Goal: Information Seeking & Learning: Learn about a topic

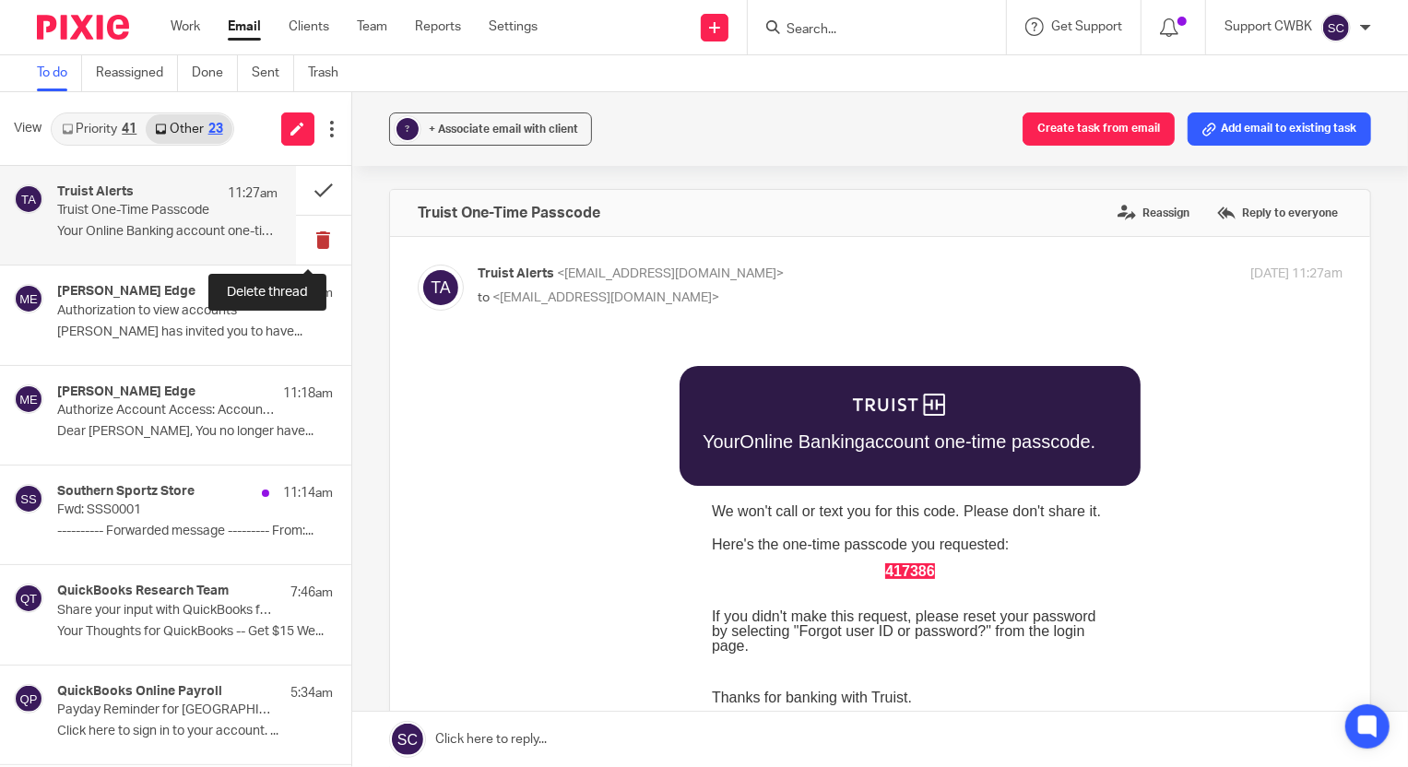
click at [305, 237] on button at bounding box center [323, 240] width 55 height 49
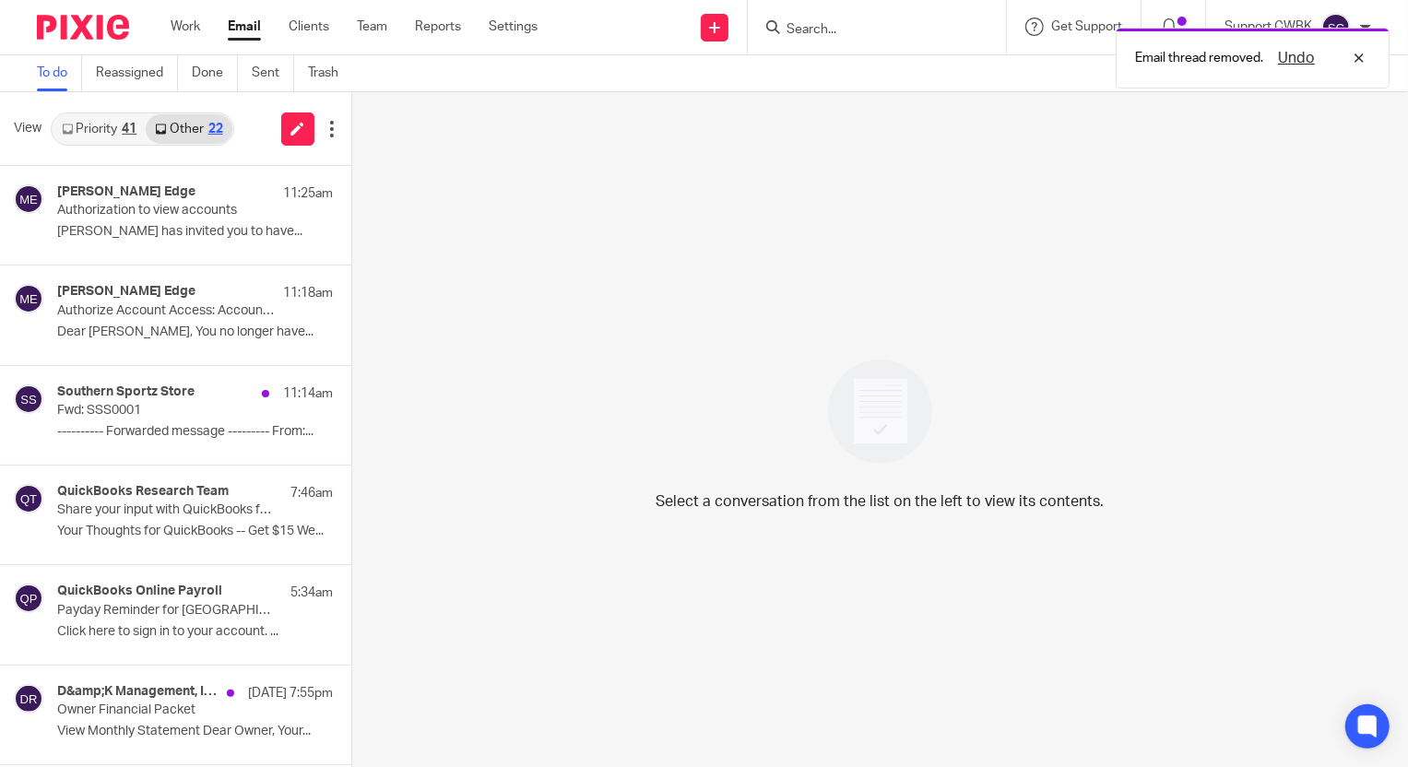
click at [77, 140] on link "Priority 41" at bounding box center [99, 128] width 93 height 29
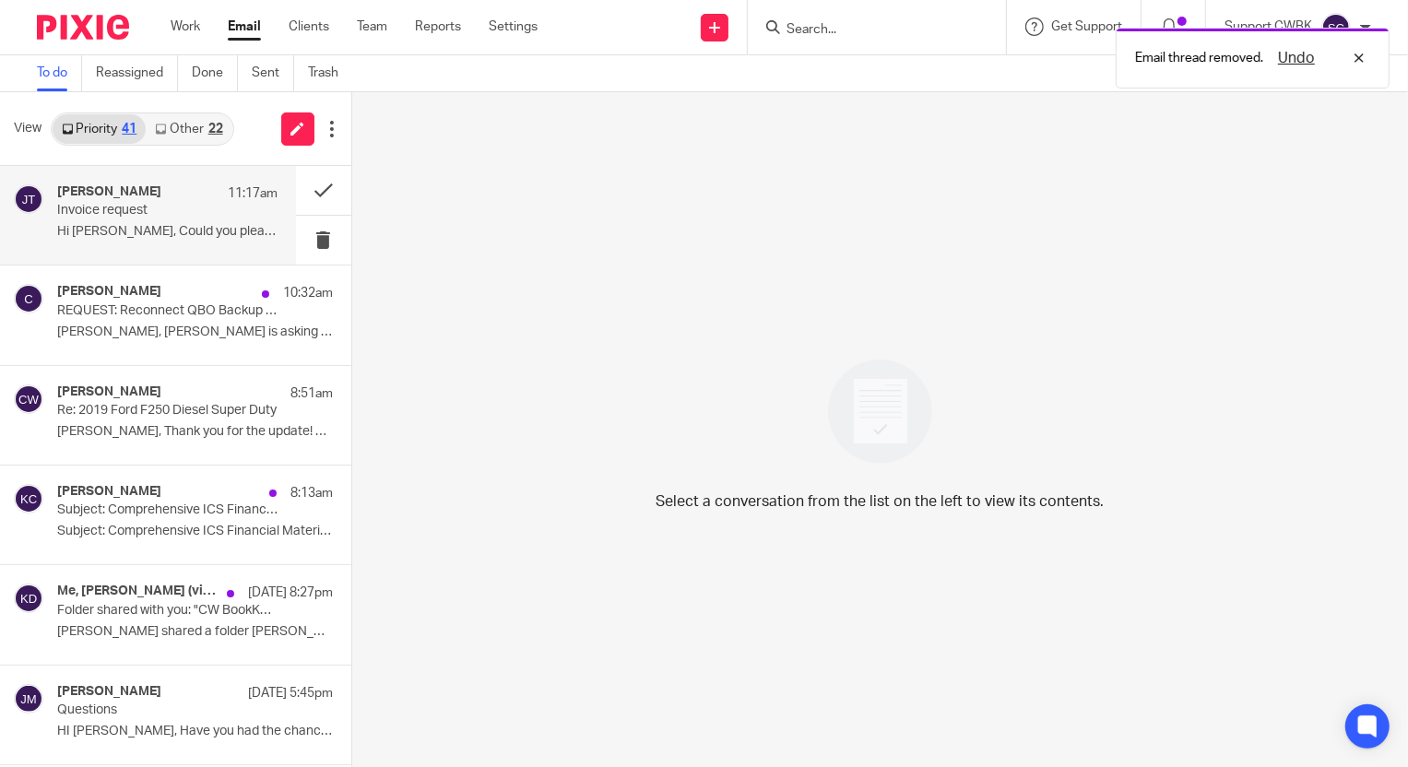
click at [158, 220] on div "Johanny Taveras 11:17am Invoice request Hi Jamie, Could you please send us the …" at bounding box center [167, 215] width 220 height 62
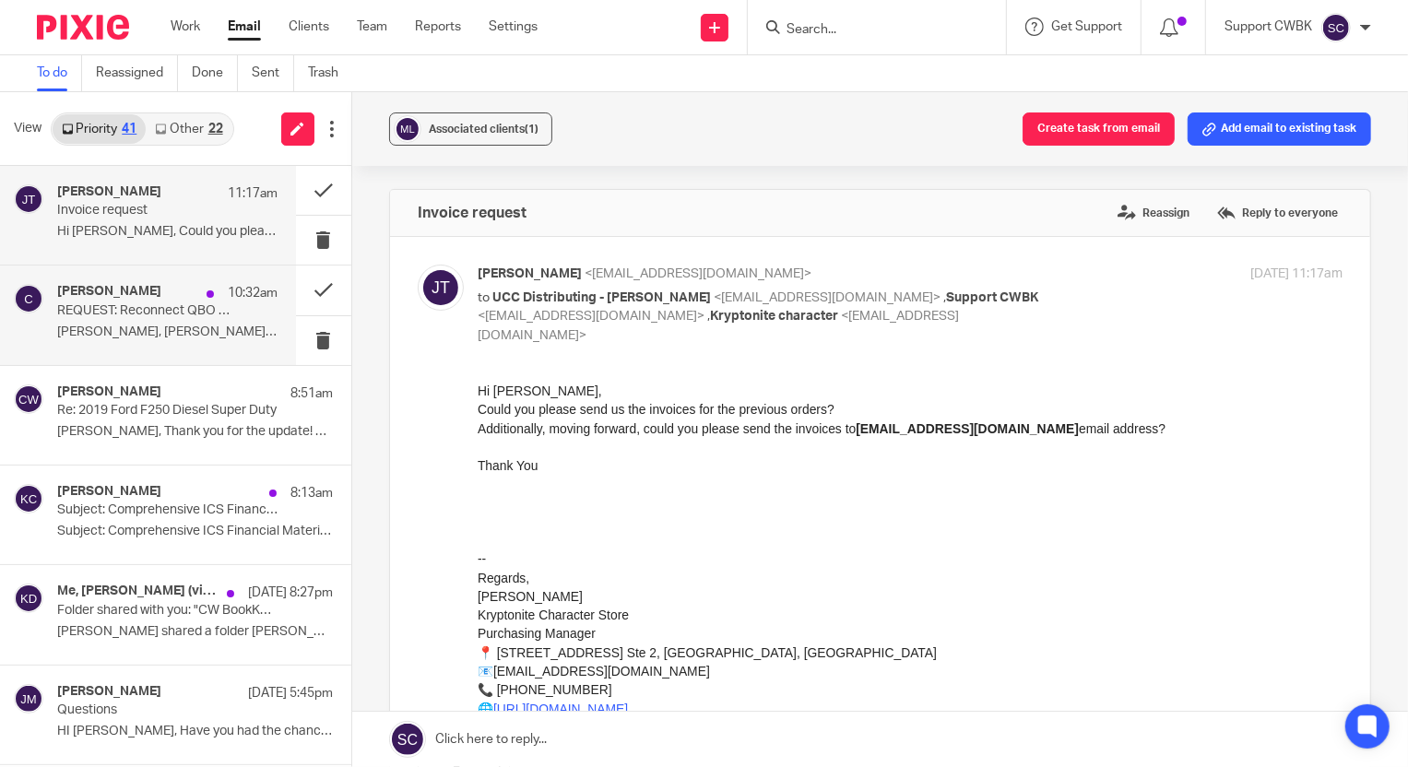
click at [85, 333] on p "Betsy, Julia is asking for a backup of QBO. It..." at bounding box center [167, 332] width 220 height 16
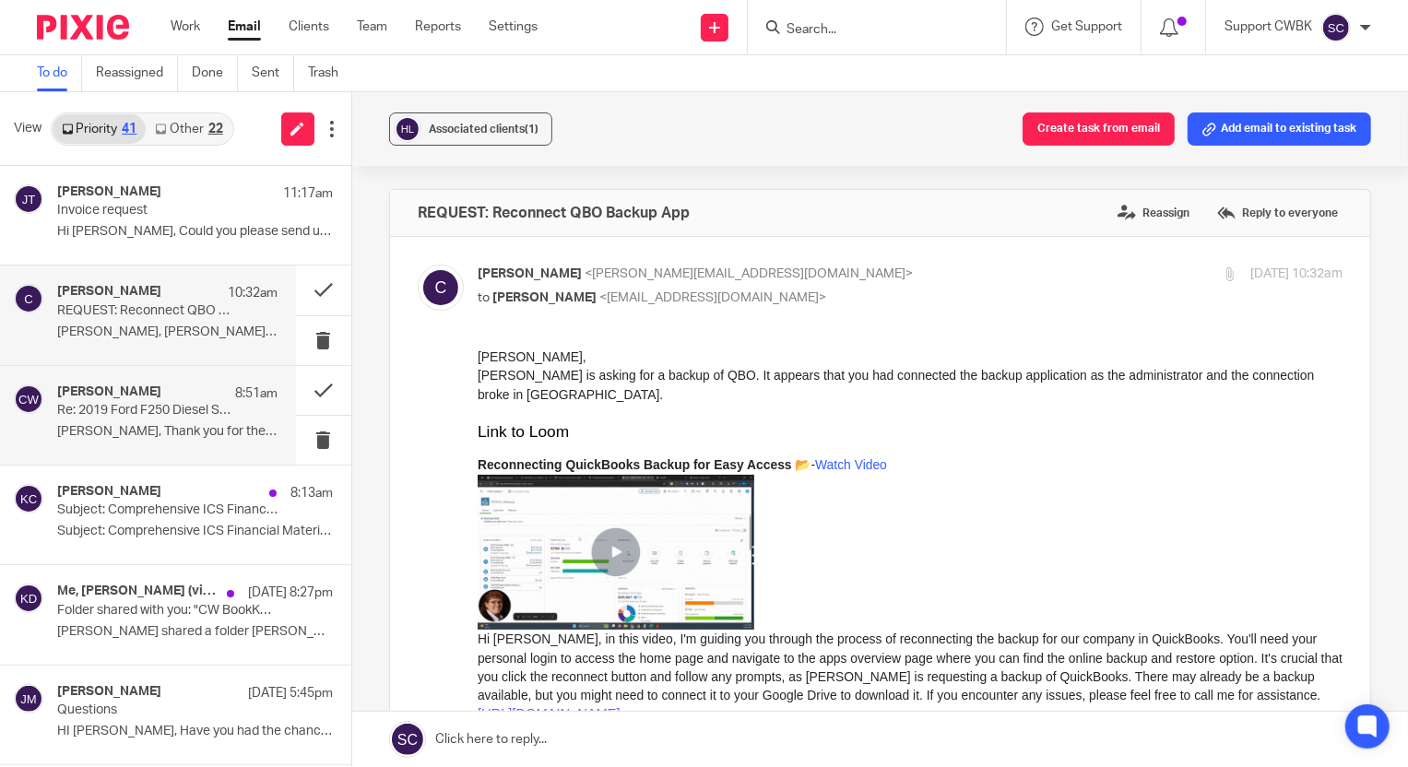
click at [86, 415] on p "Re: 2019 Ford F250 Diesel Super Duty" at bounding box center [145, 411] width 176 height 16
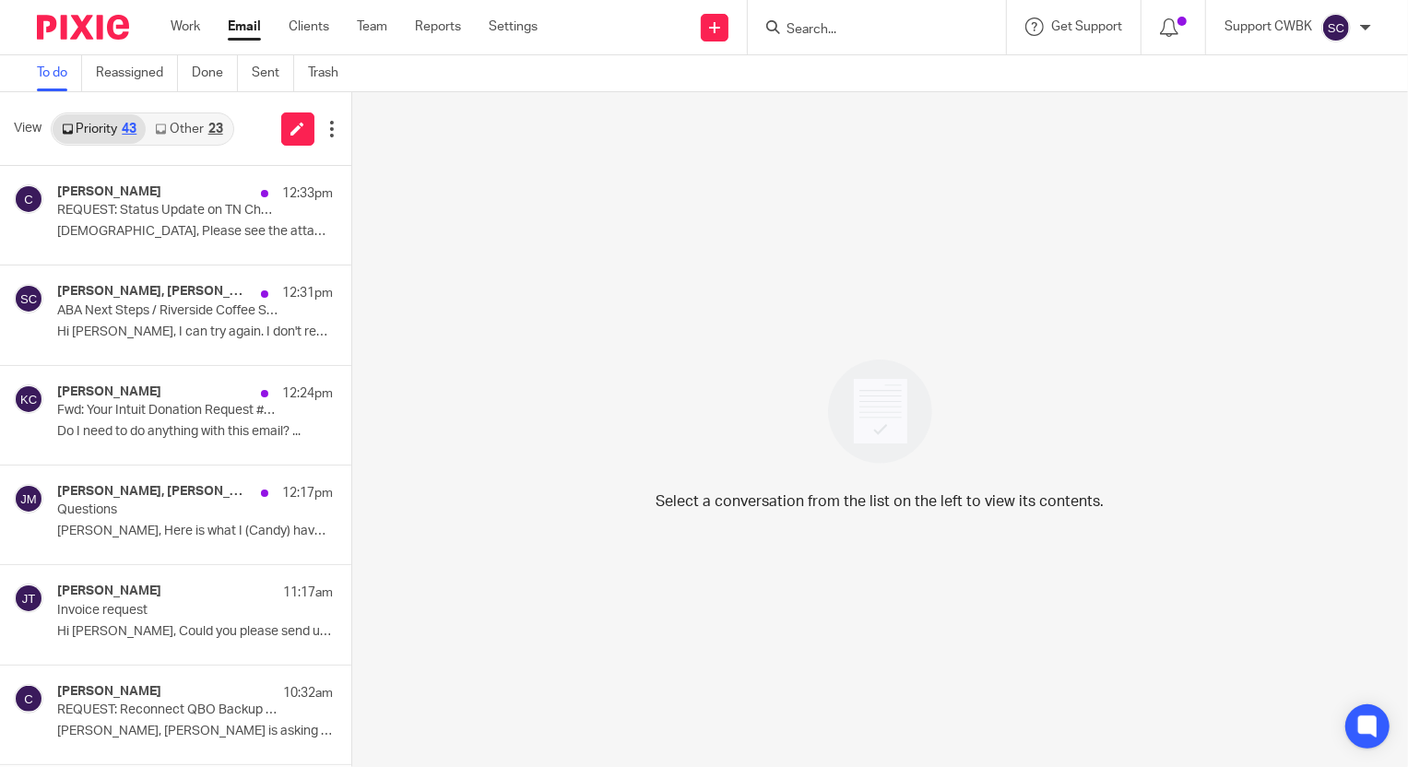
click at [174, 132] on link "Other 23" at bounding box center [189, 128] width 86 height 29
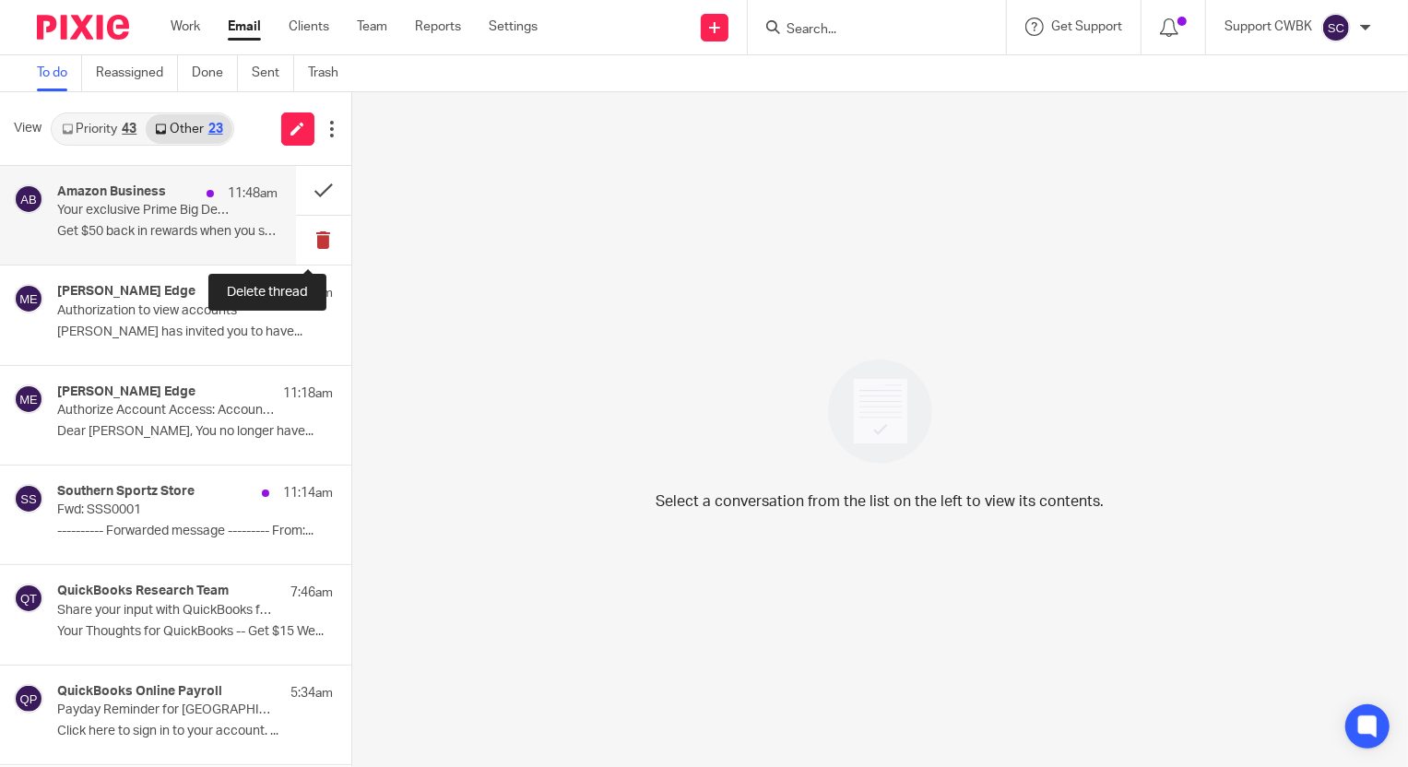
click at [304, 241] on button at bounding box center [323, 240] width 55 height 49
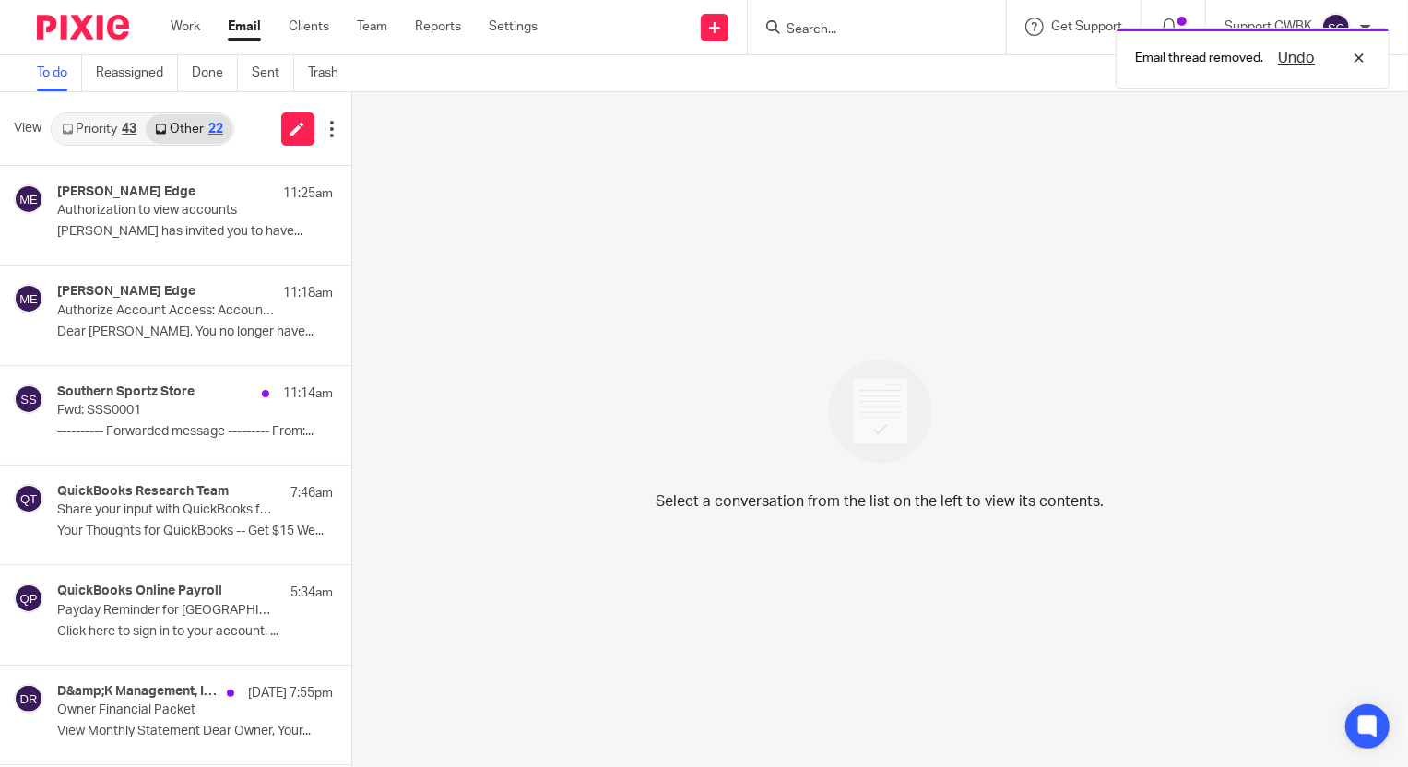
click at [90, 130] on link "Priority 43" at bounding box center [99, 128] width 93 height 29
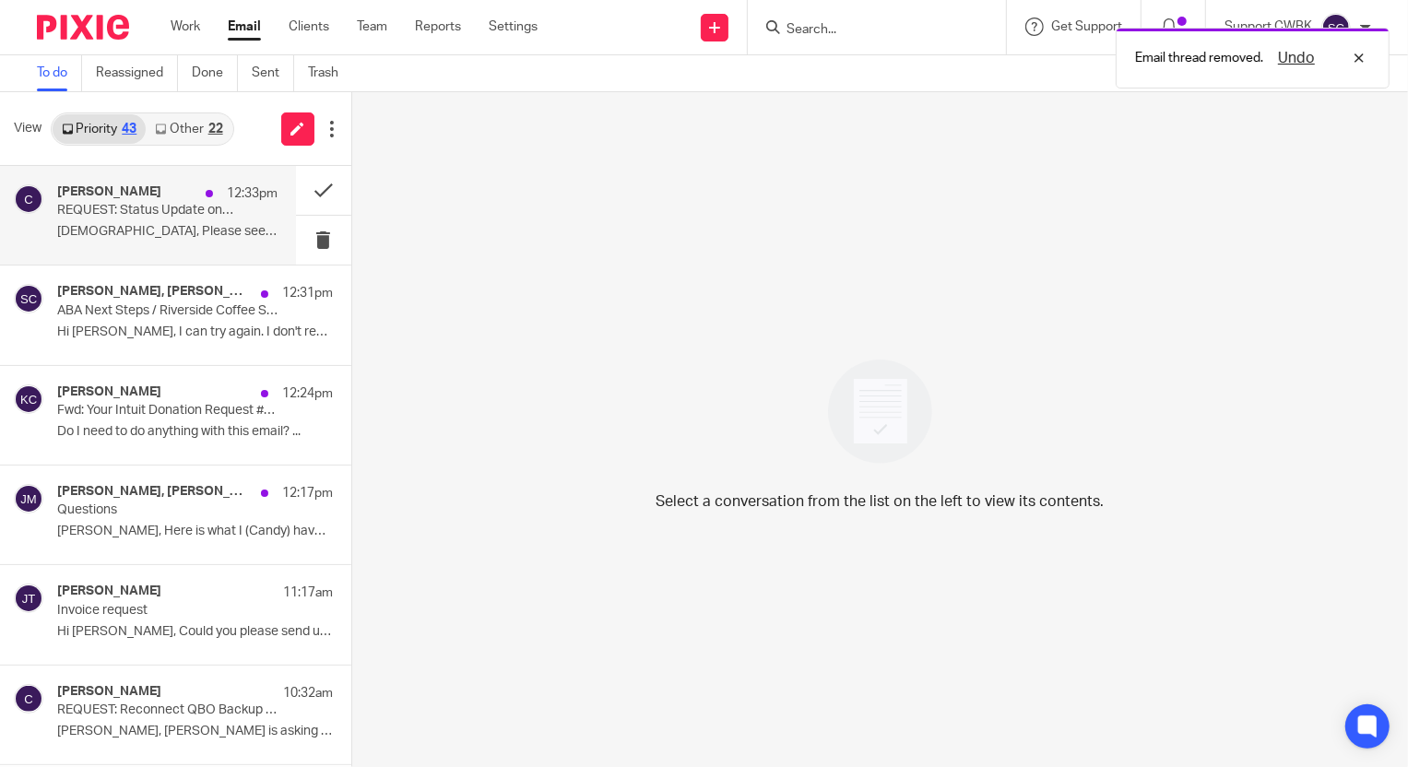
click at [119, 209] on p "REQUEST: Status Update on TN Charities Soliciation Registration" at bounding box center [145, 211] width 176 height 16
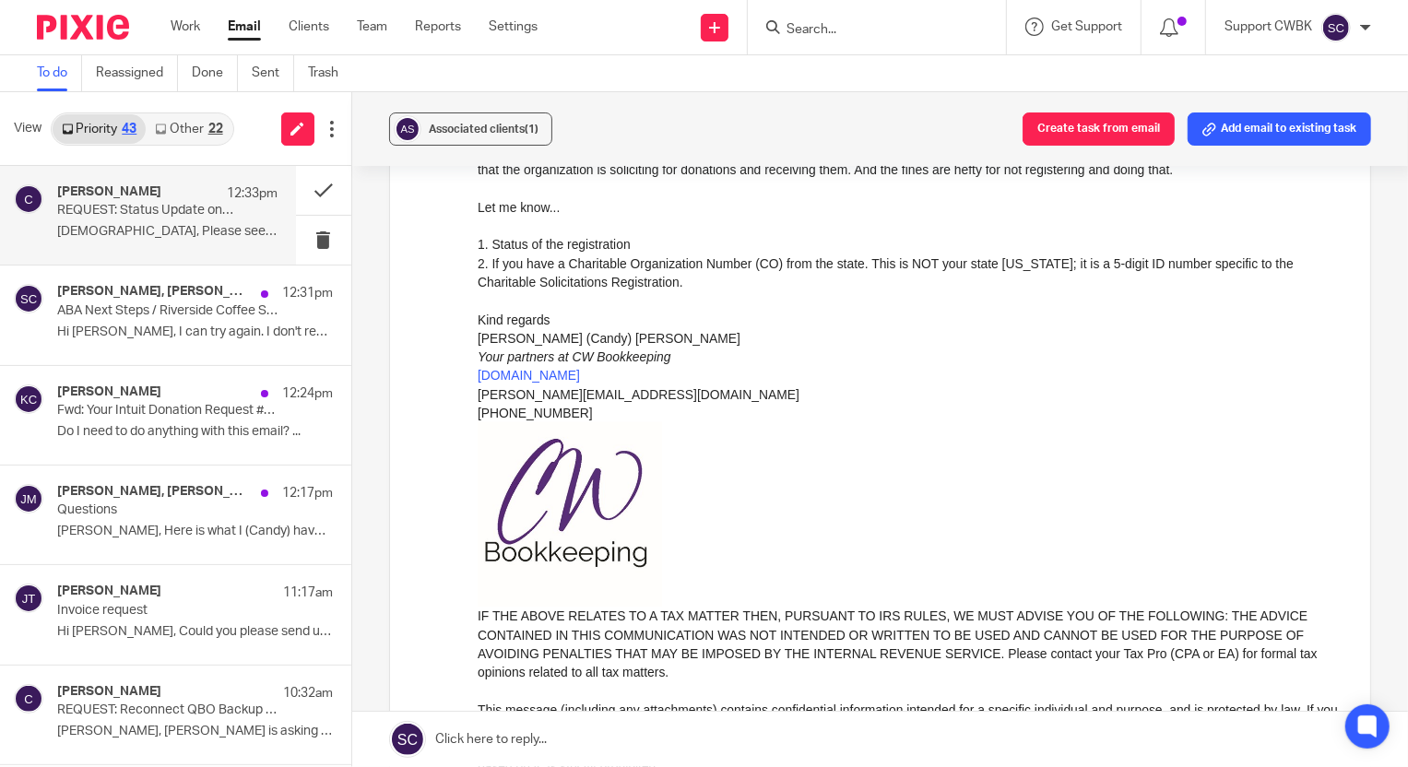
scroll to position [418, 0]
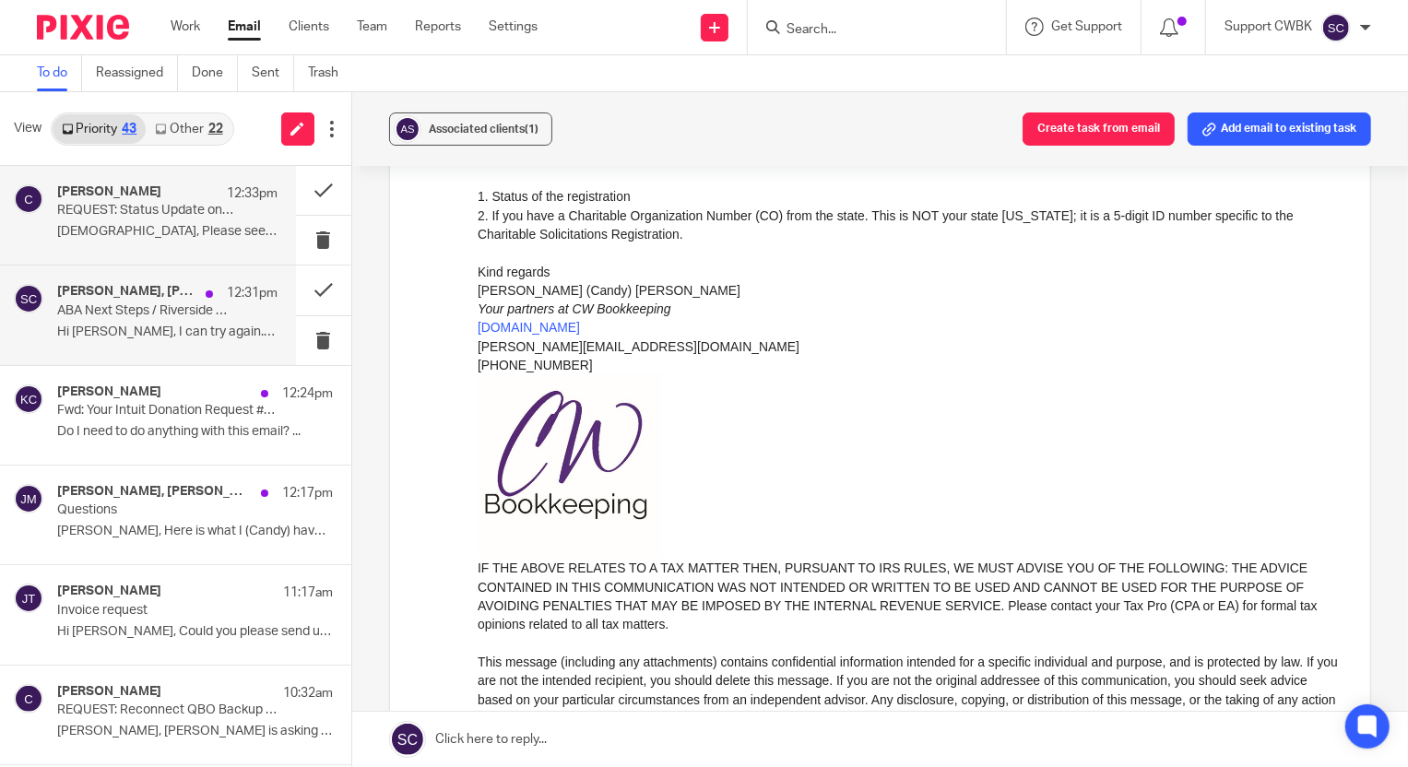
click at [138, 324] on p "Hi [PERSON_NAME], I can try again. I don't recall..." at bounding box center [167, 332] width 220 height 16
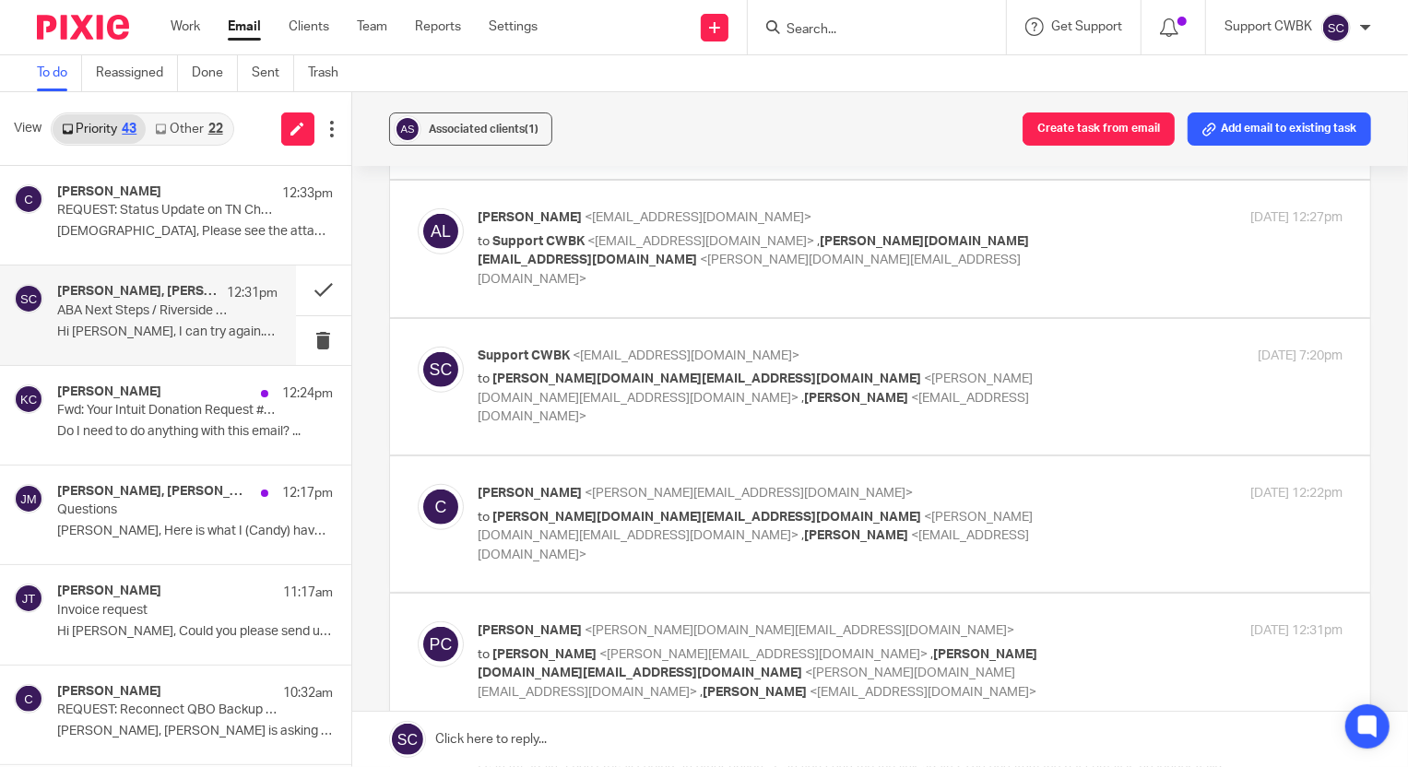
scroll to position [1236, 0]
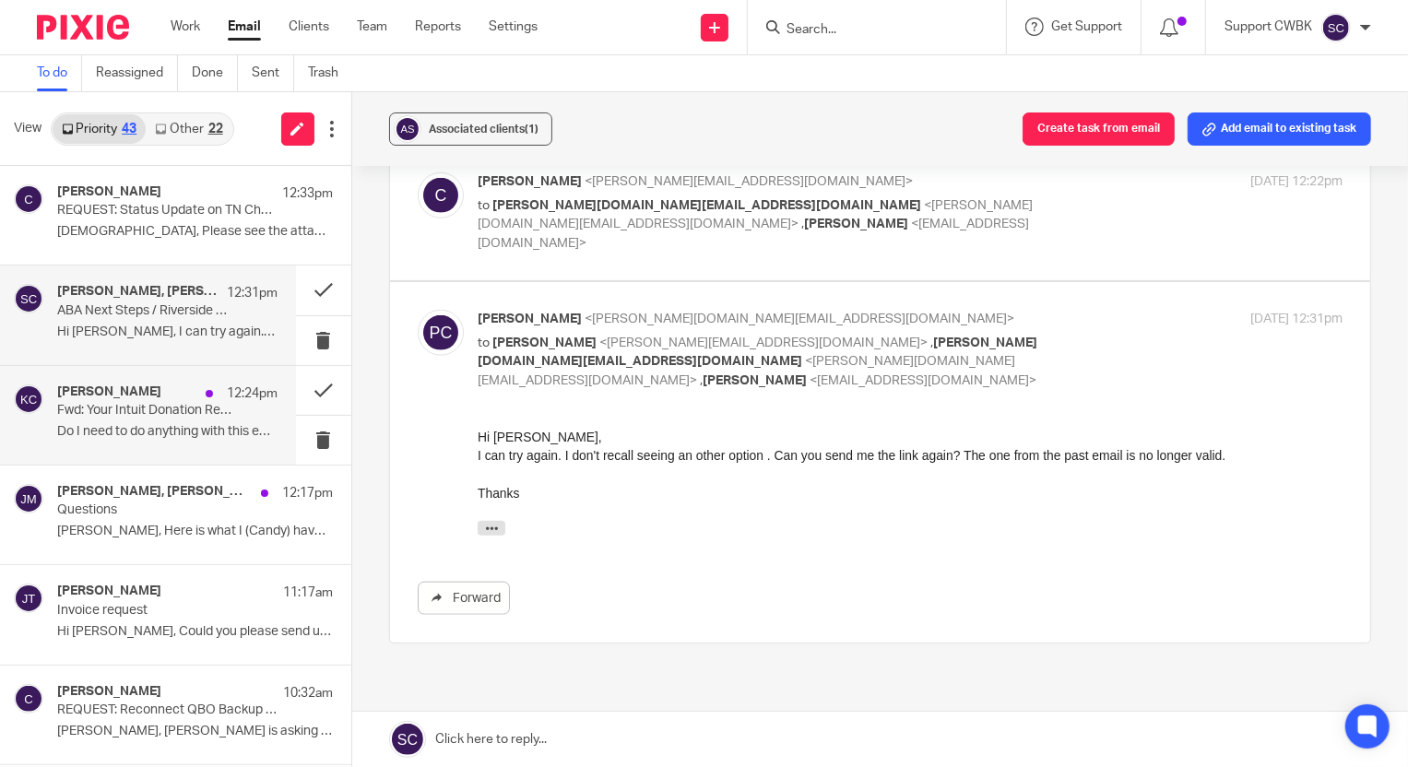
click at [99, 426] on p "Do I need to do anything with this email? ..." at bounding box center [167, 432] width 220 height 16
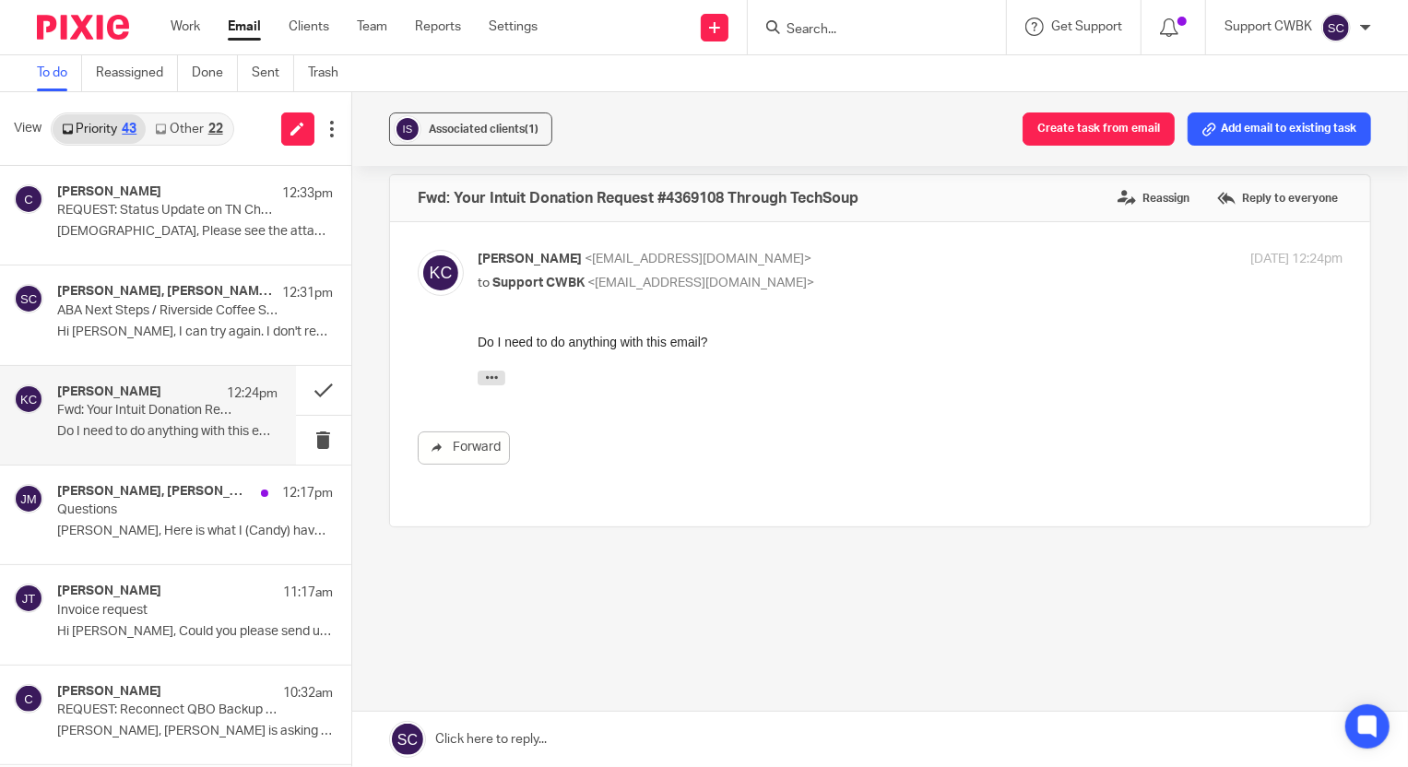
scroll to position [0, 0]
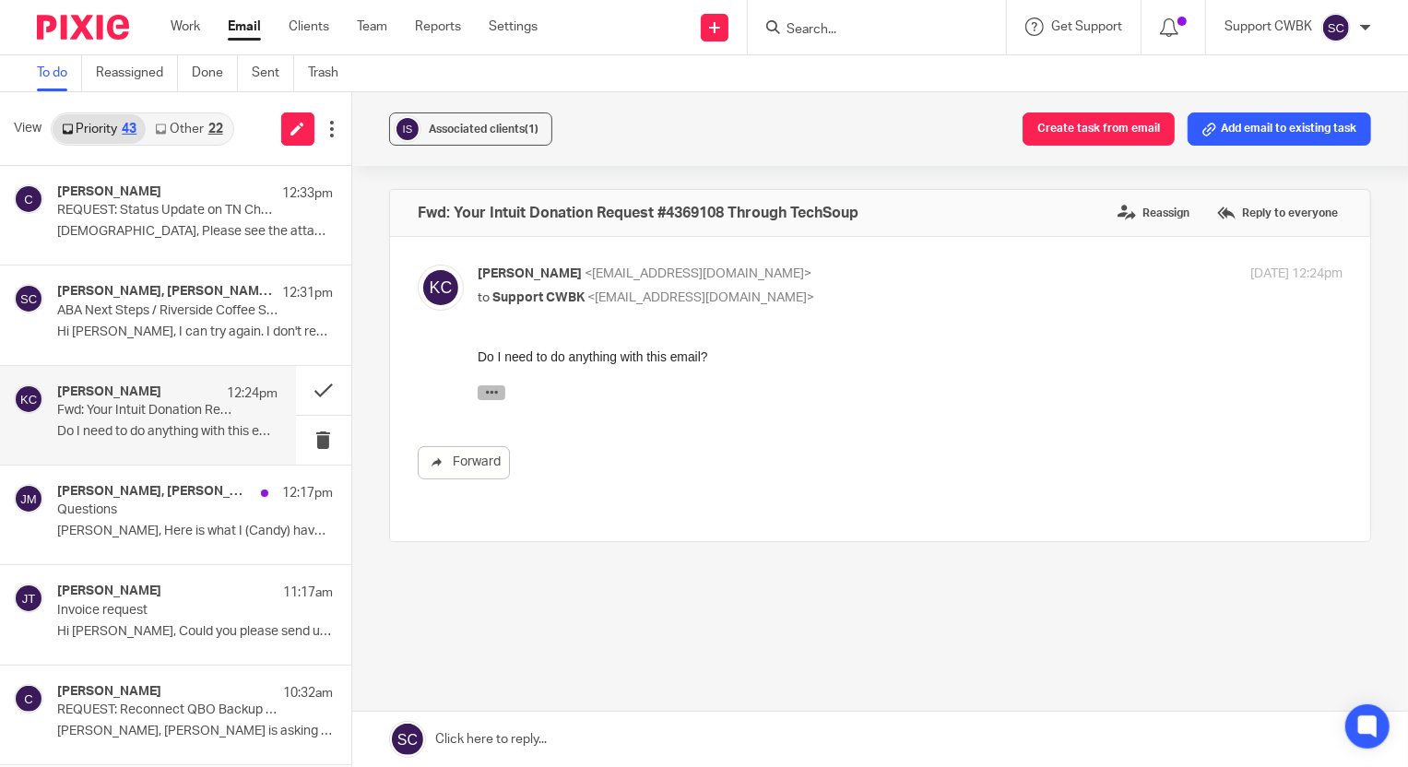
click at [493, 393] on icon "button" at bounding box center [491, 391] width 14 height 14
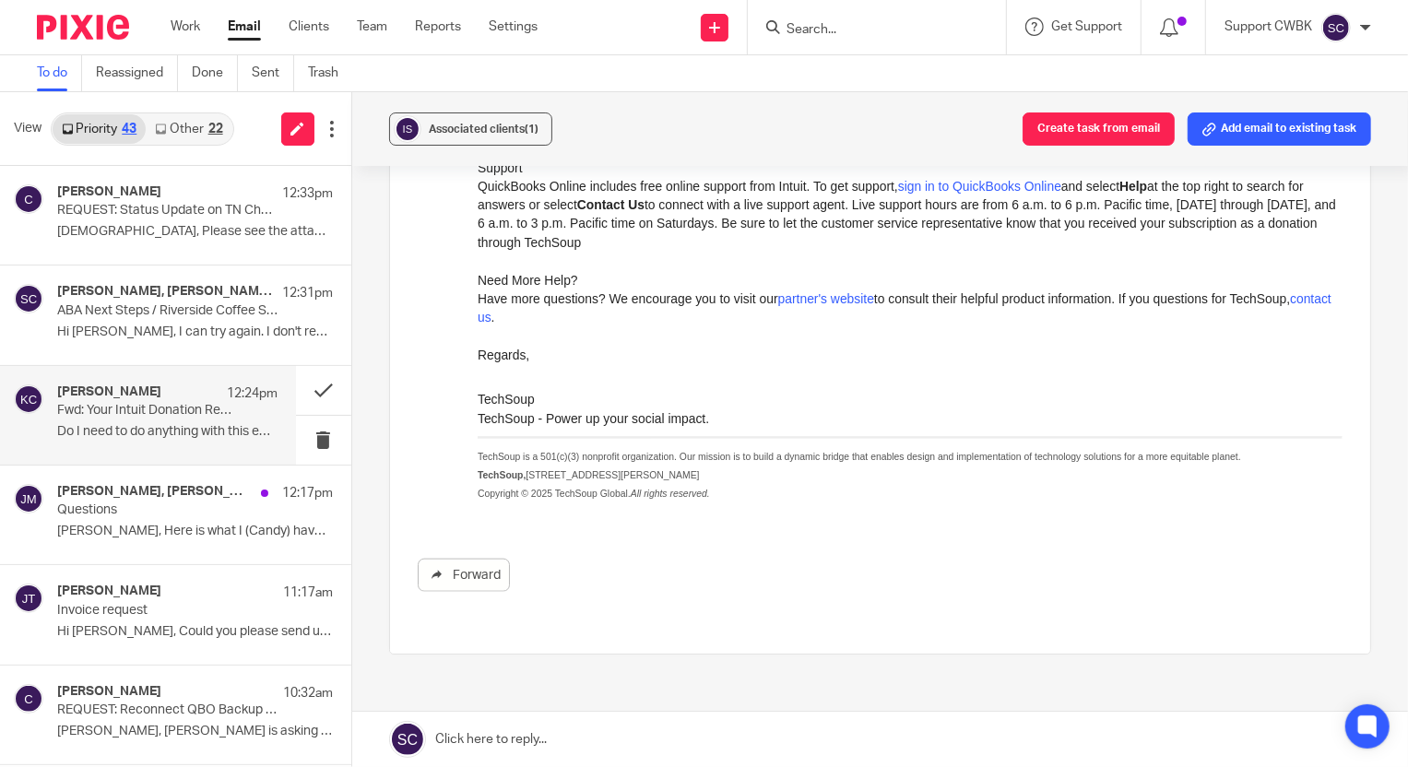
scroll to position [1508, 0]
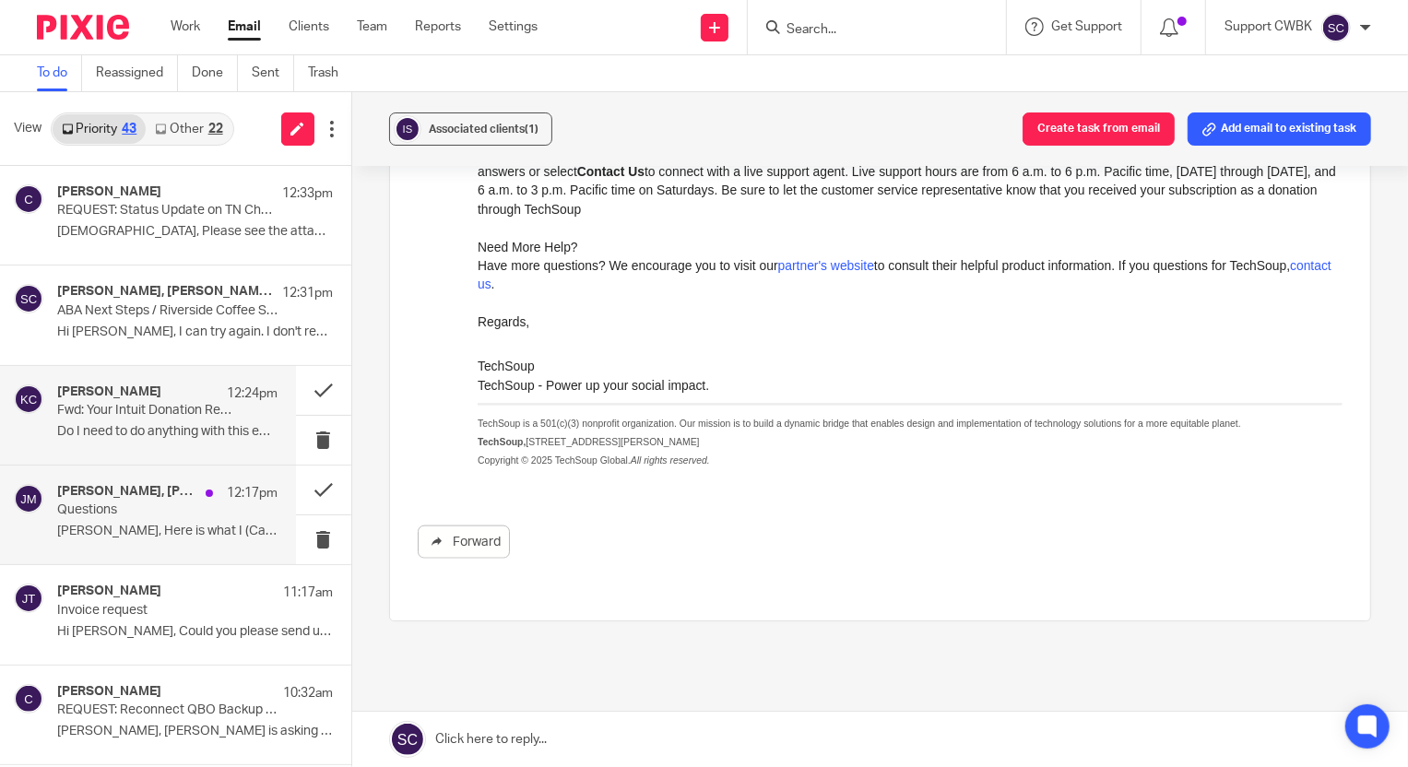
click at [78, 525] on p "Jerry, Here is what I (Candy) have done so far..." at bounding box center [167, 532] width 220 height 16
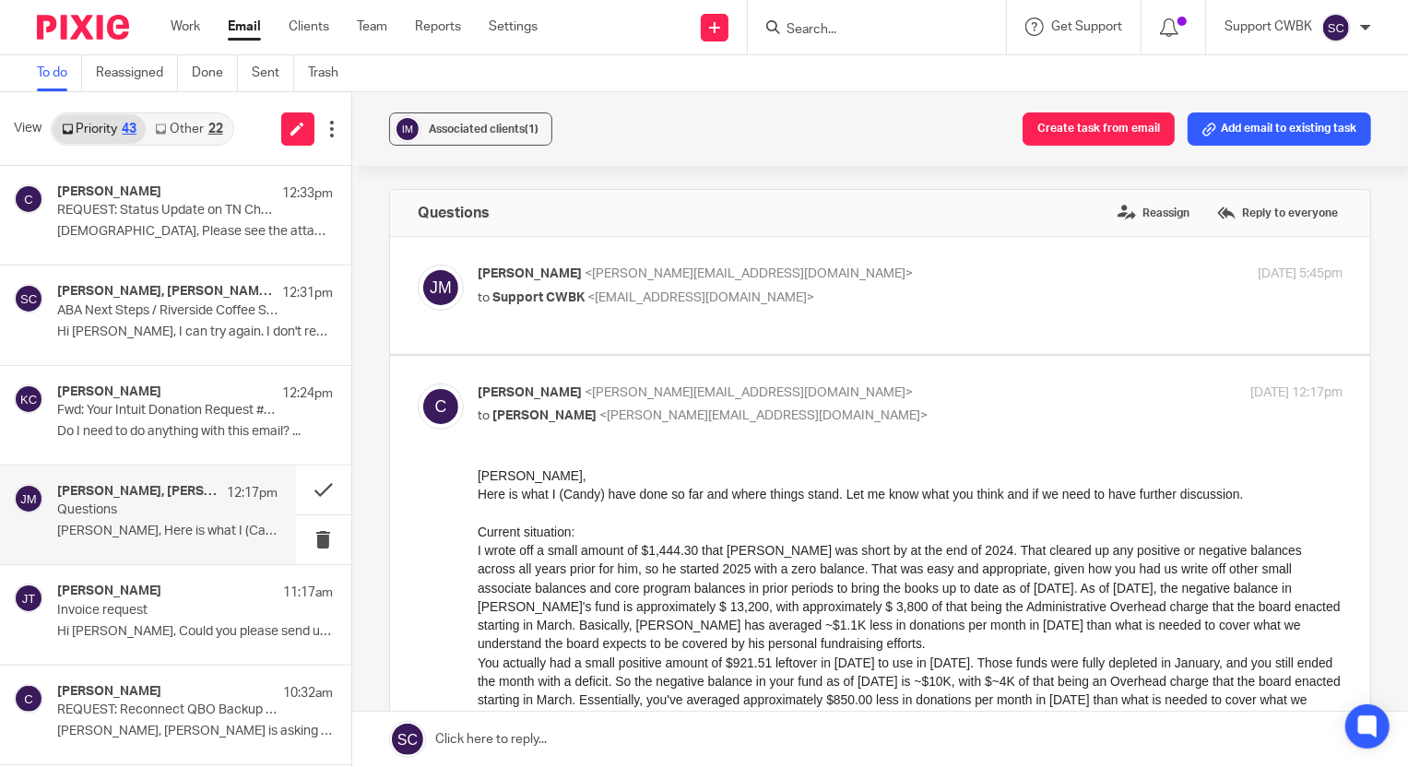
scroll to position [0, 0]
click at [300, 493] on button at bounding box center [323, 489] width 55 height 49
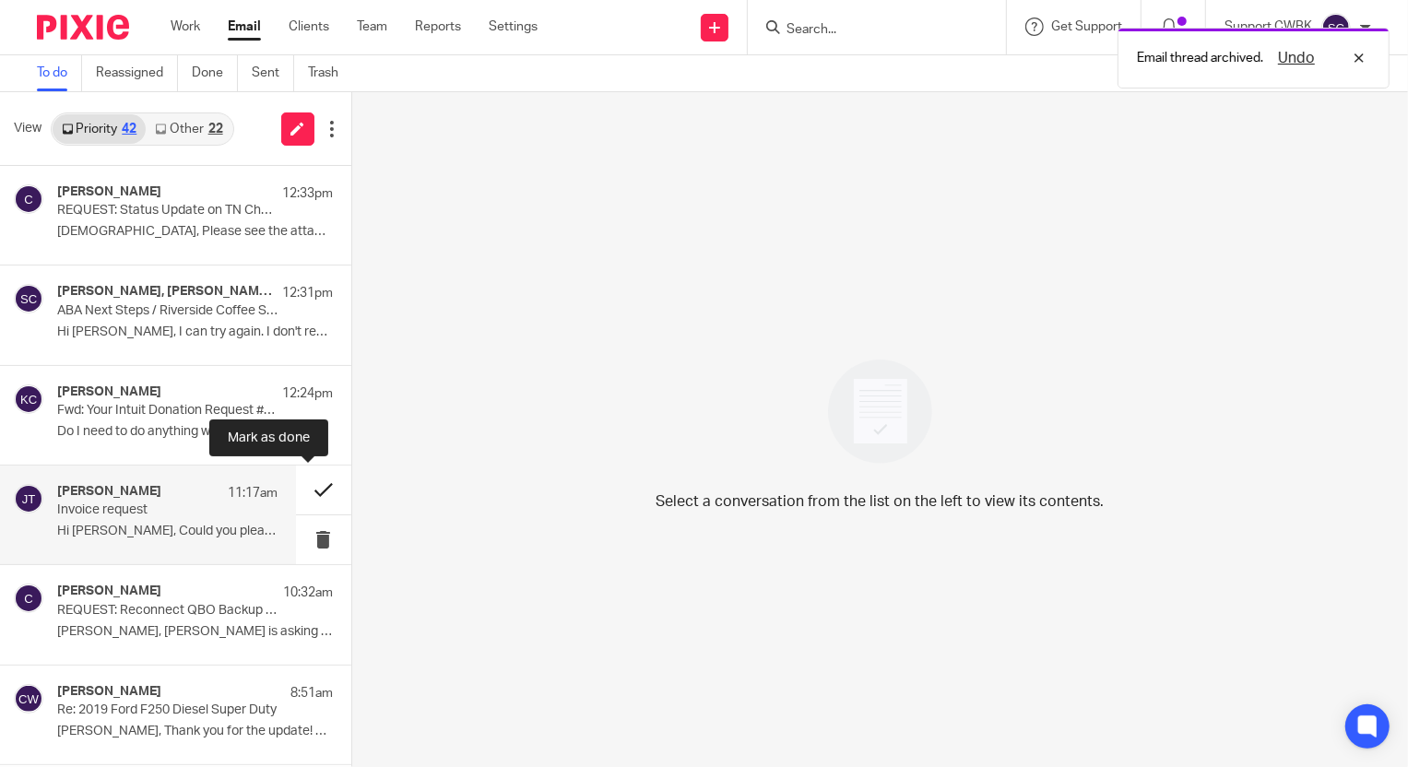
click at [304, 493] on button at bounding box center [323, 489] width 55 height 49
click at [106, 525] on p "Betsy, Julia is asking for a backup of QBO. It..." at bounding box center [167, 532] width 220 height 16
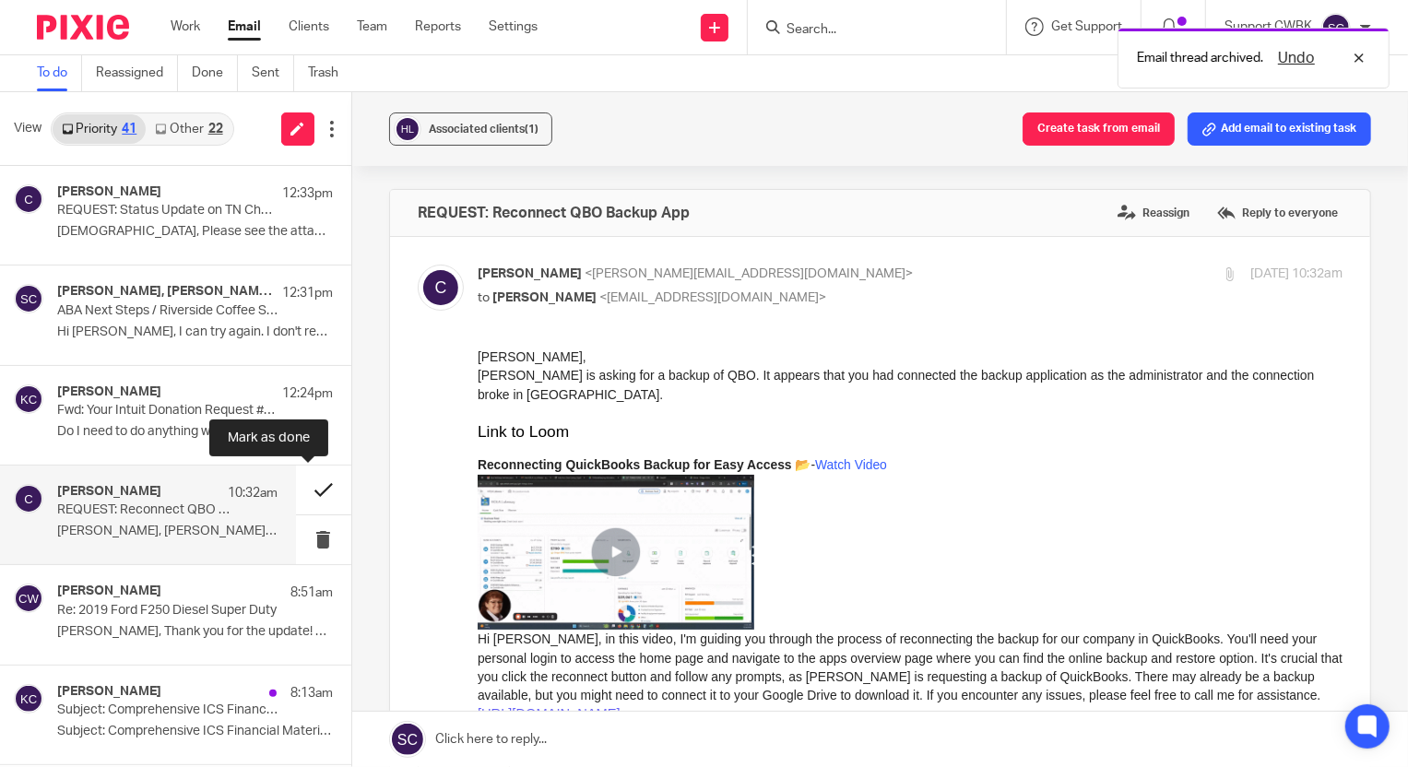
click at [304, 489] on button at bounding box center [323, 489] width 55 height 49
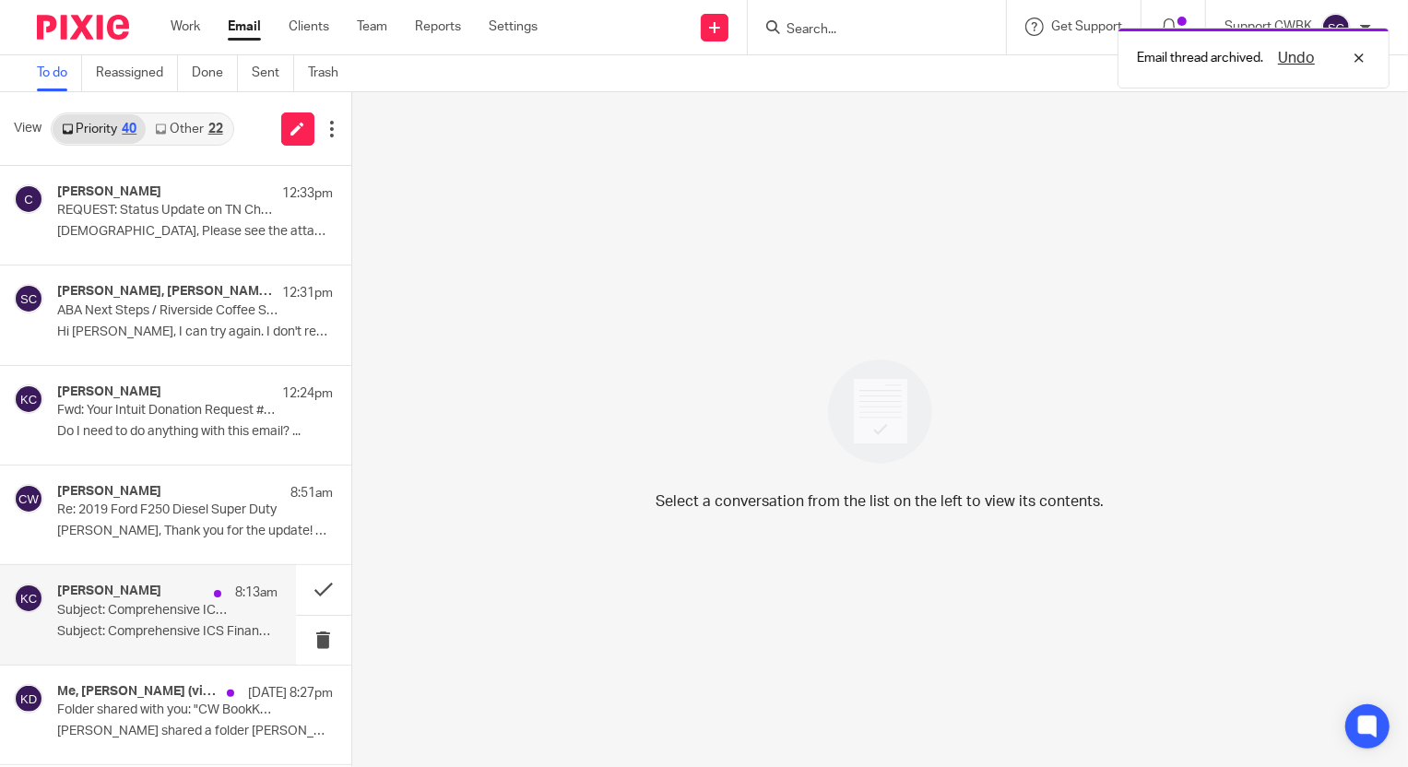
click at [117, 607] on p "Subject: Comprehensive ICS Financial Materials, Budget & ACH Setup Notes" at bounding box center [145, 611] width 176 height 16
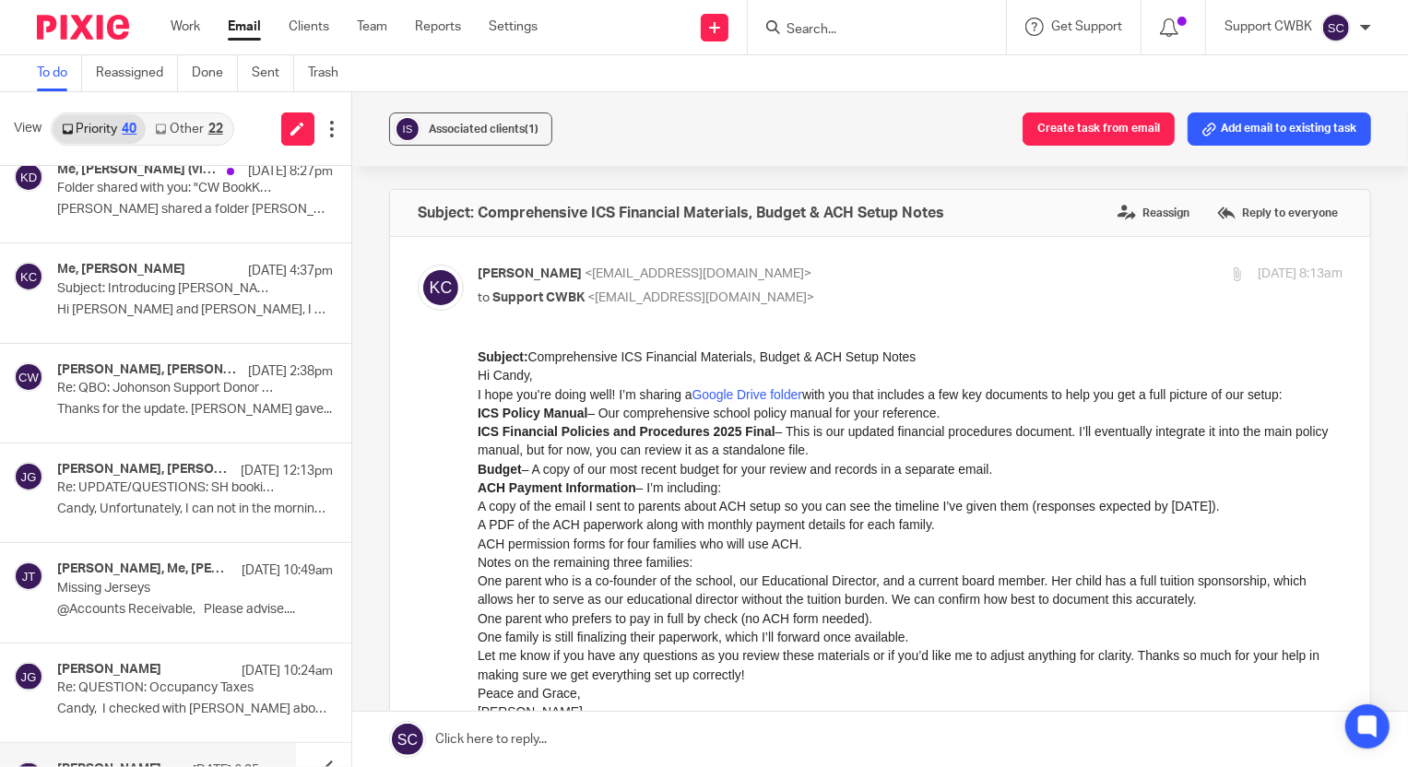
scroll to position [670, 0]
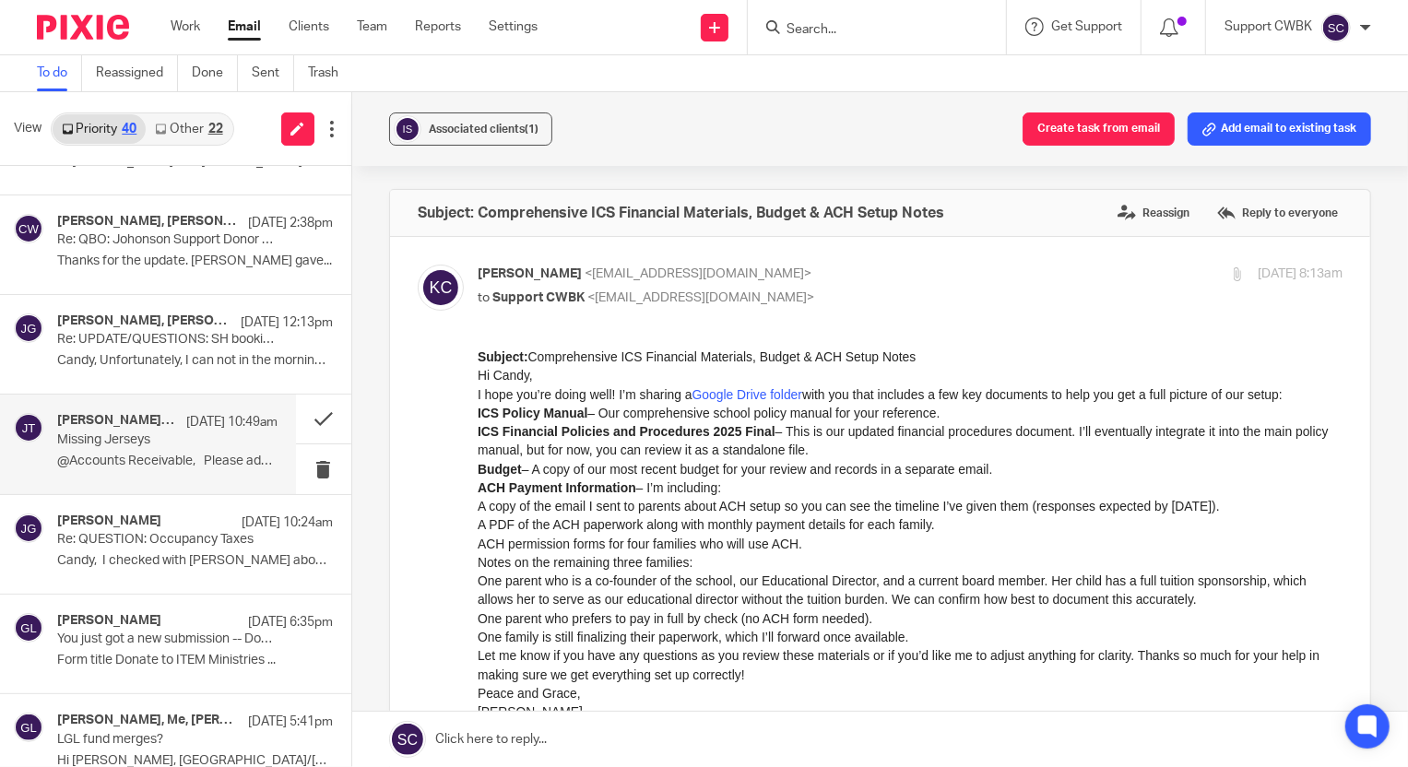
click at [115, 441] on p "Missing Jerseys" at bounding box center [145, 440] width 176 height 16
click at [95, 430] on div "David Miller, Me, Johanny Taveras Sep 17 10:49am" at bounding box center [167, 422] width 220 height 18
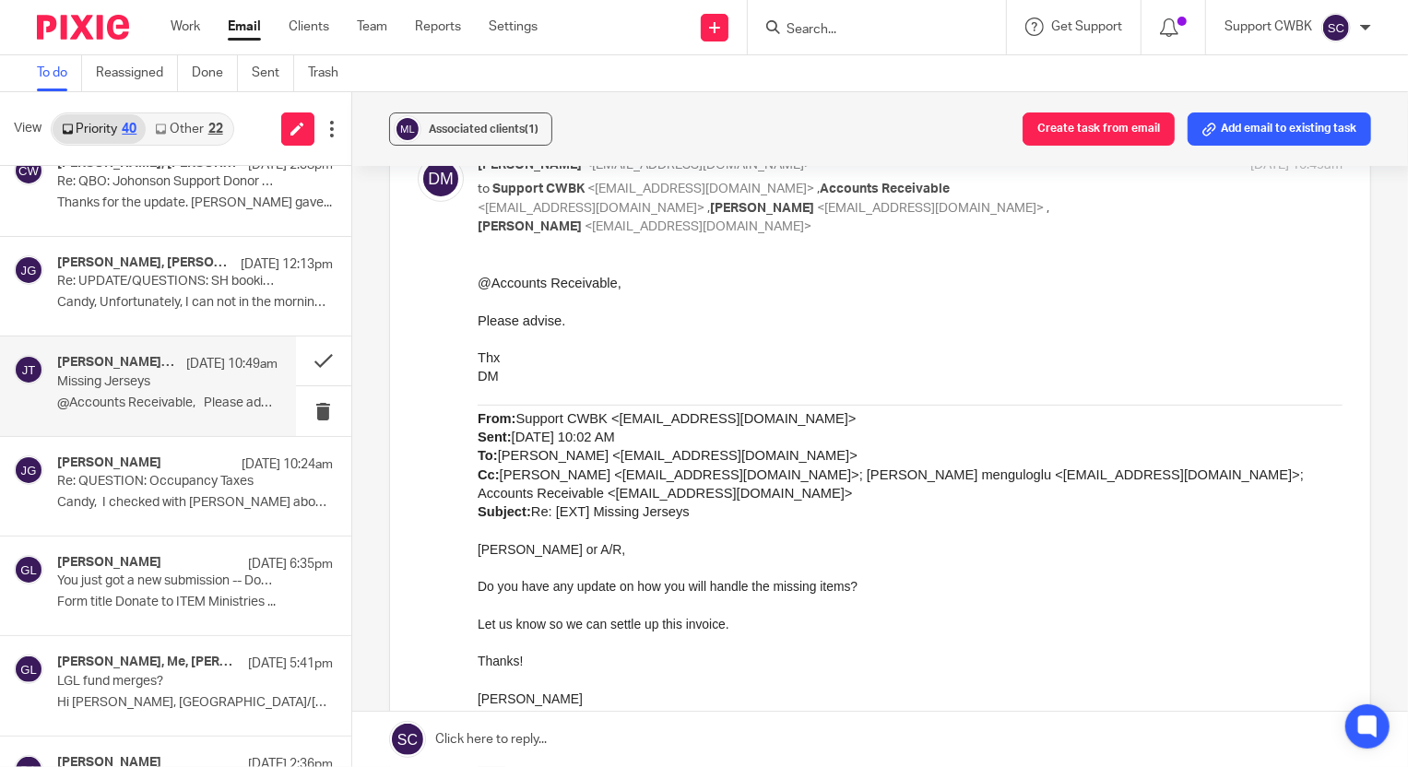
scroll to position [754, 0]
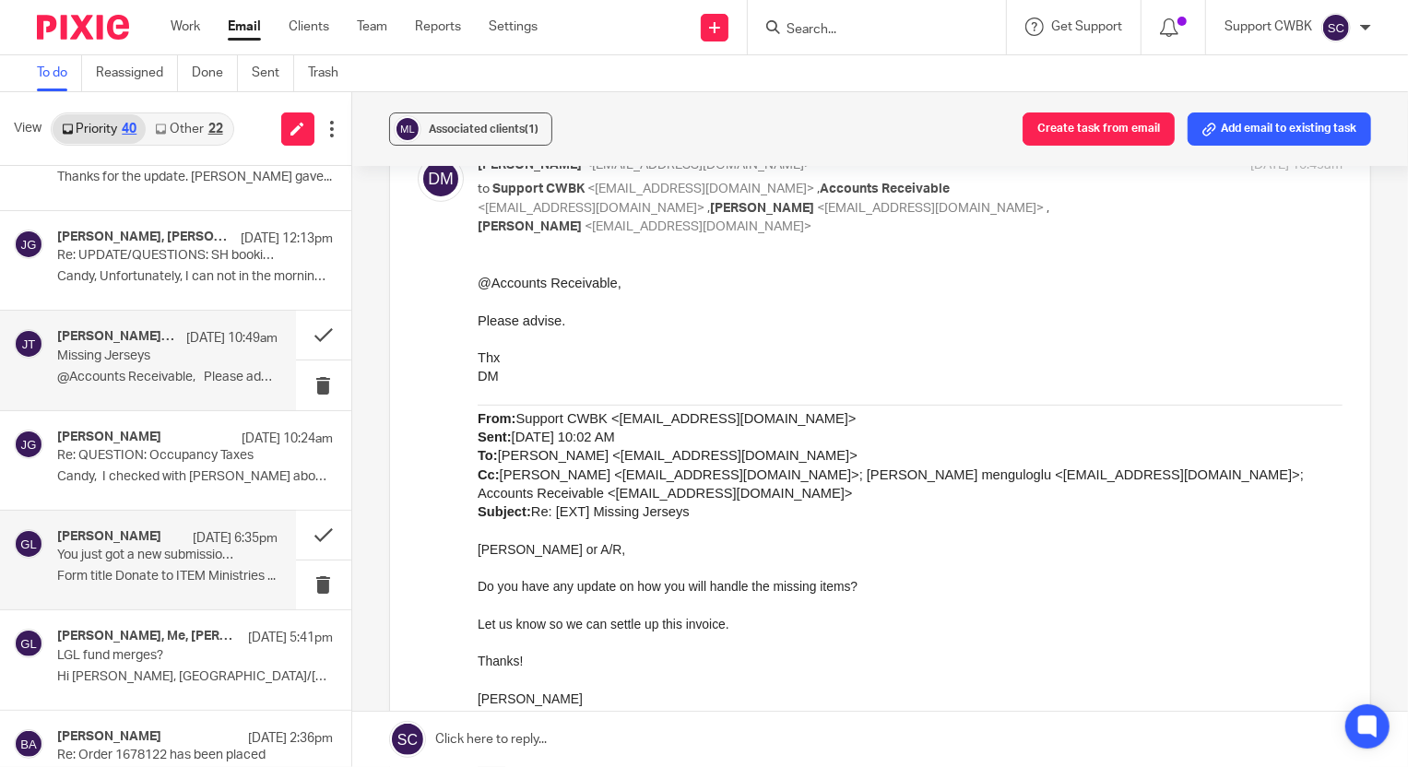
click at [154, 556] on p "You just got a new submission -- Donate to ITEM Ministries" at bounding box center [145, 556] width 176 height 16
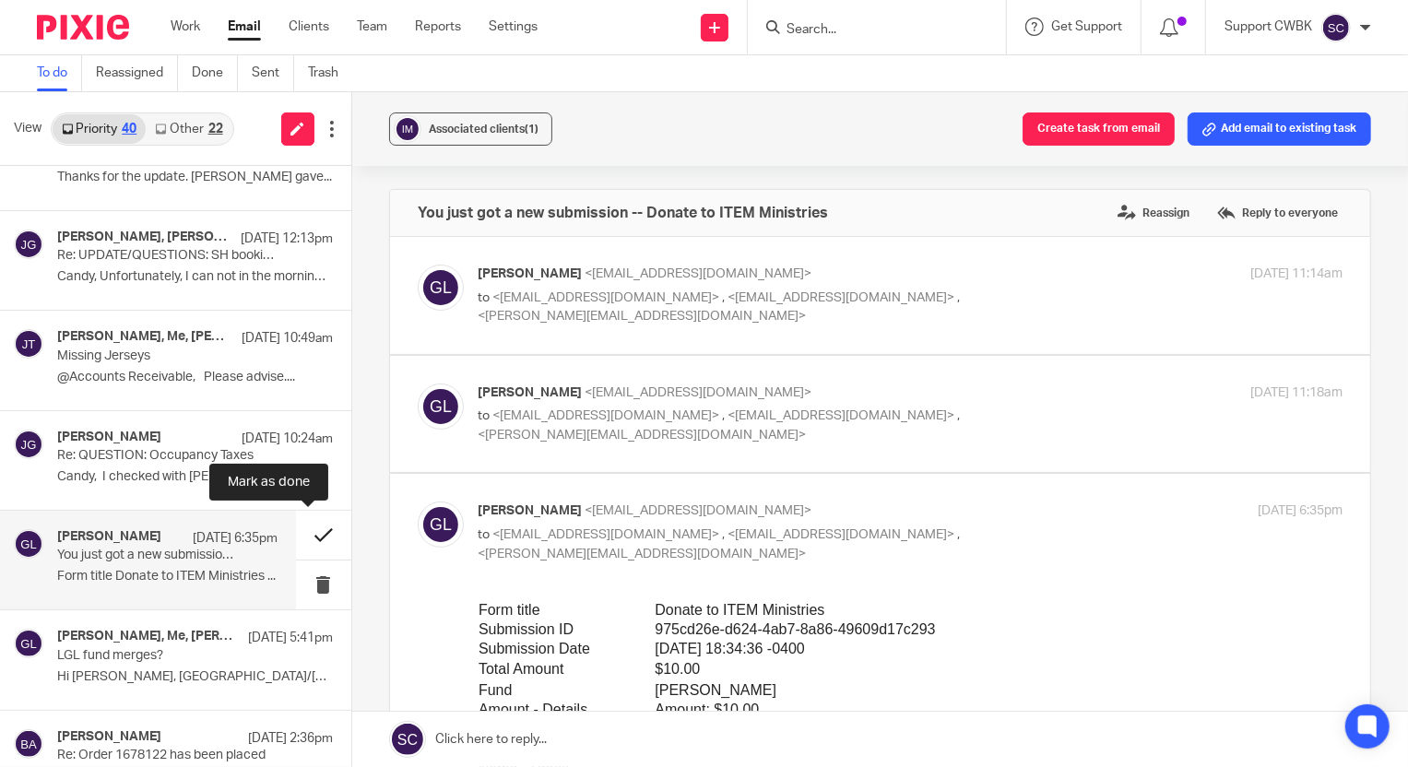
scroll to position [0, 0]
click at [306, 530] on button at bounding box center [323, 535] width 55 height 49
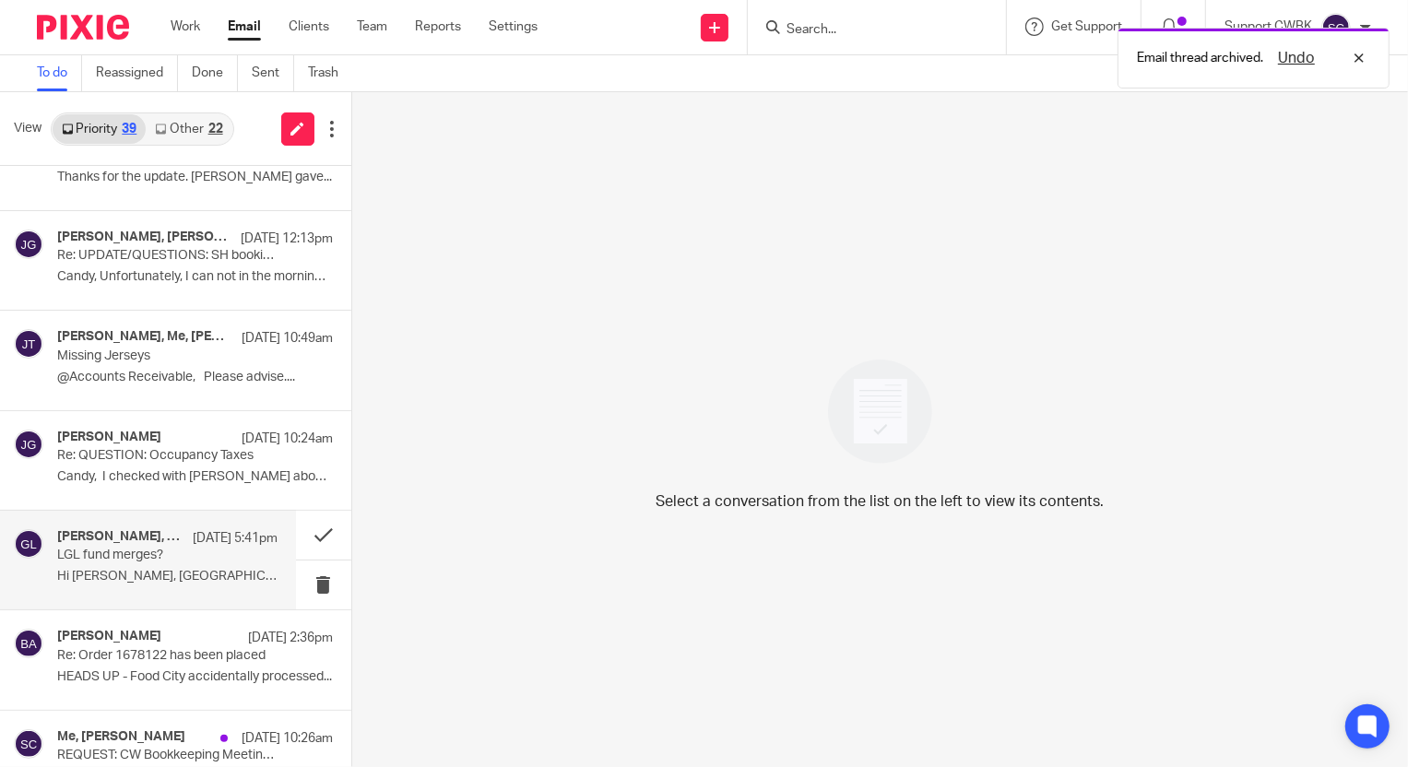
click at [110, 548] on p "LGL fund merges?" at bounding box center [145, 556] width 176 height 16
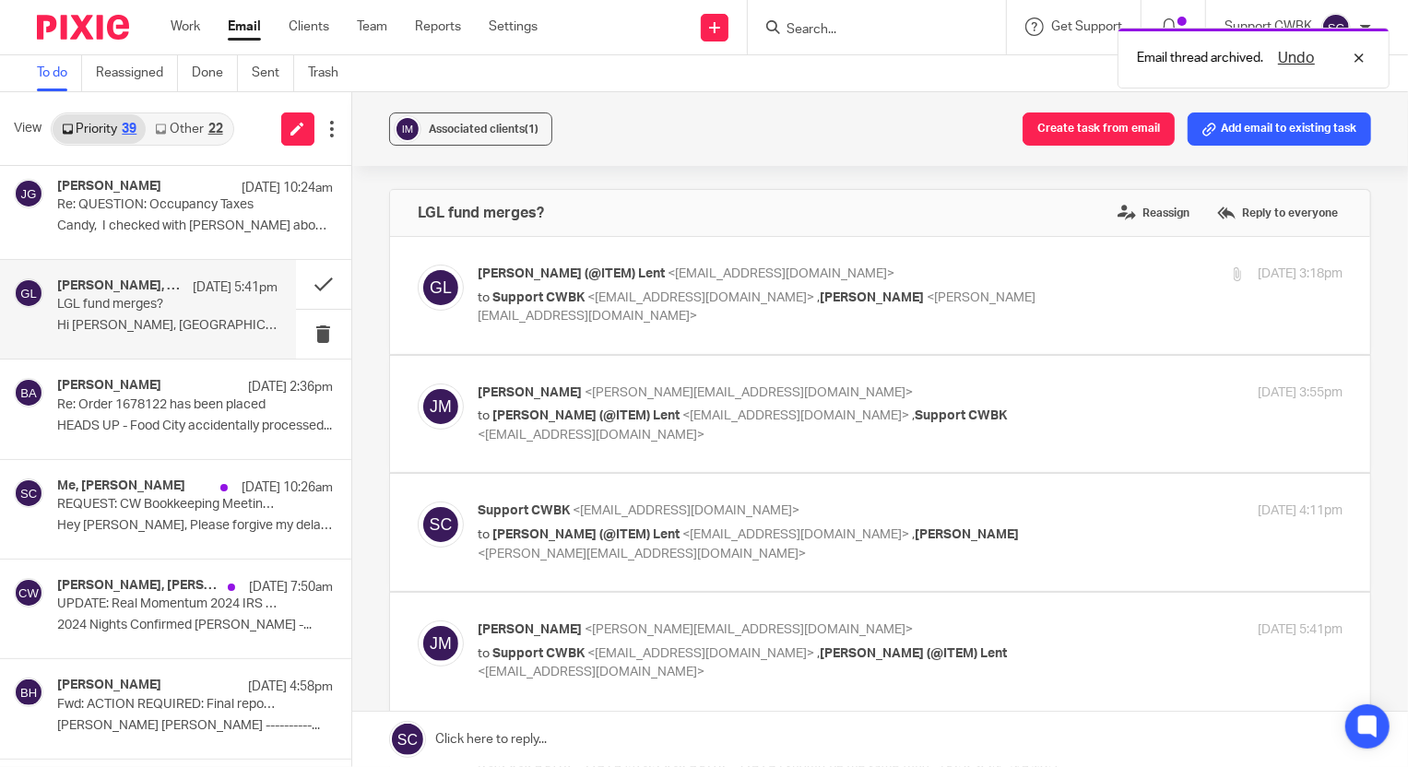
scroll to position [1005, 0]
click at [98, 422] on p "HEADS UP - Food City accidentally processed..." at bounding box center [167, 426] width 220 height 16
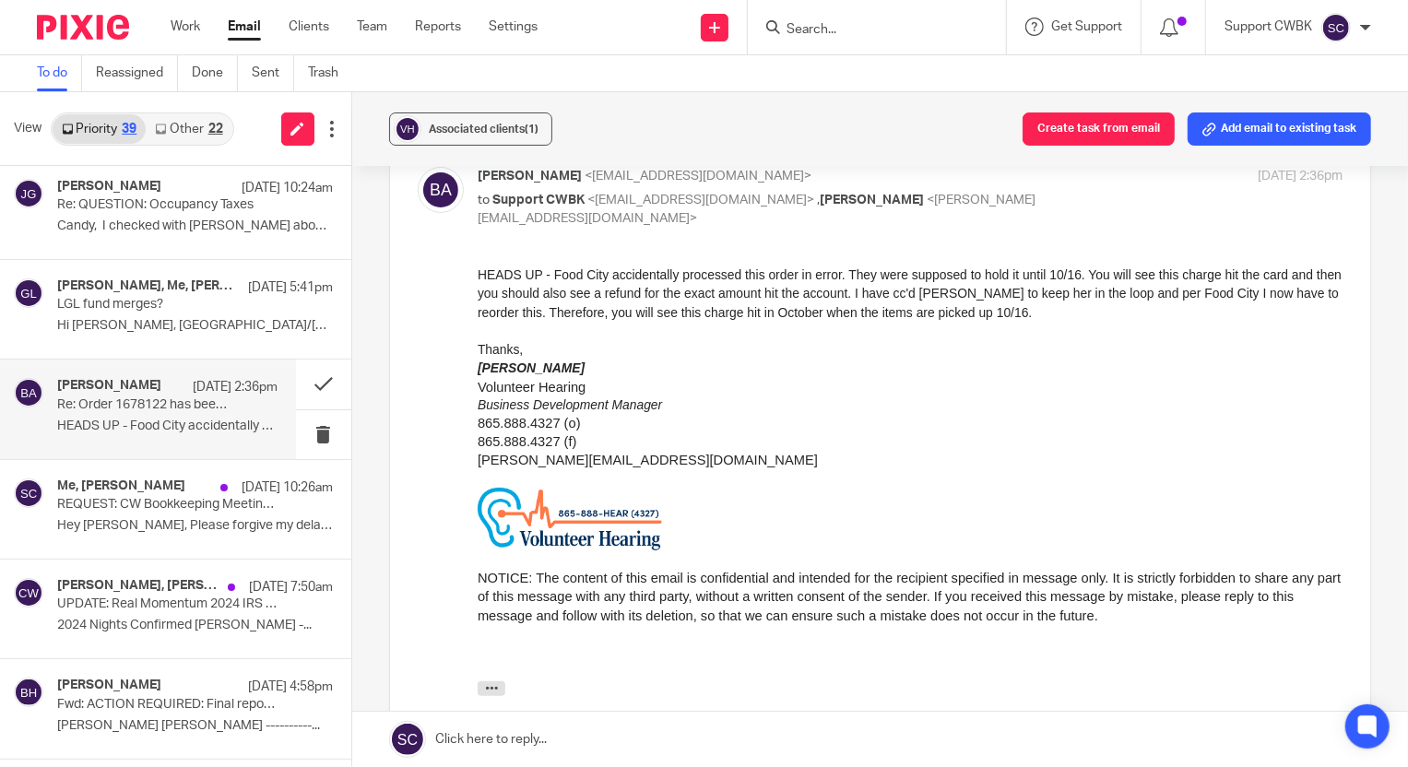
scroll to position [38, 0]
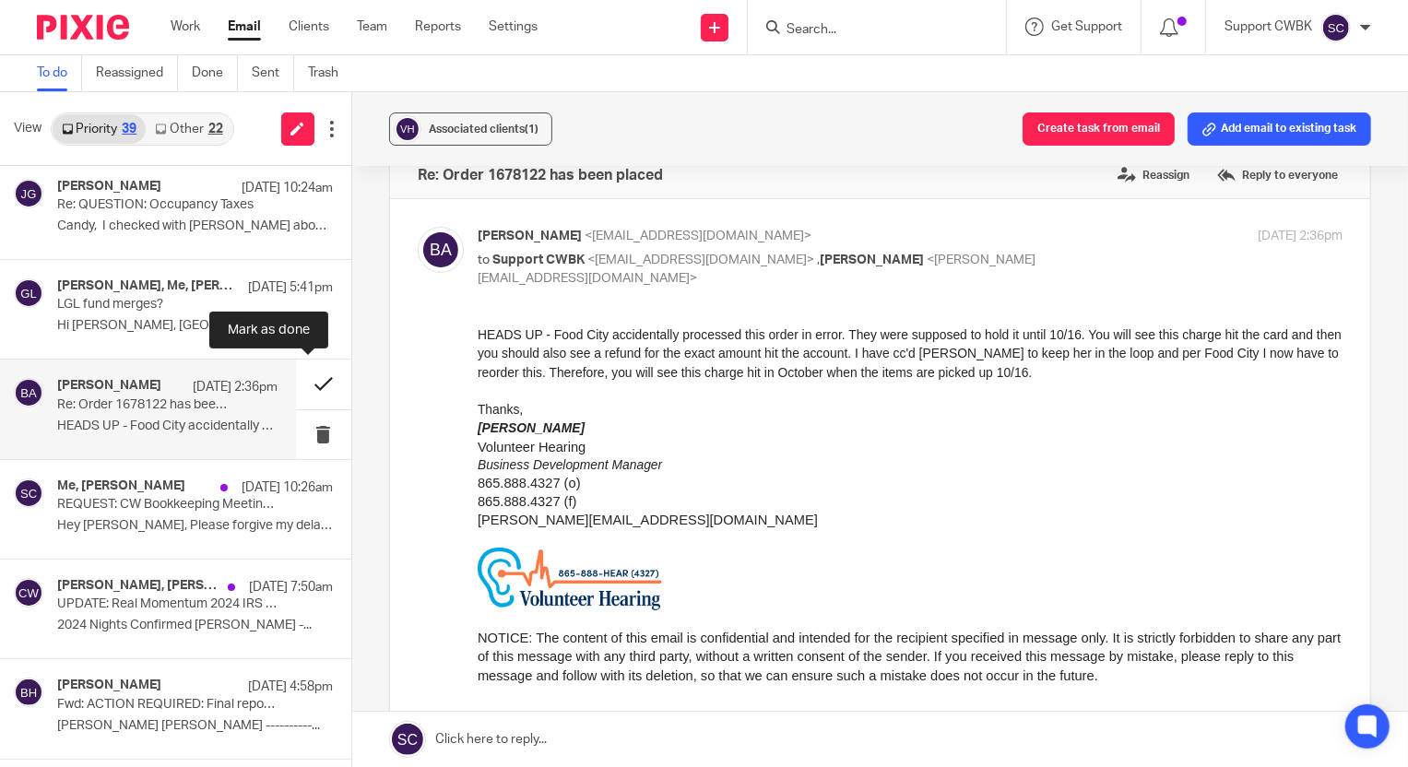
click at [305, 376] on button at bounding box center [323, 383] width 55 height 49
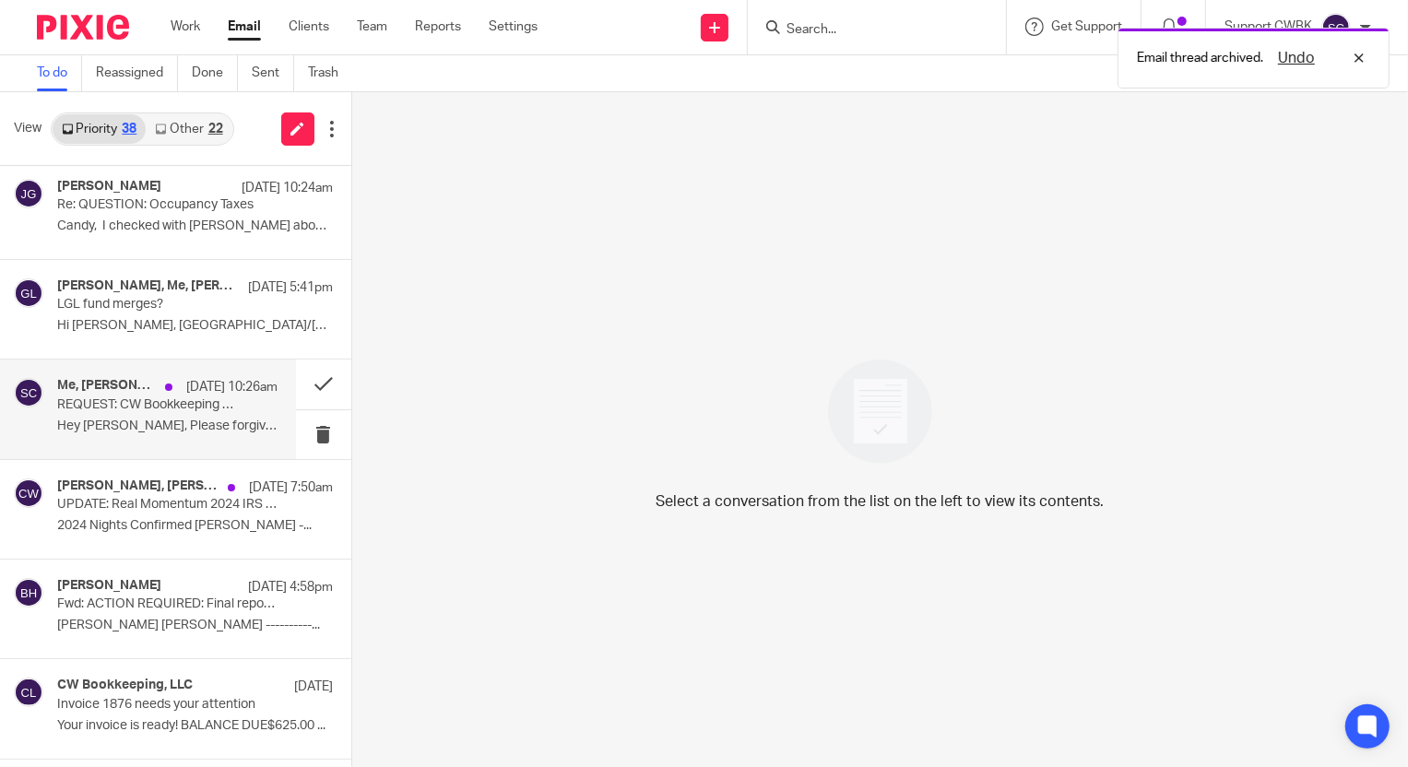
click at [166, 419] on p "Hey Candy, Please forgive my delay in..." at bounding box center [167, 426] width 220 height 16
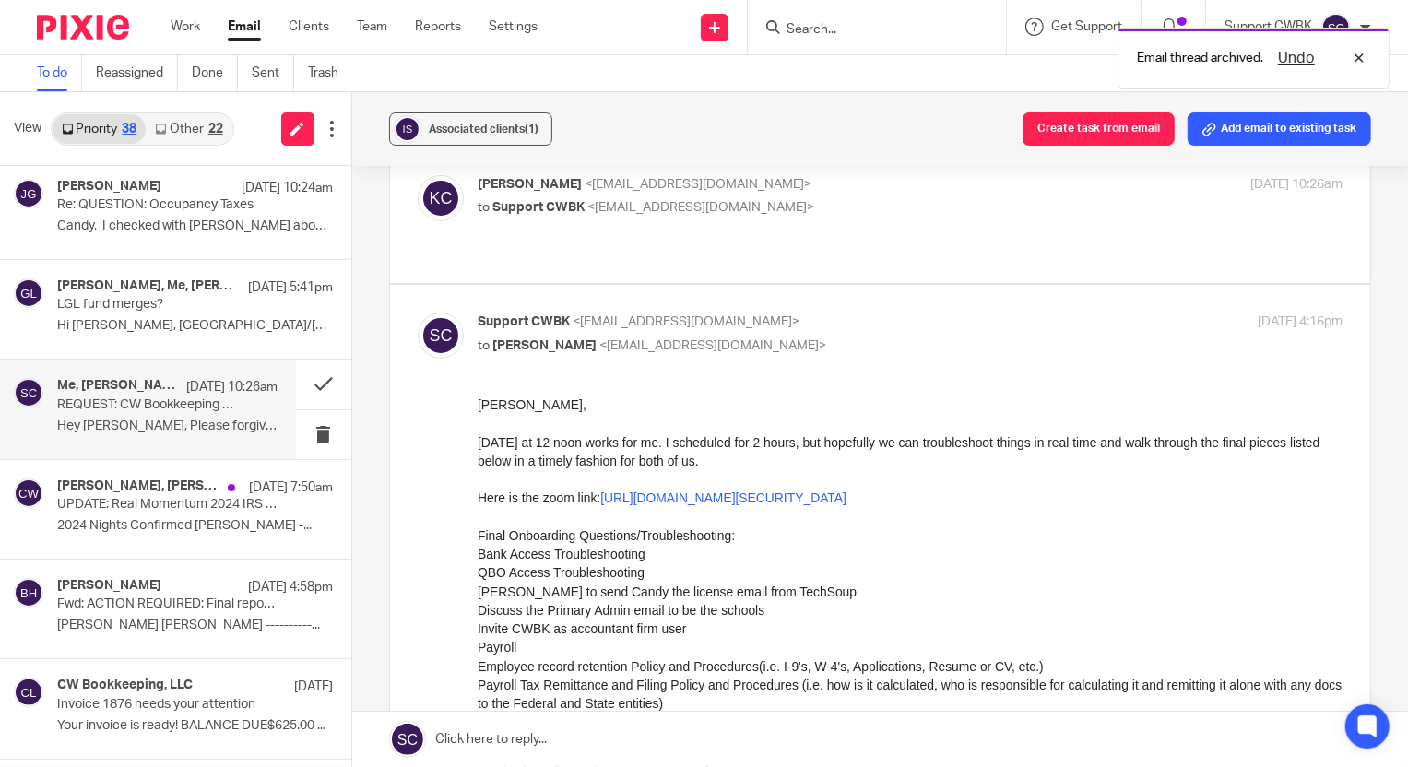
scroll to position [364, 0]
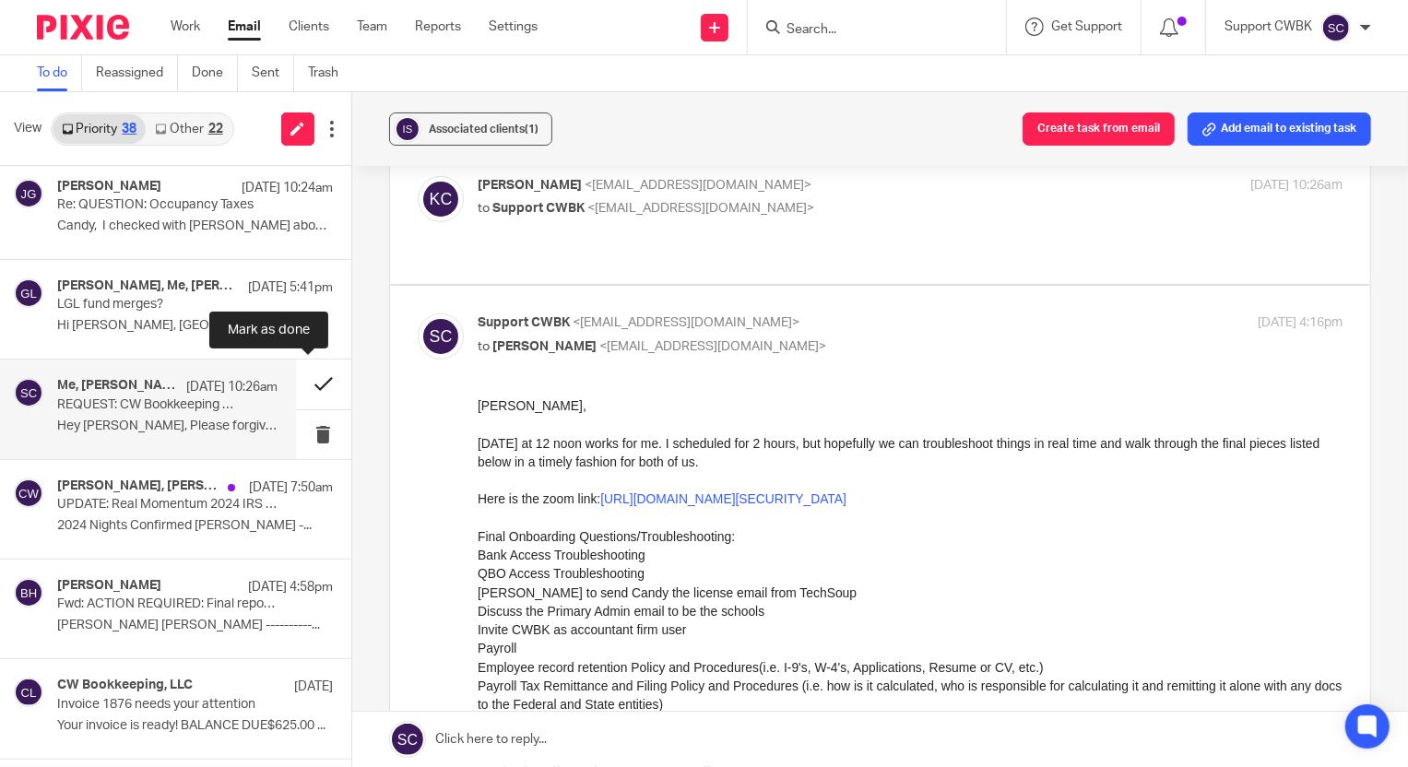
click at [306, 378] on button at bounding box center [323, 383] width 55 height 49
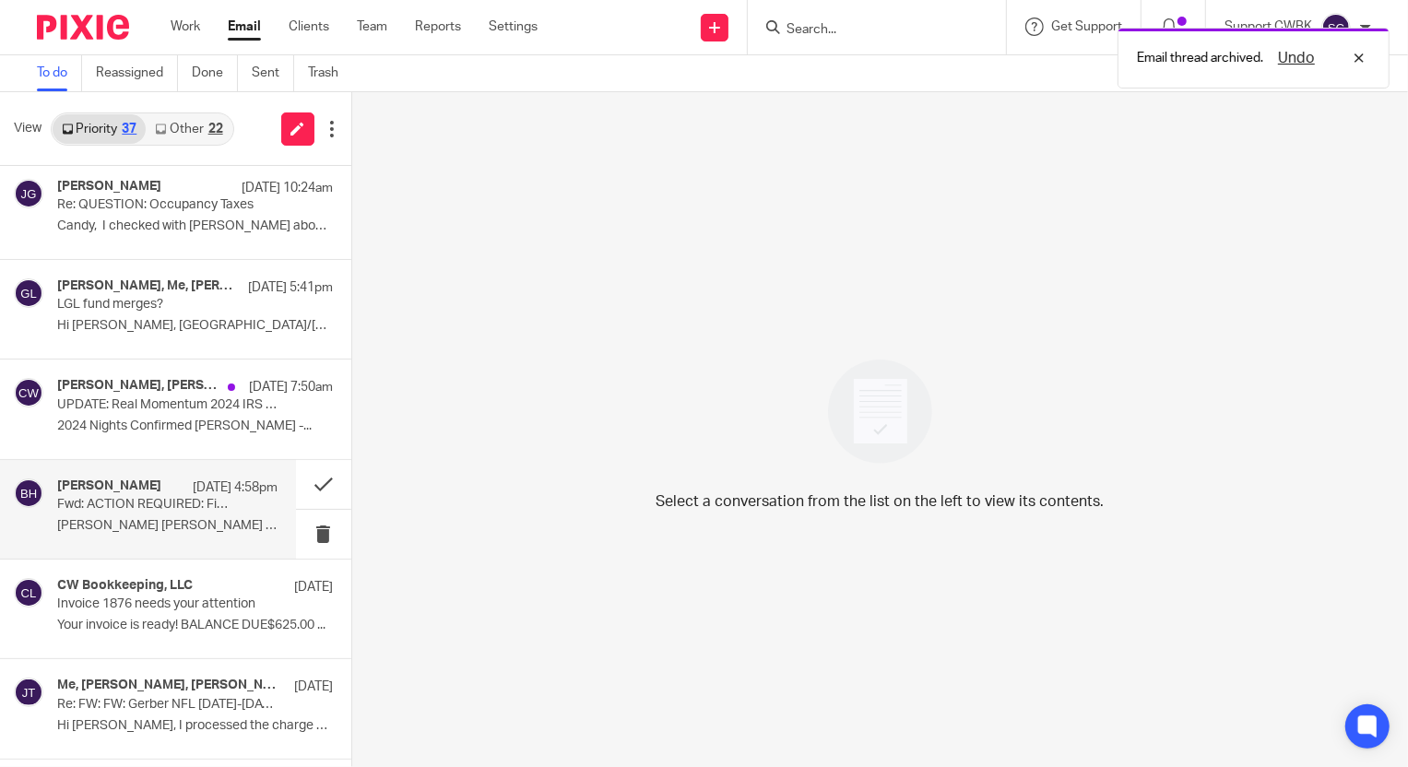
click at [116, 519] on p "[PERSON_NAME] [PERSON_NAME] ----------..." at bounding box center [167, 526] width 220 height 16
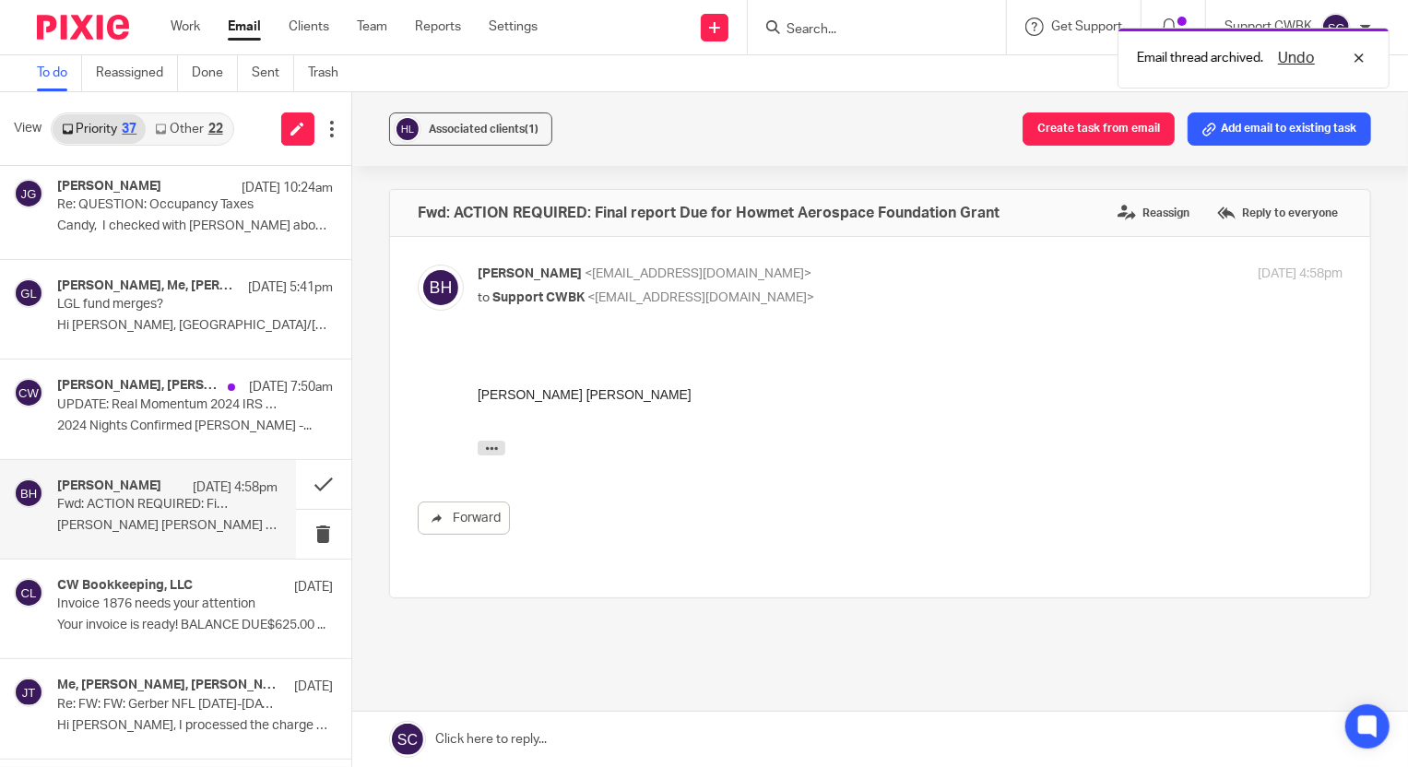
scroll to position [0, 0]
click at [491, 449] on icon "button" at bounding box center [491, 448] width 14 height 14
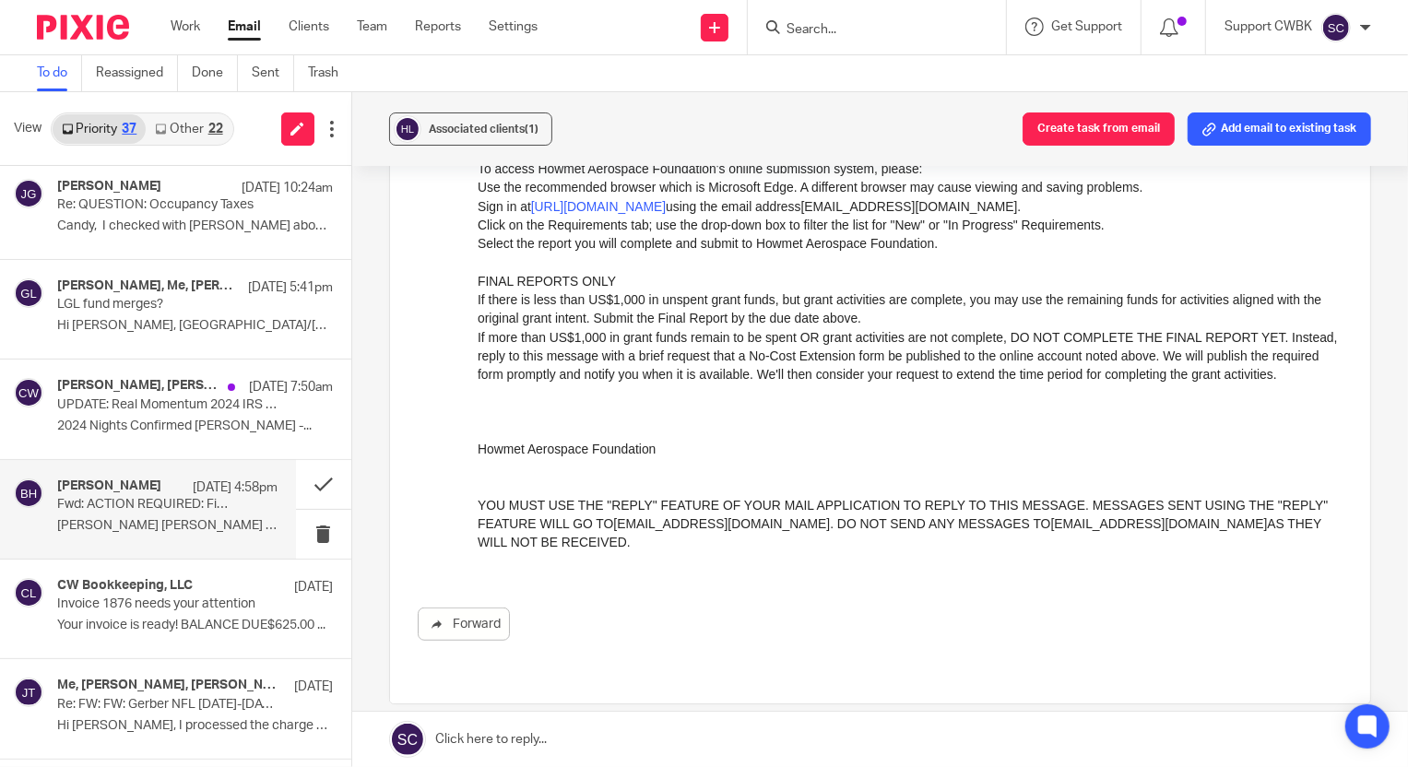
scroll to position [754, 0]
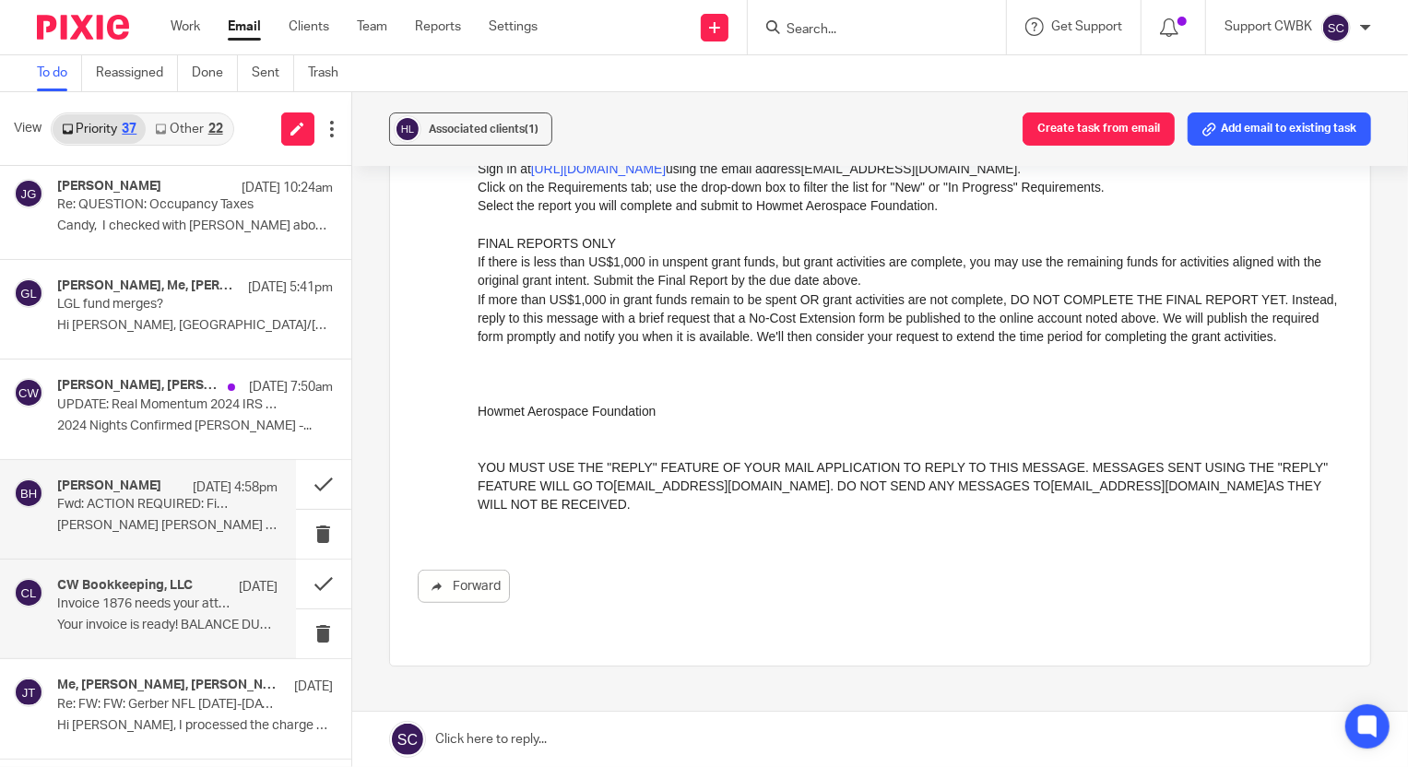
click at [157, 607] on p "Invoice 1876 needs your attention" at bounding box center [145, 604] width 176 height 16
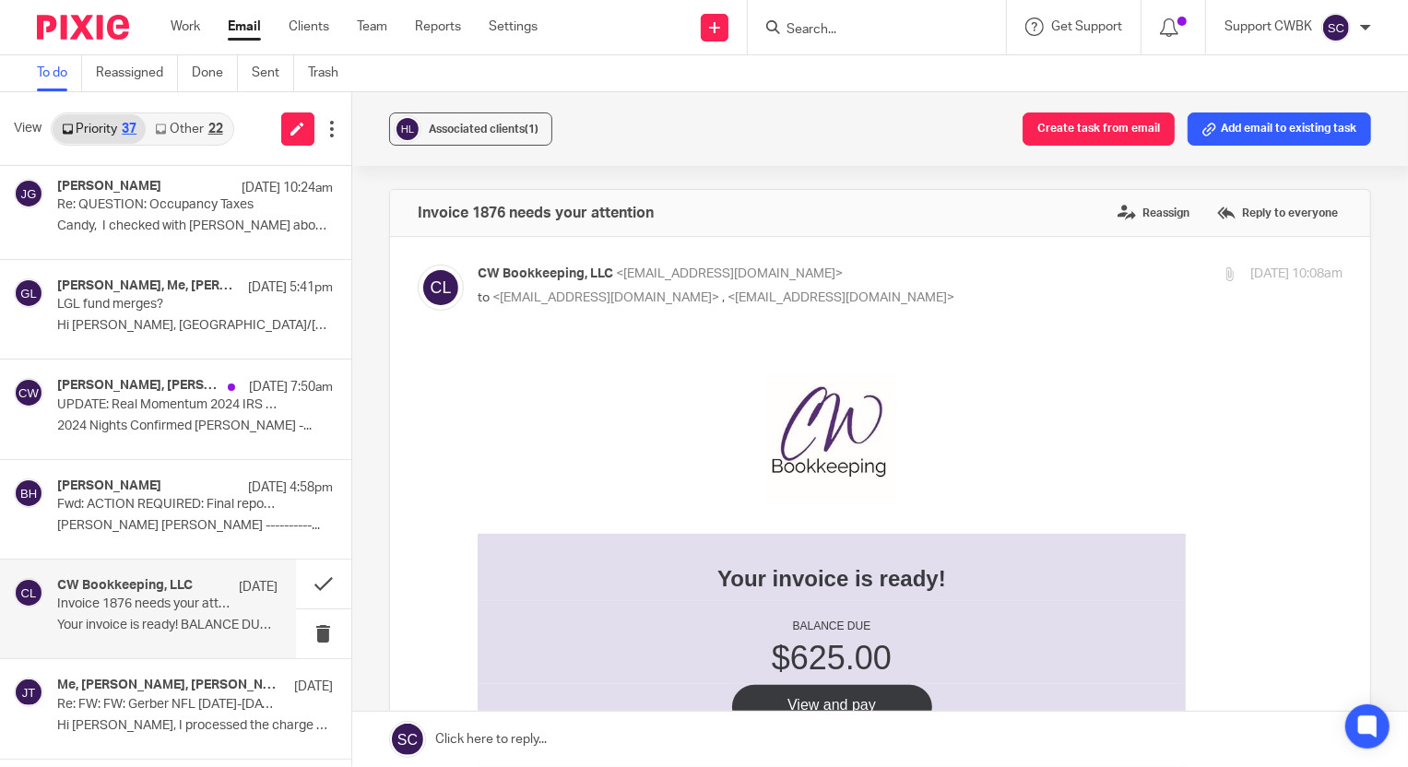
scroll to position [0, 0]
click at [304, 583] on button at bounding box center [323, 584] width 55 height 49
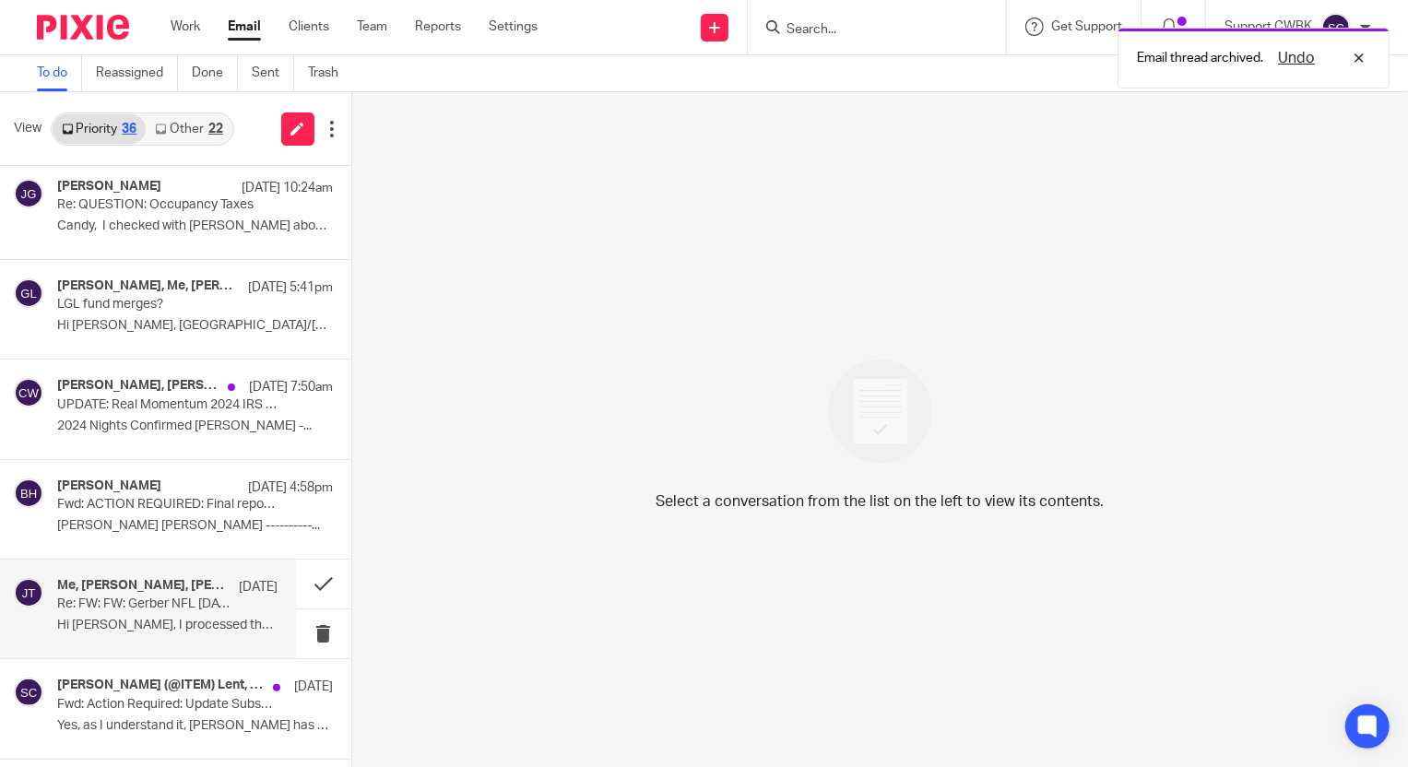
click at [144, 606] on p "Re: FW: FW: Gerber NFL 2024-2025 SOUTHERN SPORTZ STORE" at bounding box center [145, 604] width 176 height 16
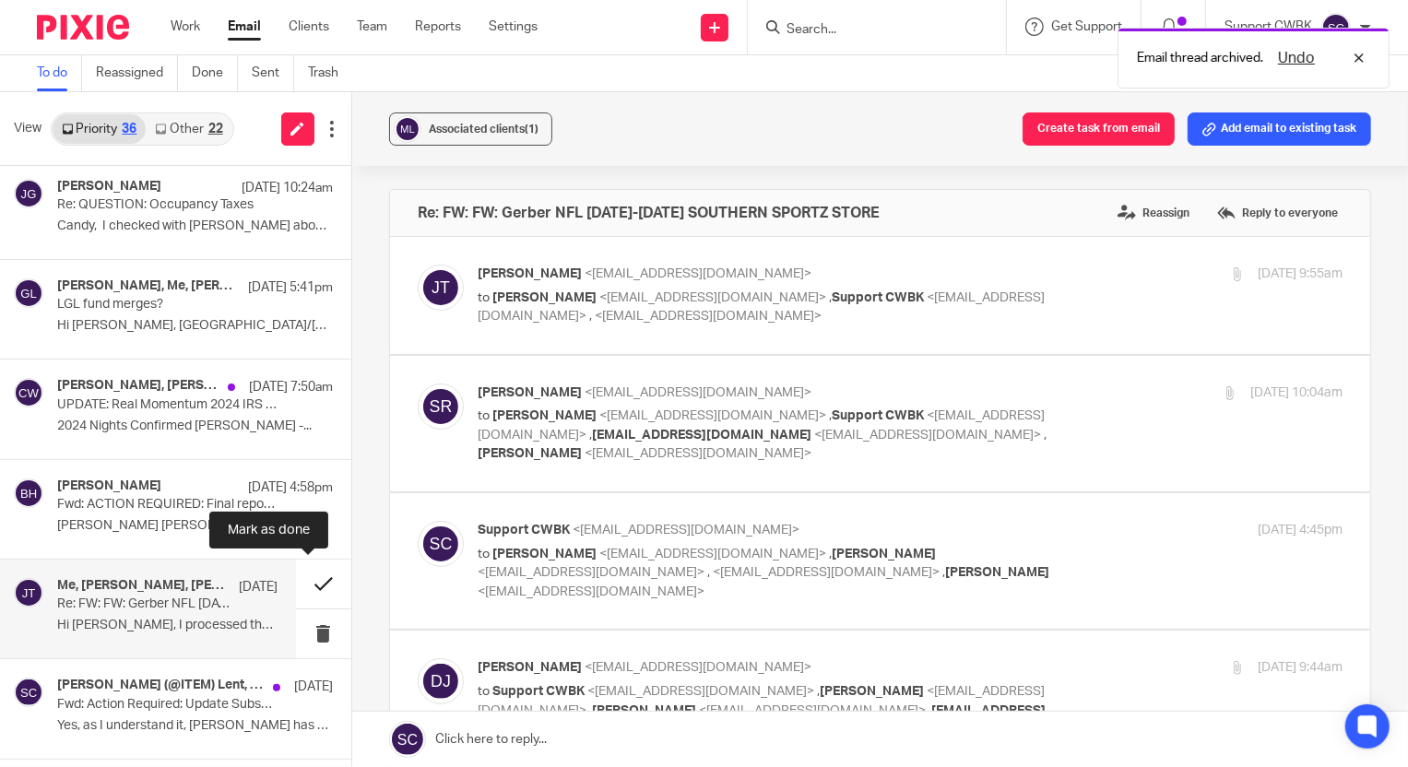
click at [309, 580] on button at bounding box center [323, 584] width 55 height 49
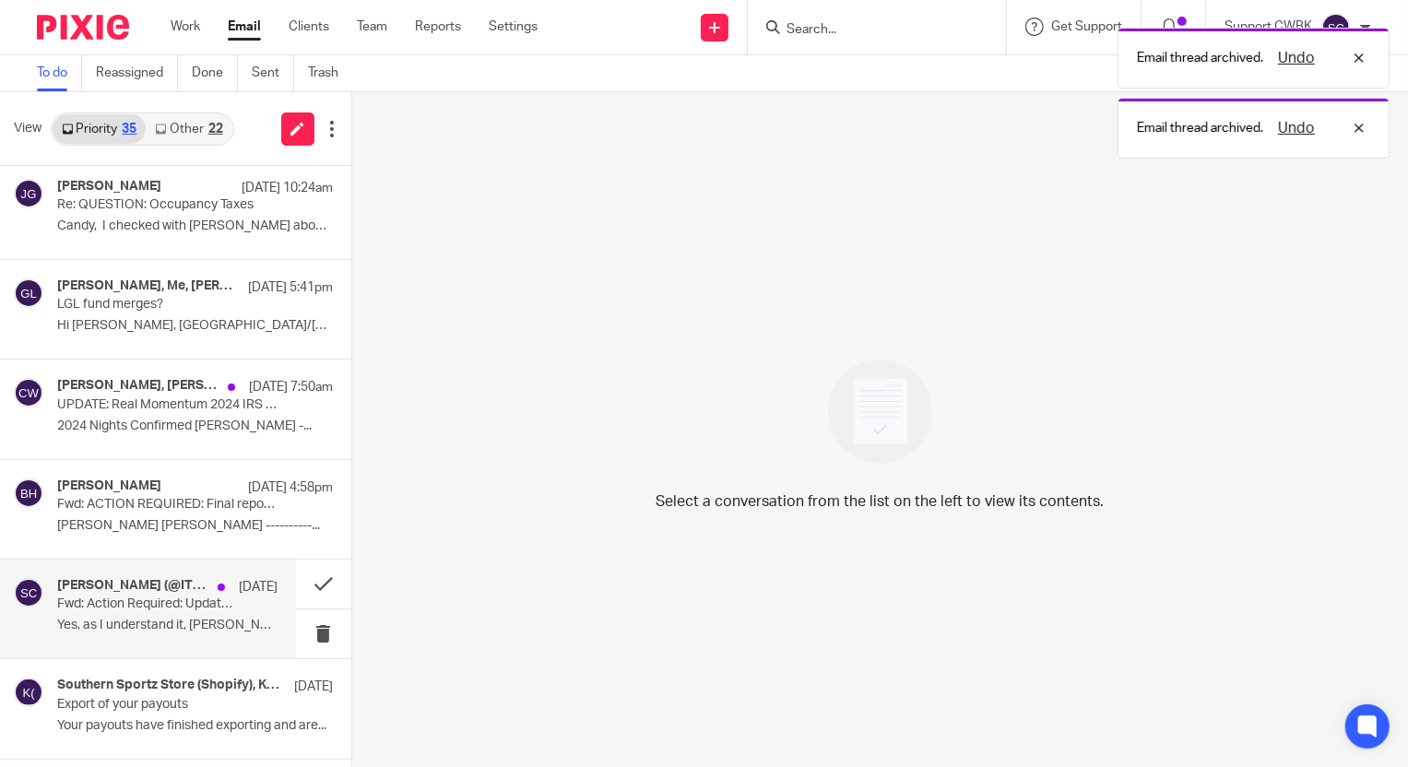
click at [148, 606] on p "Fwd: Action Required: Update Subsplash Giving Info" at bounding box center [145, 604] width 176 height 16
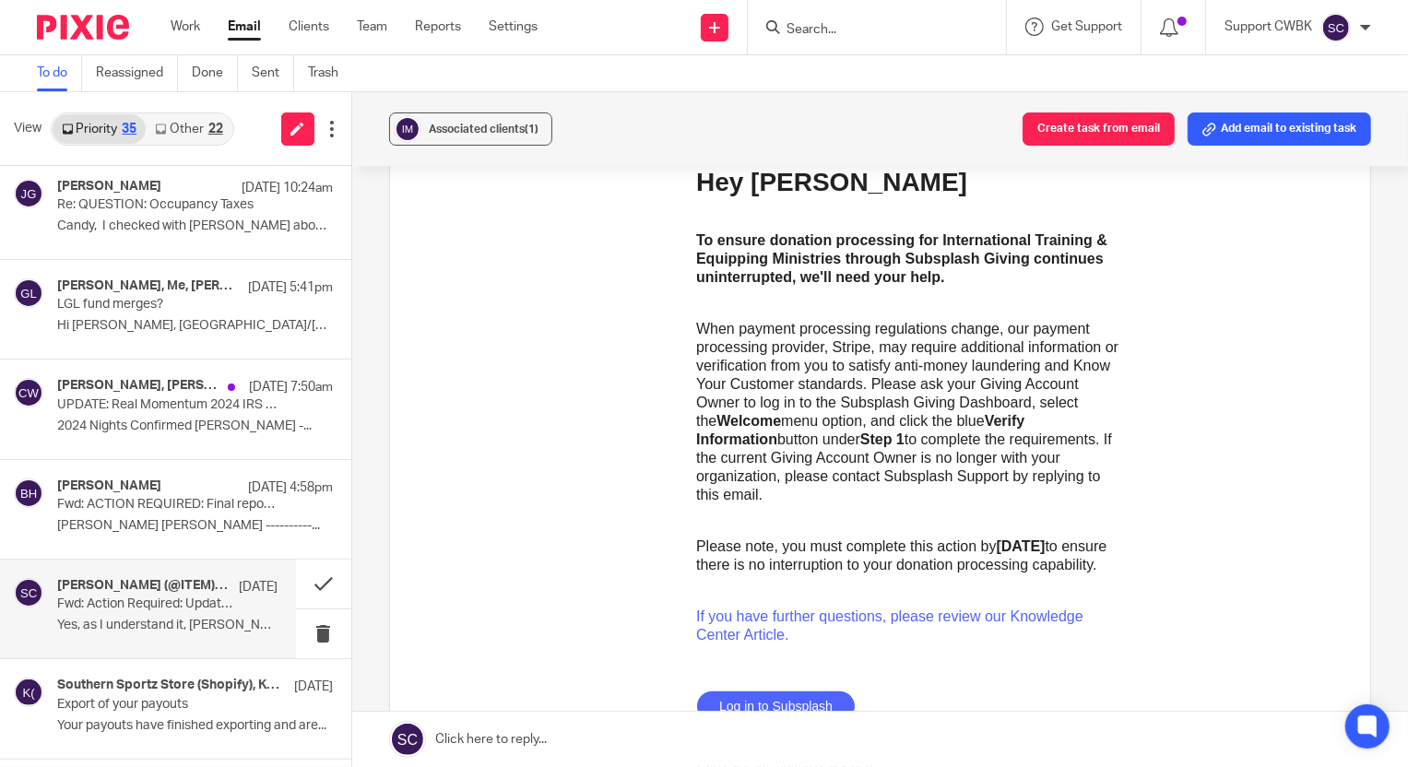
scroll to position [1424, 0]
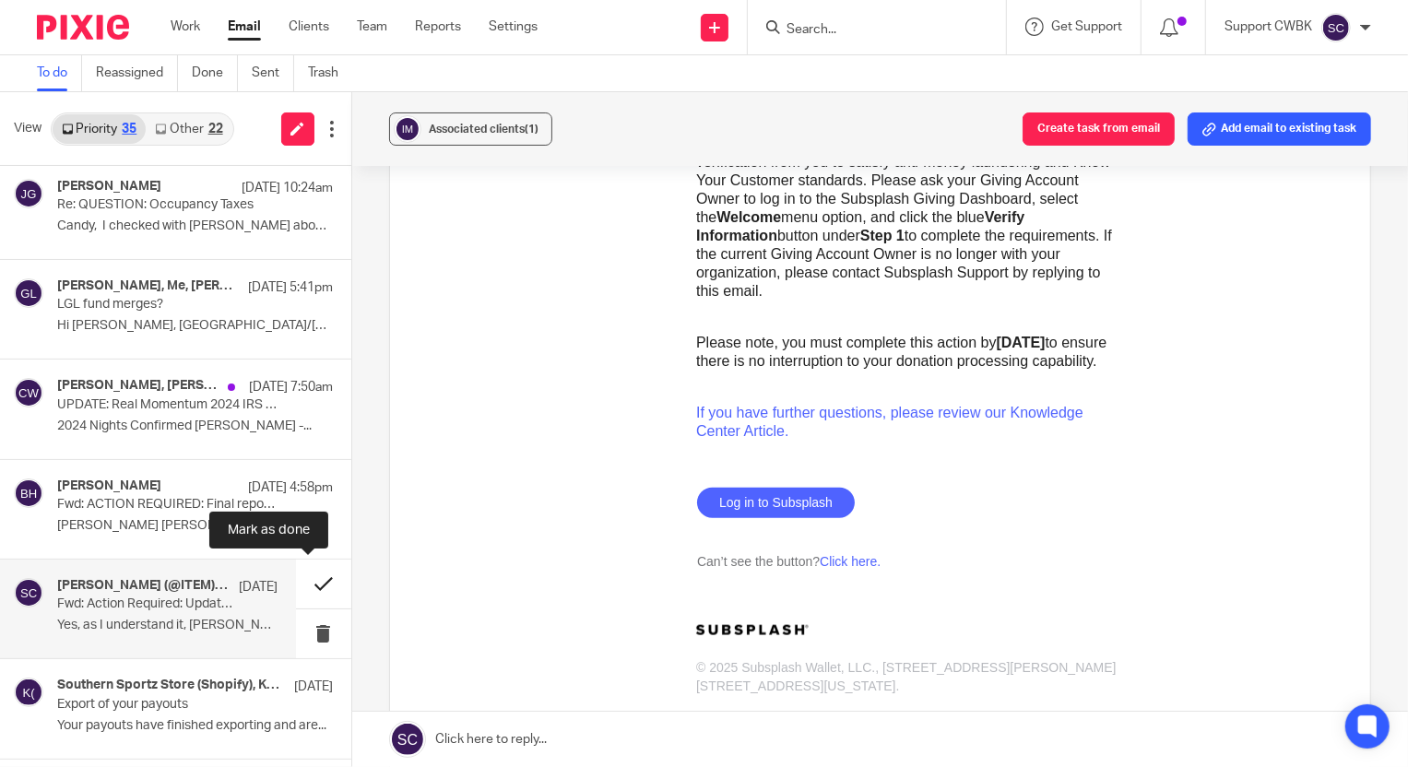
click at [308, 581] on button at bounding box center [323, 584] width 55 height 49
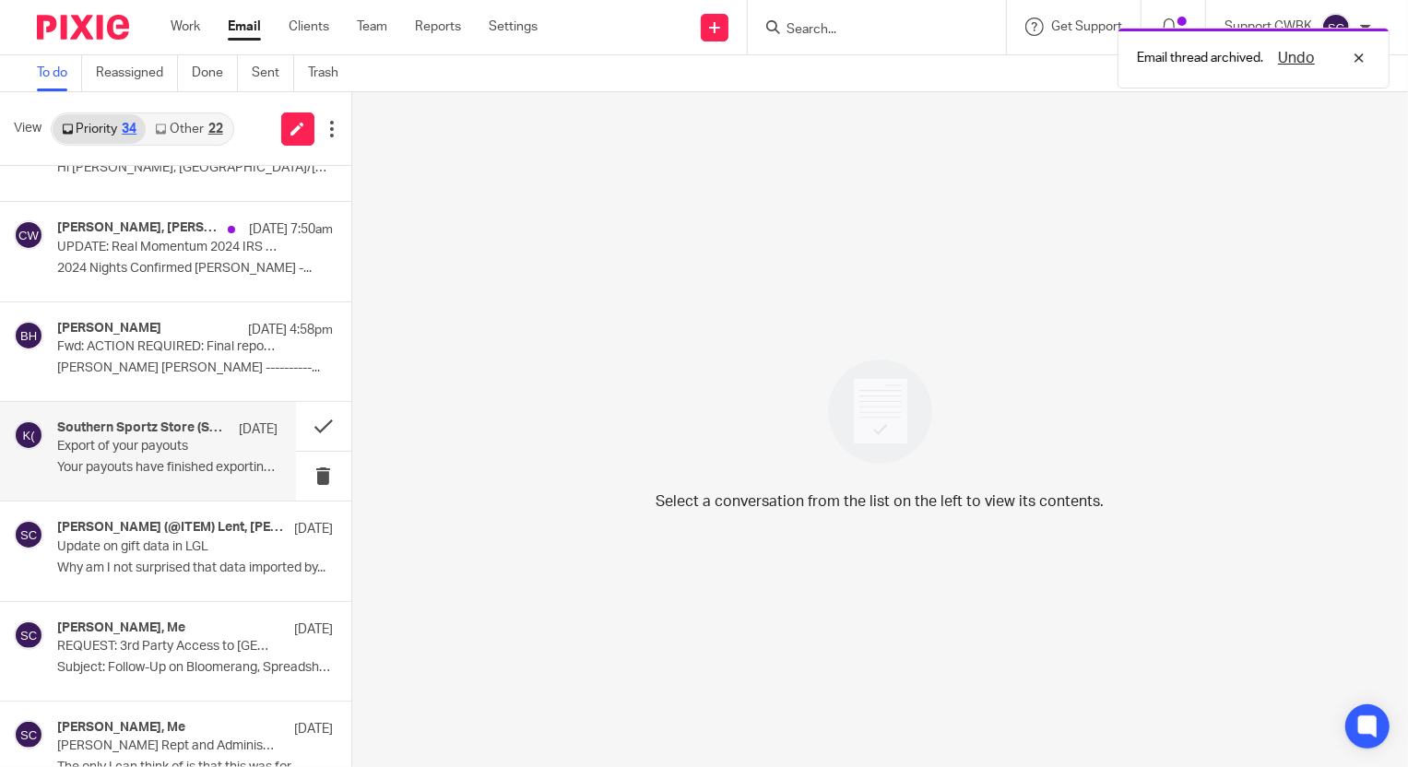
scroll to position [1172, 0]
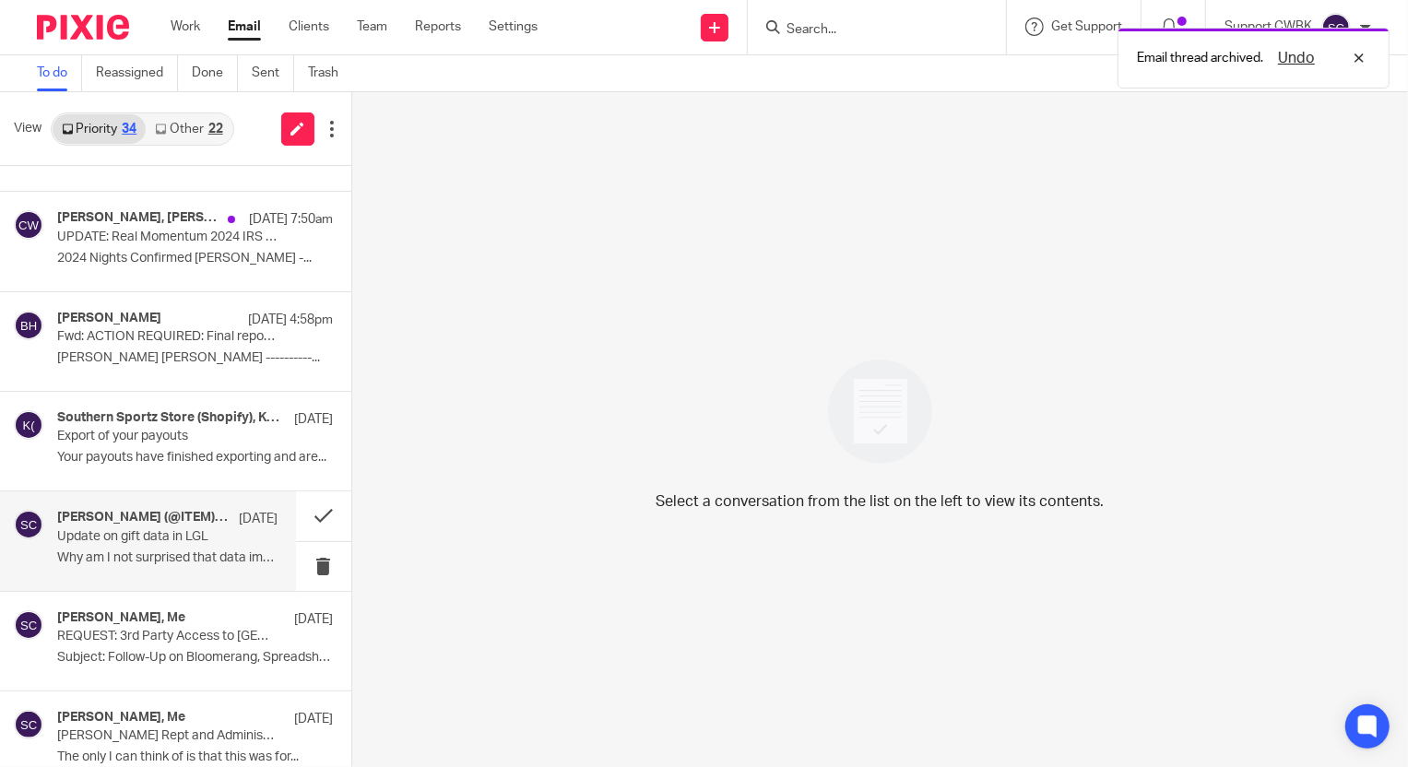
click at [133, 552] on p "Why am I not surprised that data imported by..." at bounding box center [167, 558] width 220 height 16
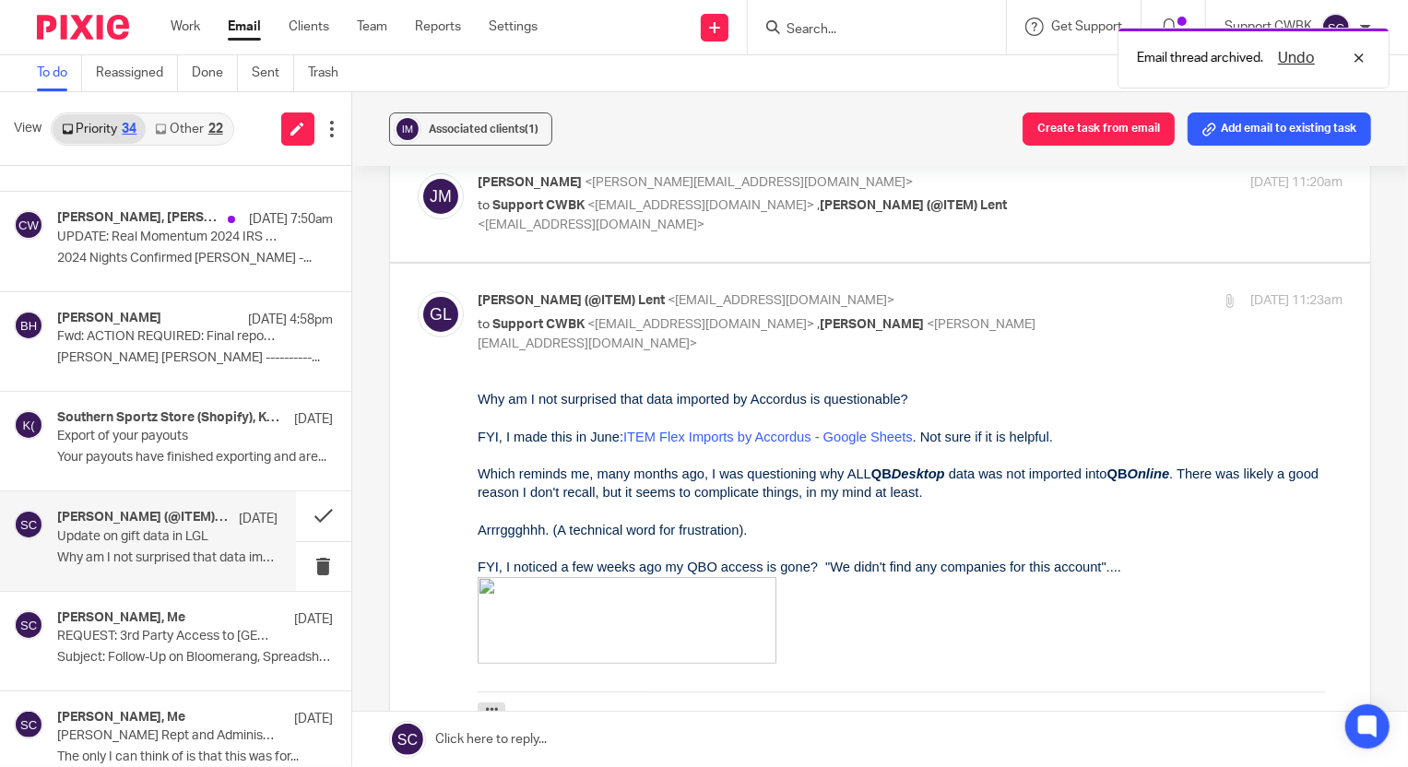
scroll to position [251, 0]
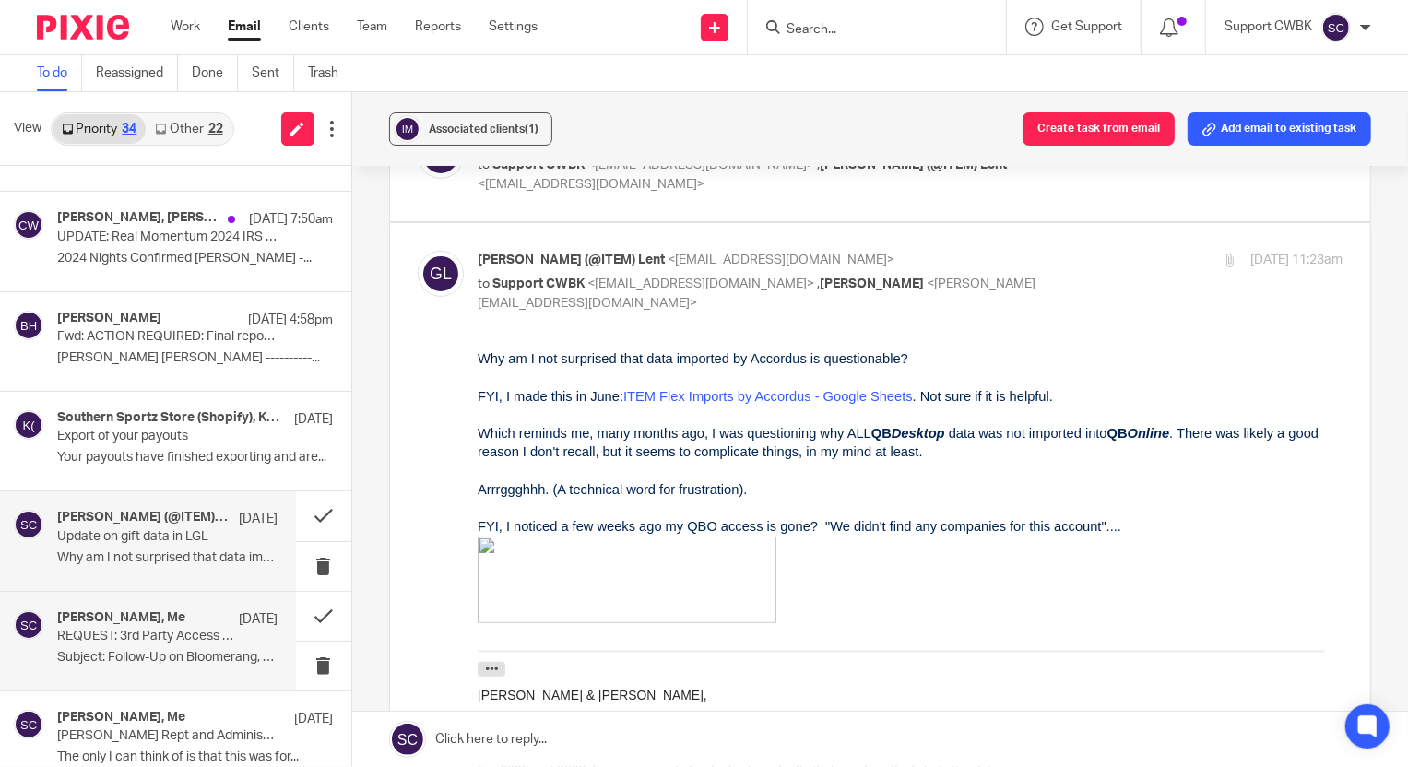
click at [126, 634] on p "REQUEST: 3rd Party Access to Bloomerang" at bounding box center [145, 637] width 176 height 16
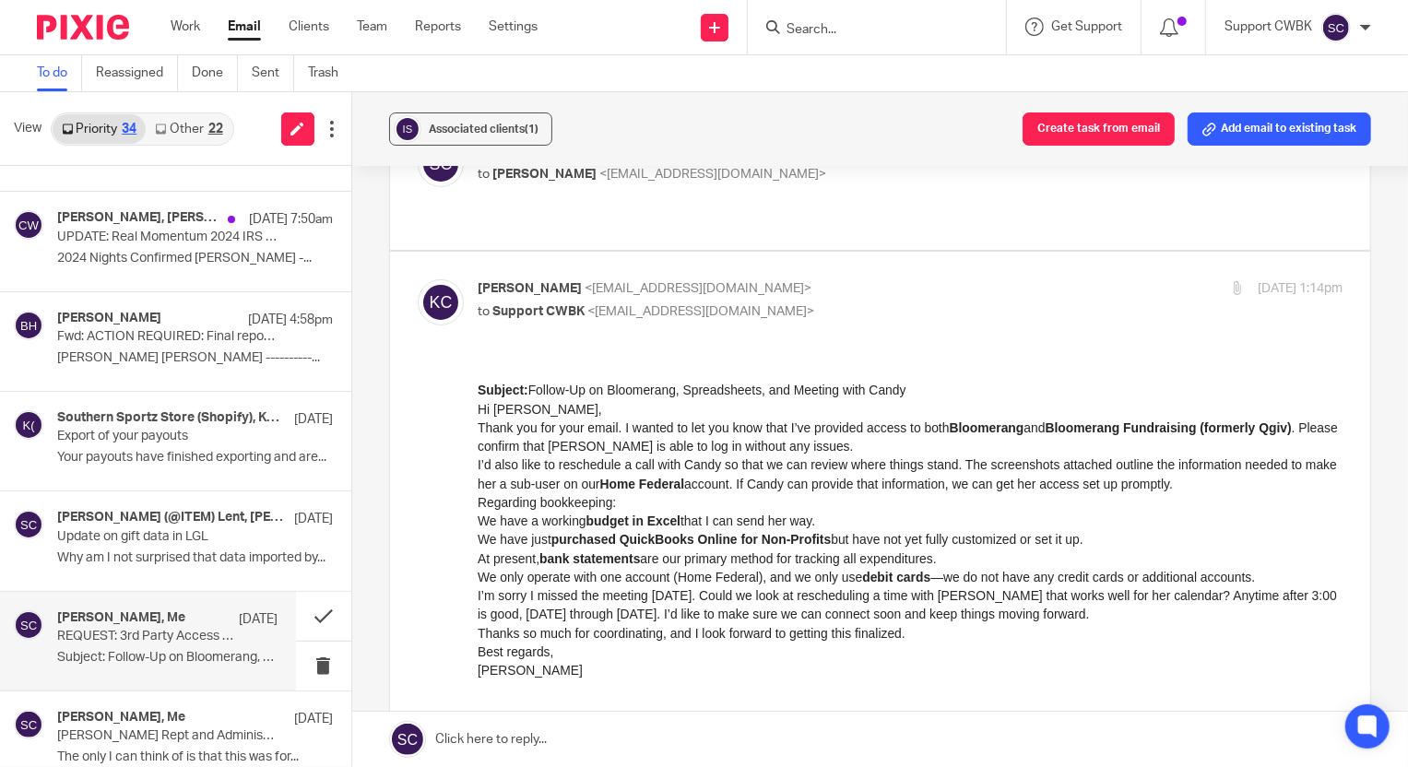
scroll to position [335, 0]
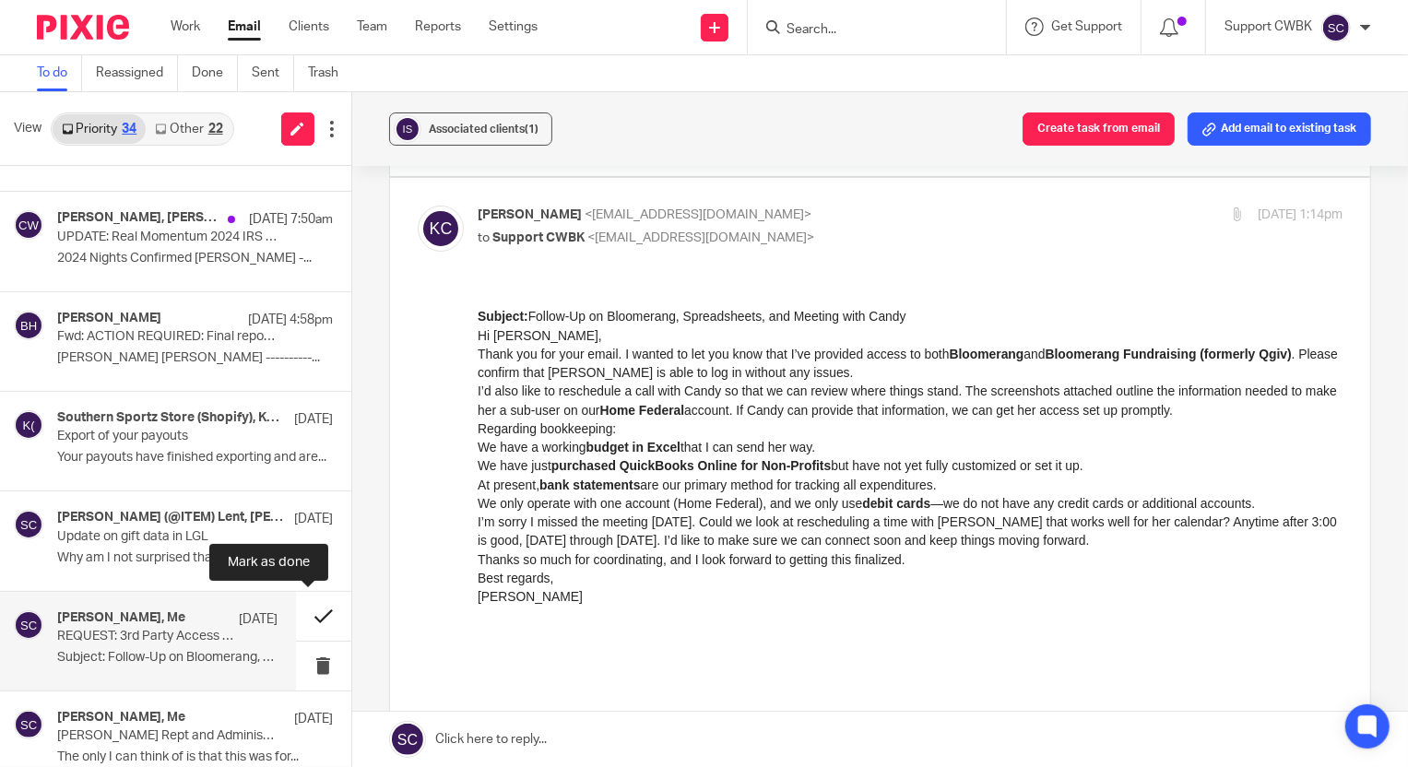
click at [307, 610] on button at bounding box center [323, 616] width 55 height 49
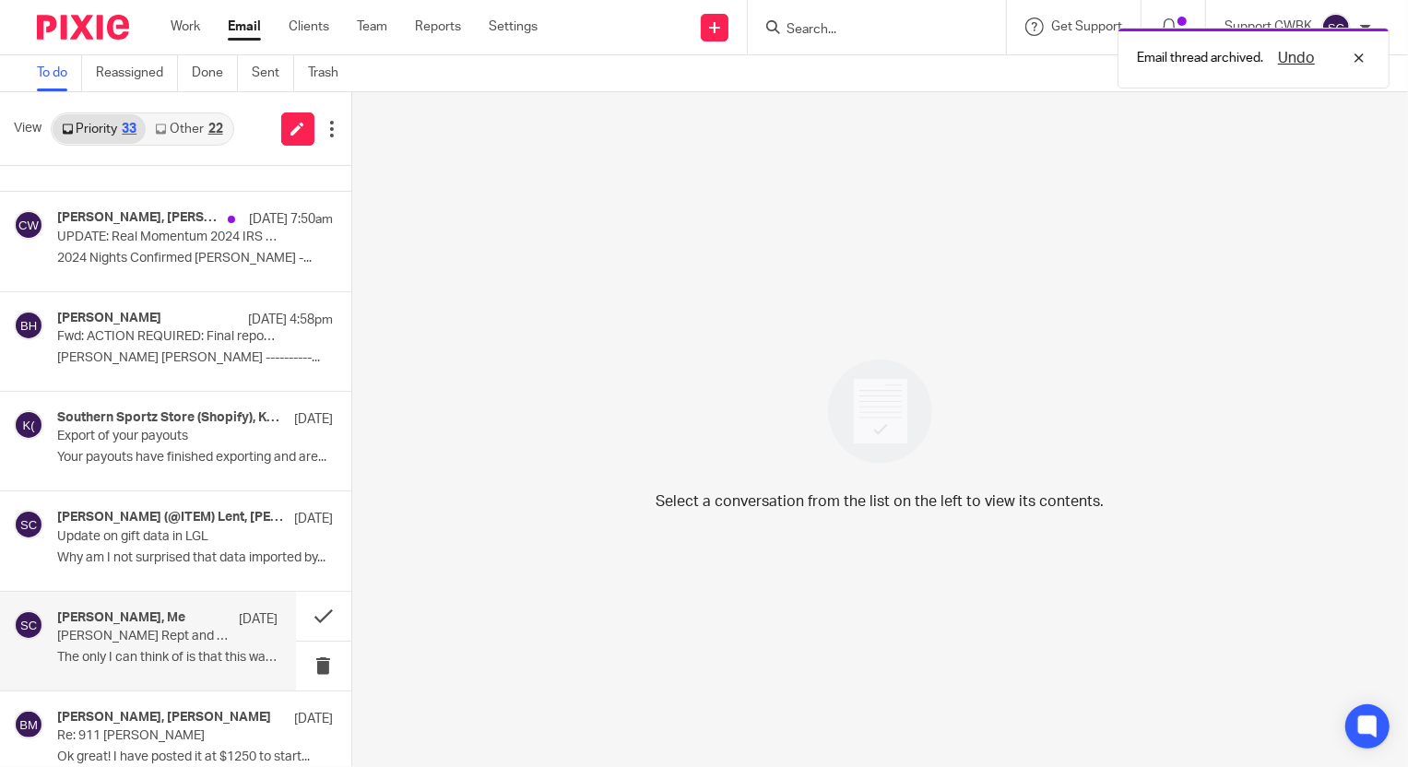
click at [147, 636] on p "[PERSON_NAME] Rept and Administrative Expenses for your fund" at bounding box center [145, 637] width 176 height 16
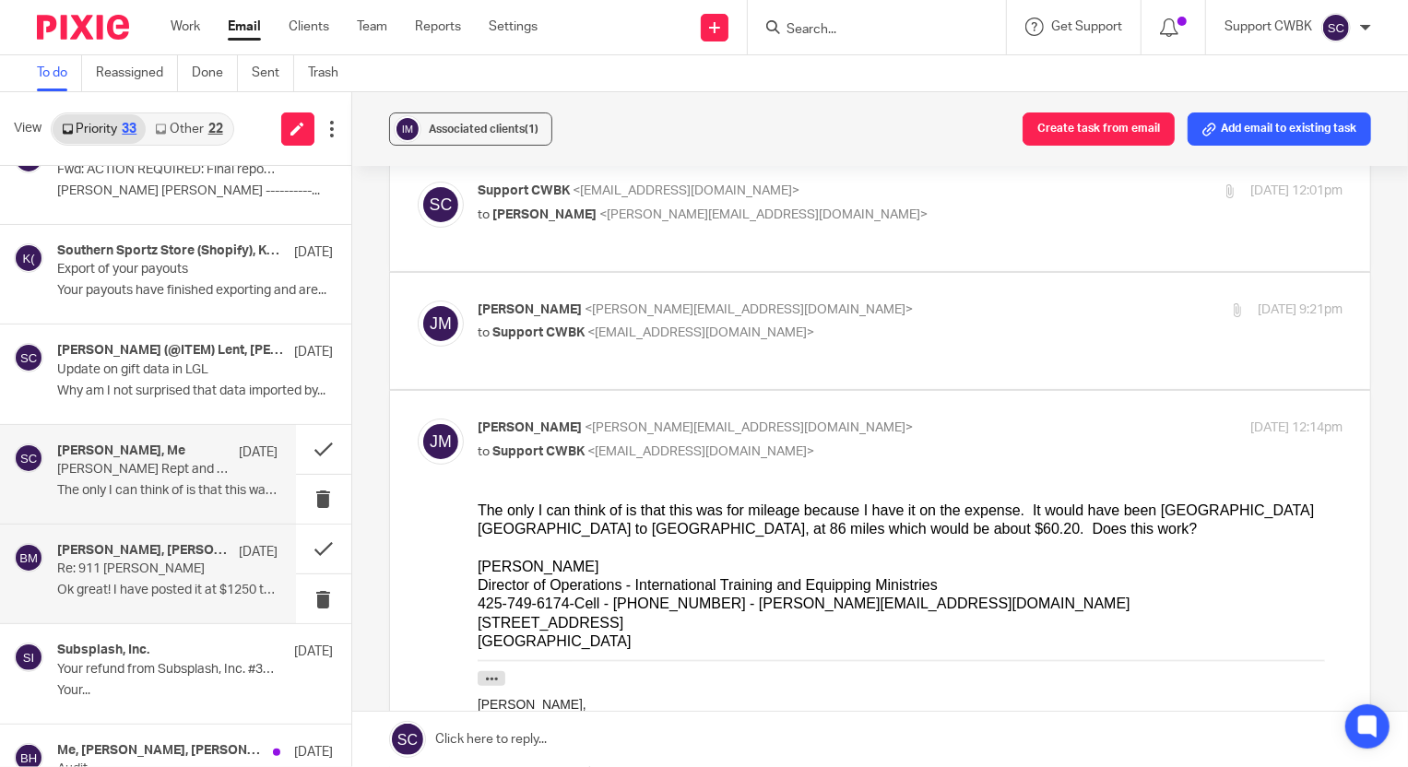
scroll to position [1340, 0]
click at [108, 577] on div "Kim Culbreath, baran menguloglu Sep 5 Re: 911 Burgess Ok great! I have posted i…" at bounding box center [167, 573] width 220 height 62
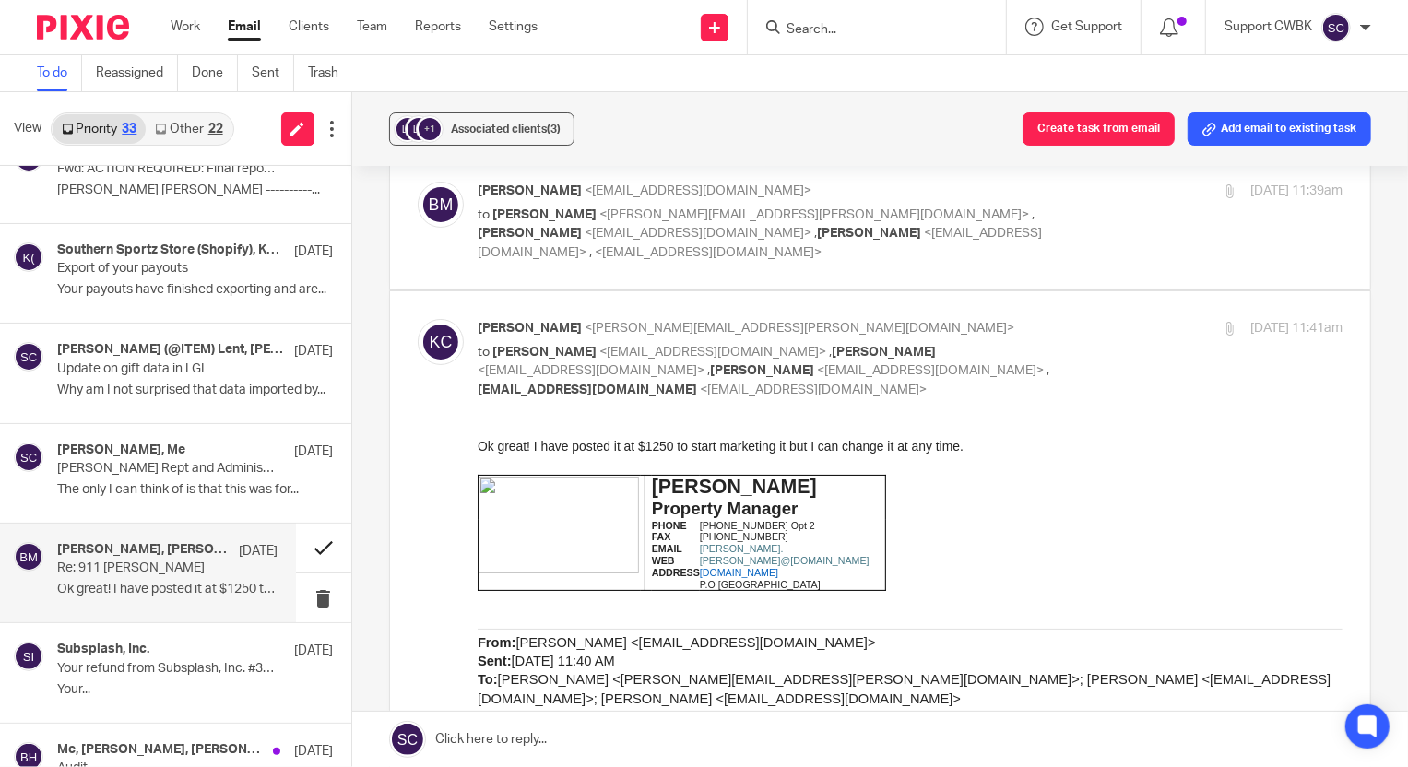
scroll to position [0, 0]
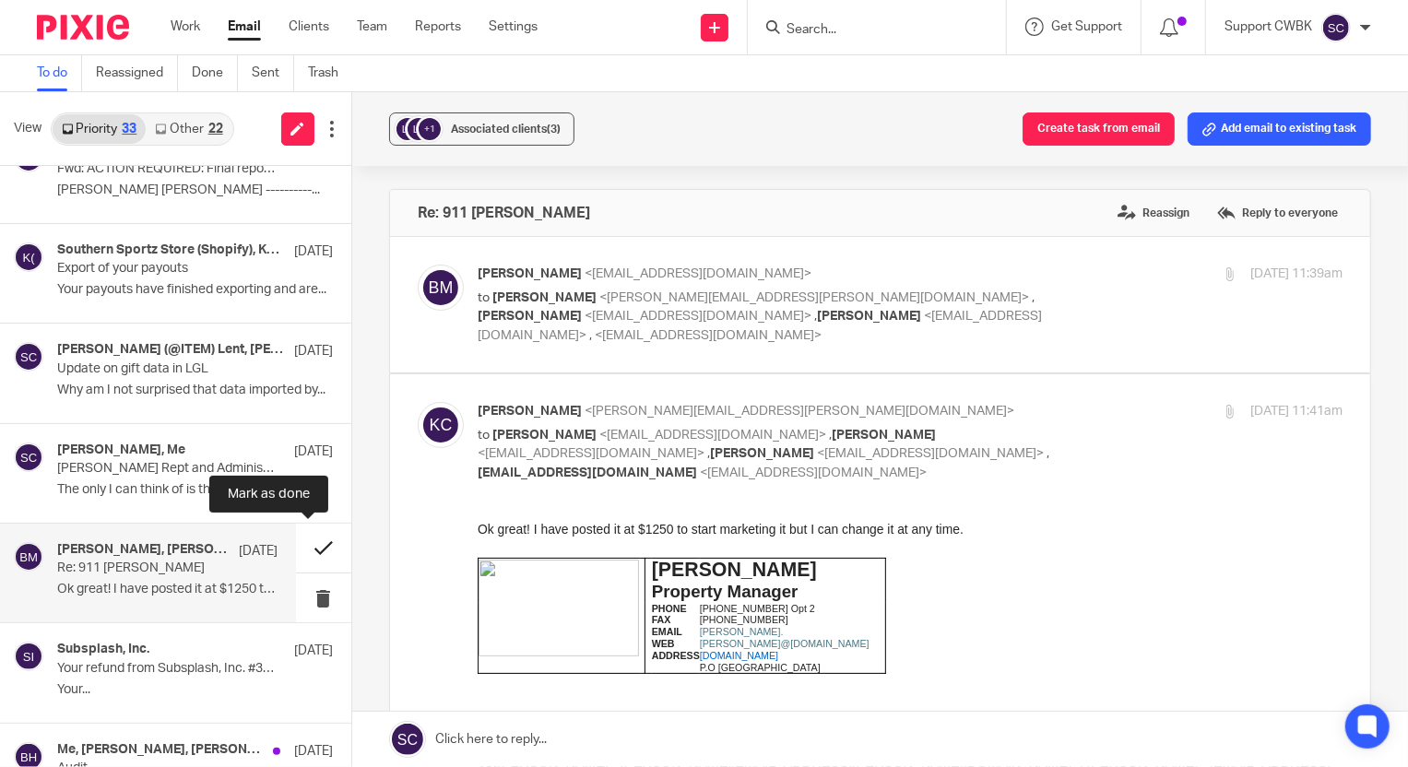
click at [310, 549] on button at bounding box center [323, 548] width 55 height 49
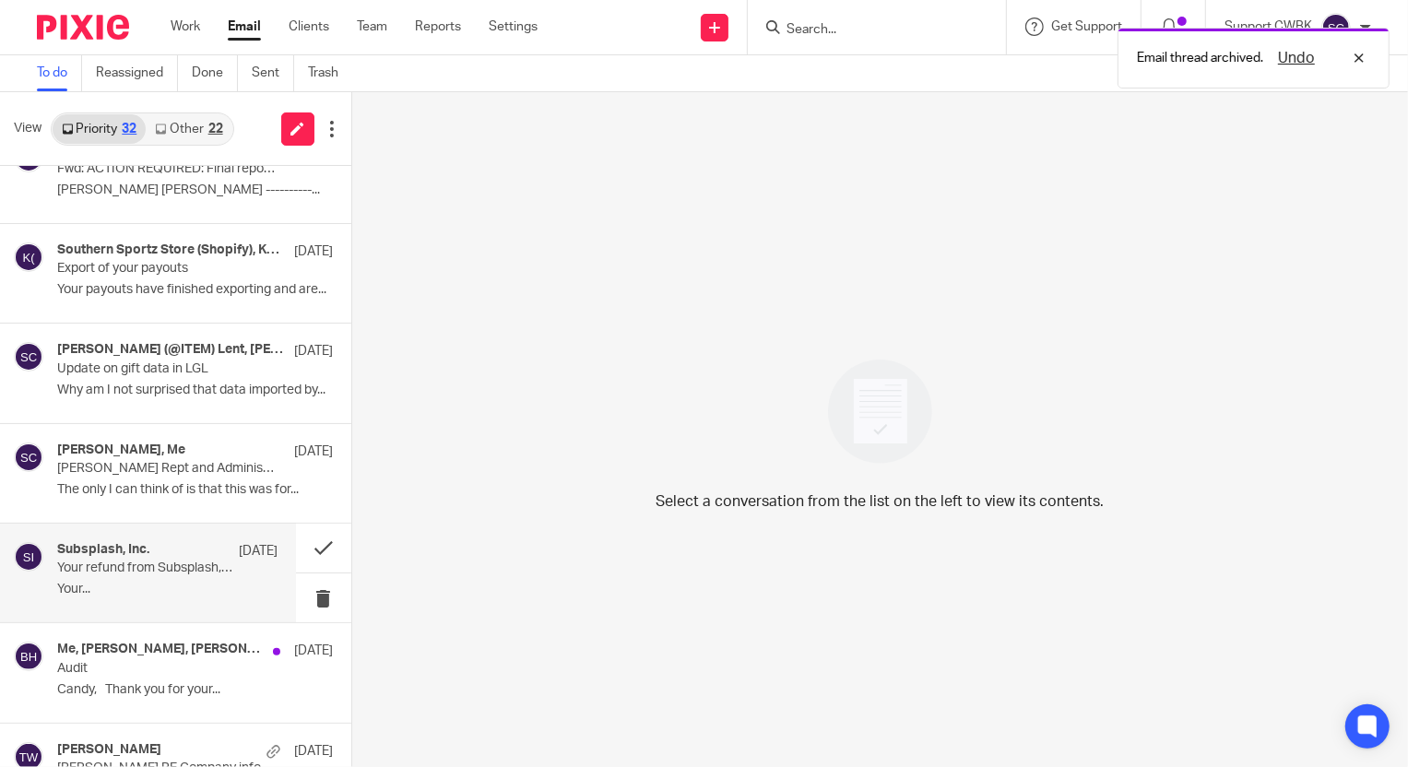
click at [147, 569] on p "Your refund from Subsplash, Inc. #3756-2326" at bounding box center [145, 568] width 176 height 16
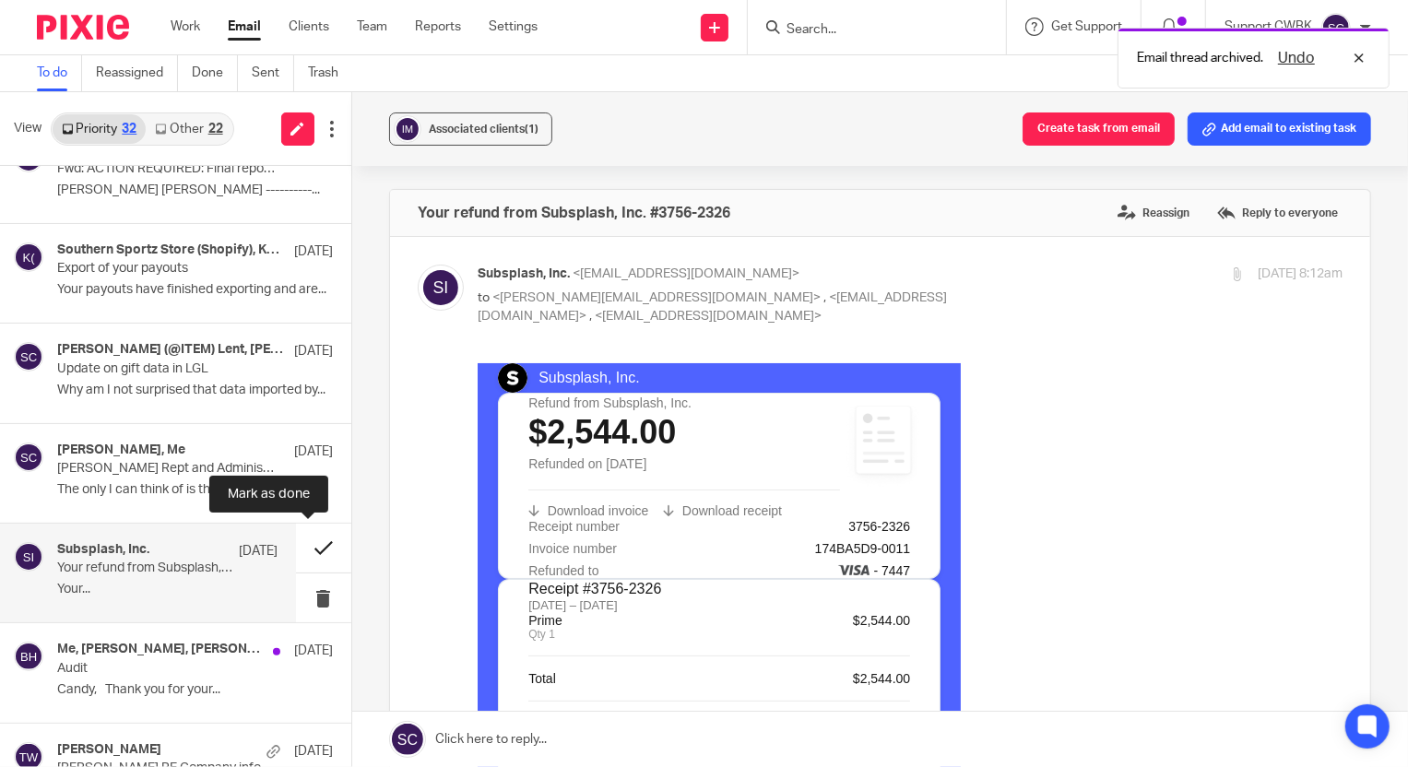
click at [302, 546] on button at bounding box center [323, 548] width 55 height 49
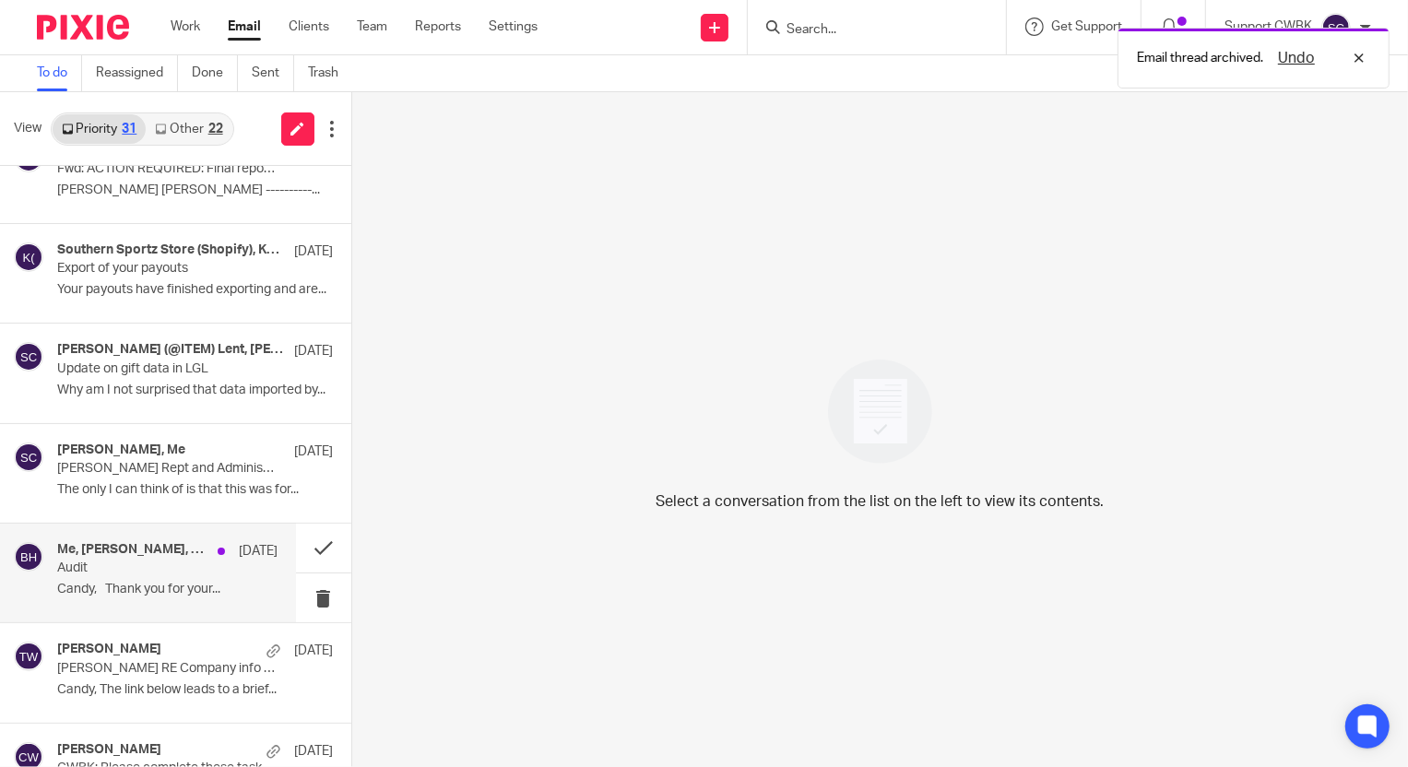
click at [130, 588] on p "Candy, Thank you for your..." at bounding box center [167, 590] width 220 height 16
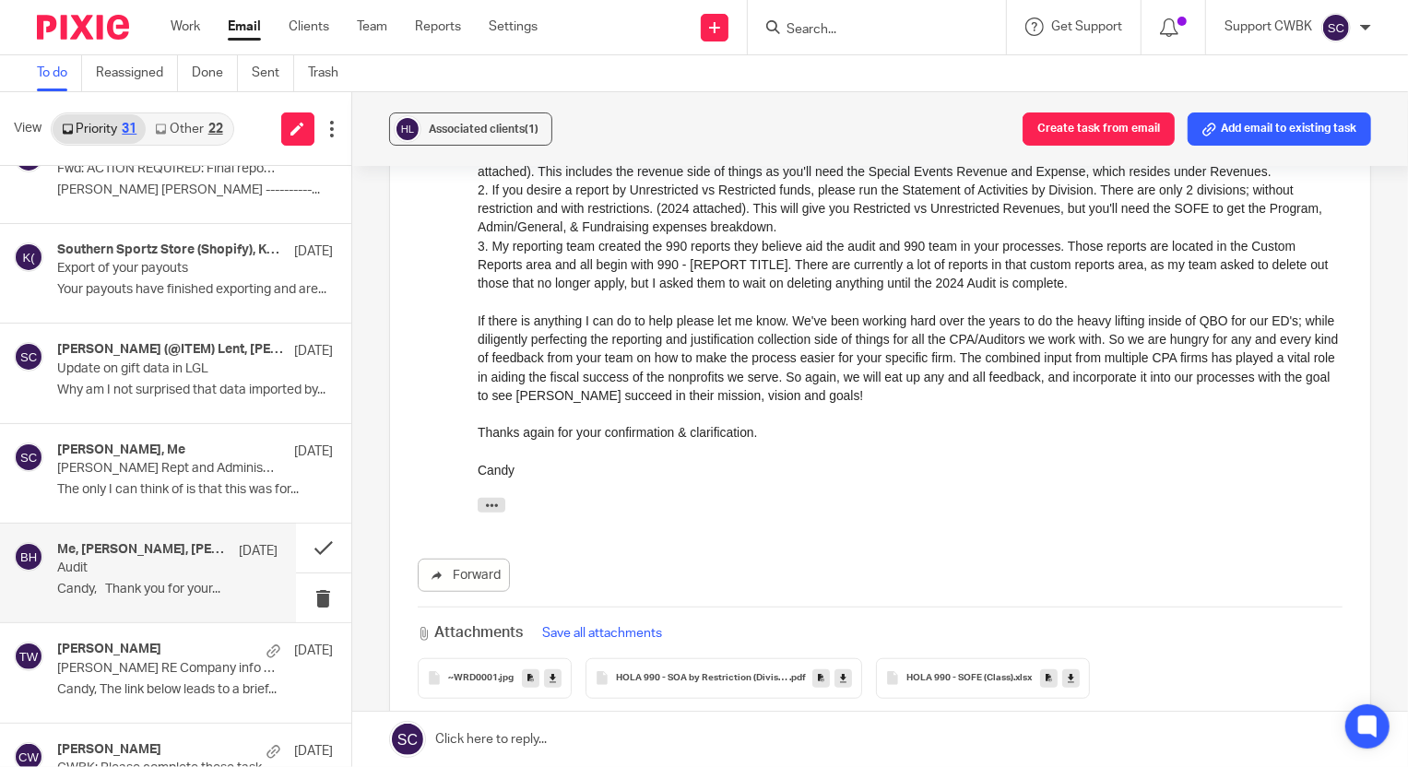
scroll to position [838, 0]
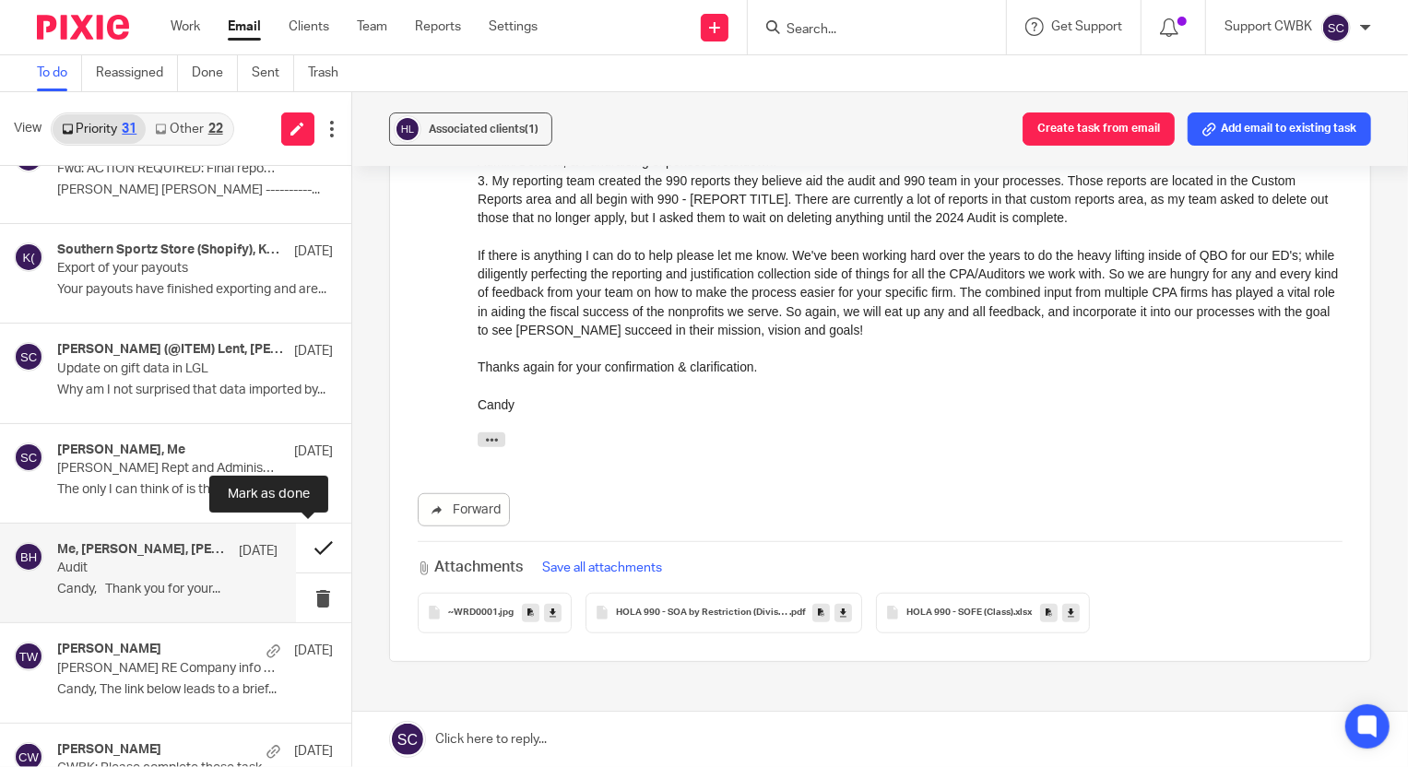
click at [304, 546] on button at bounding box center [323, 548] width 55 height 49
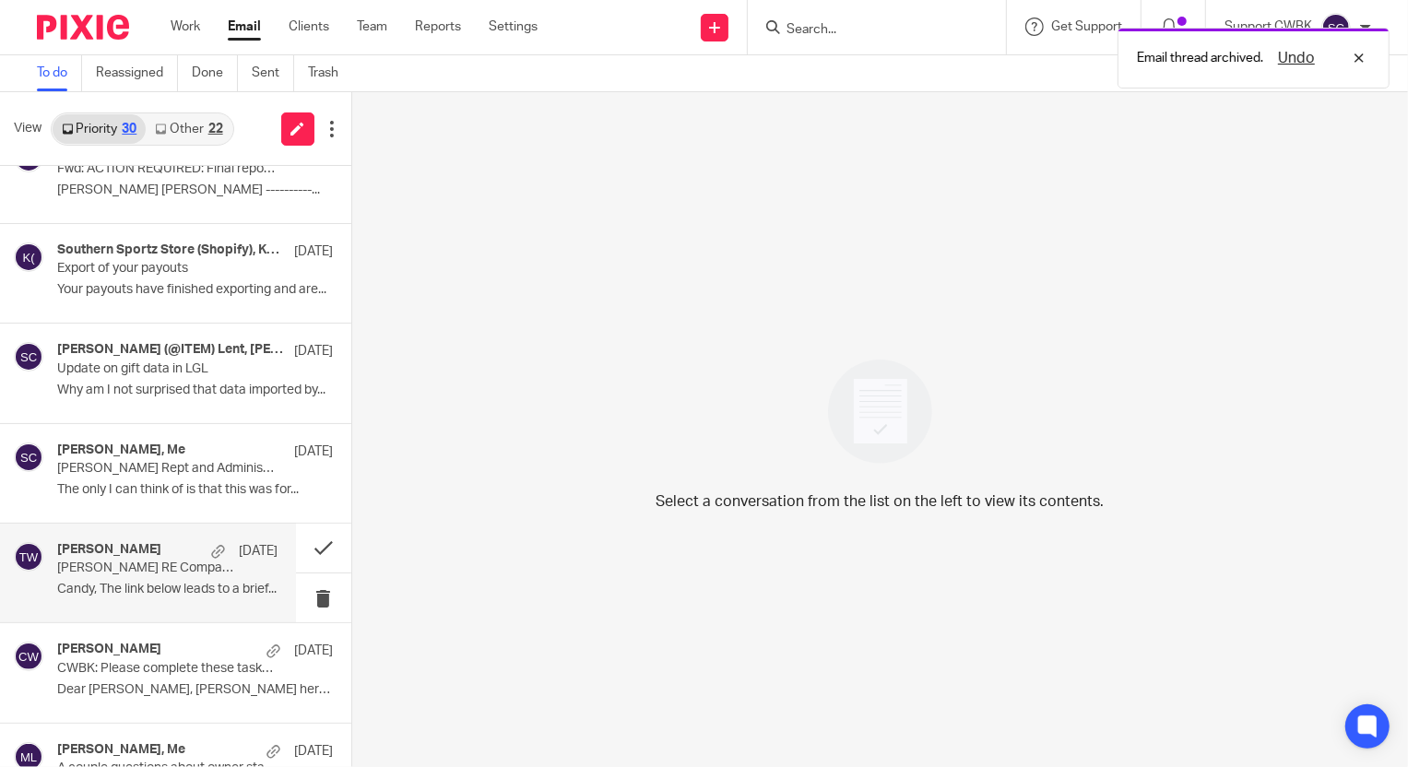
click at [151, 576] on div "Tim Weaver Jul 28 Baran RE Company info to review Candy, The link below leads t…" at bounding box center [167, 573] width 220 height 62
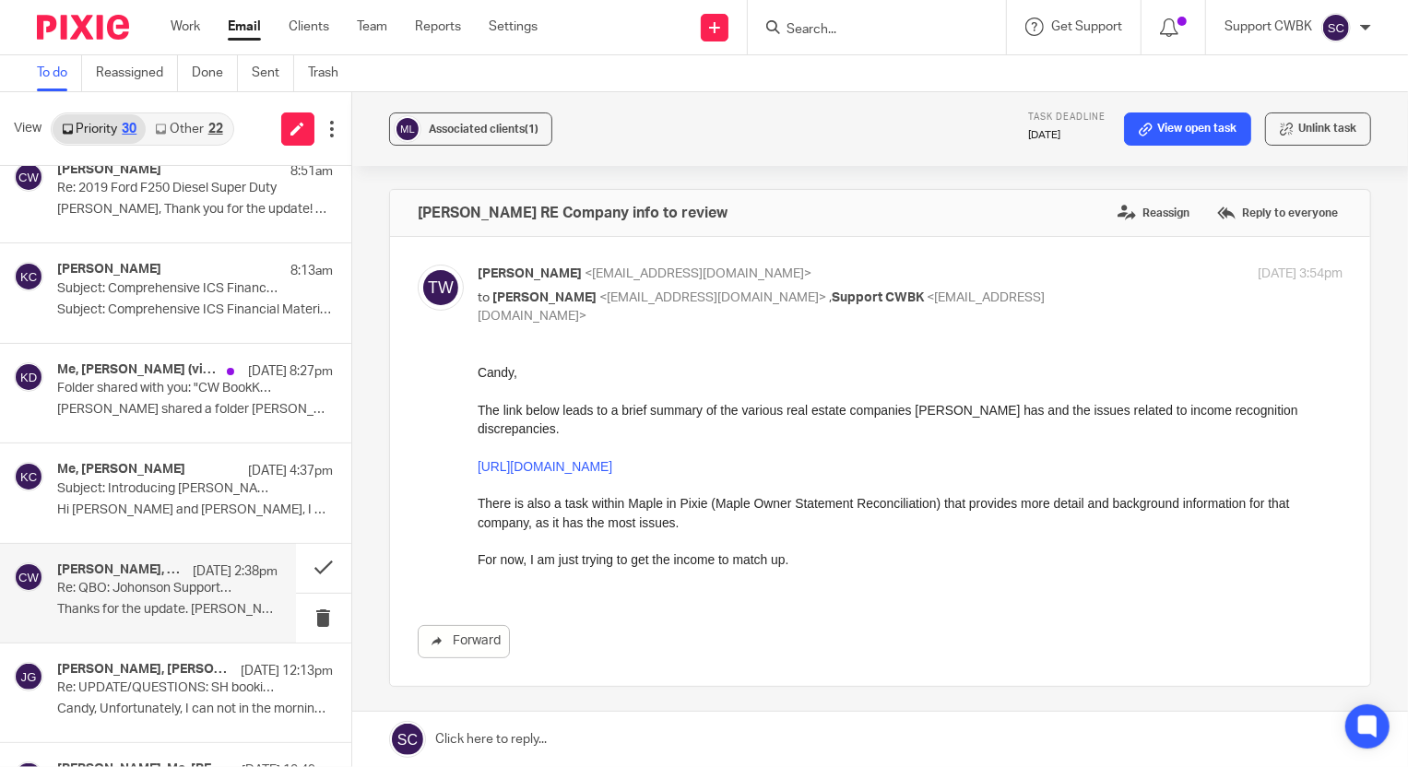
scroll to position [0, 0]
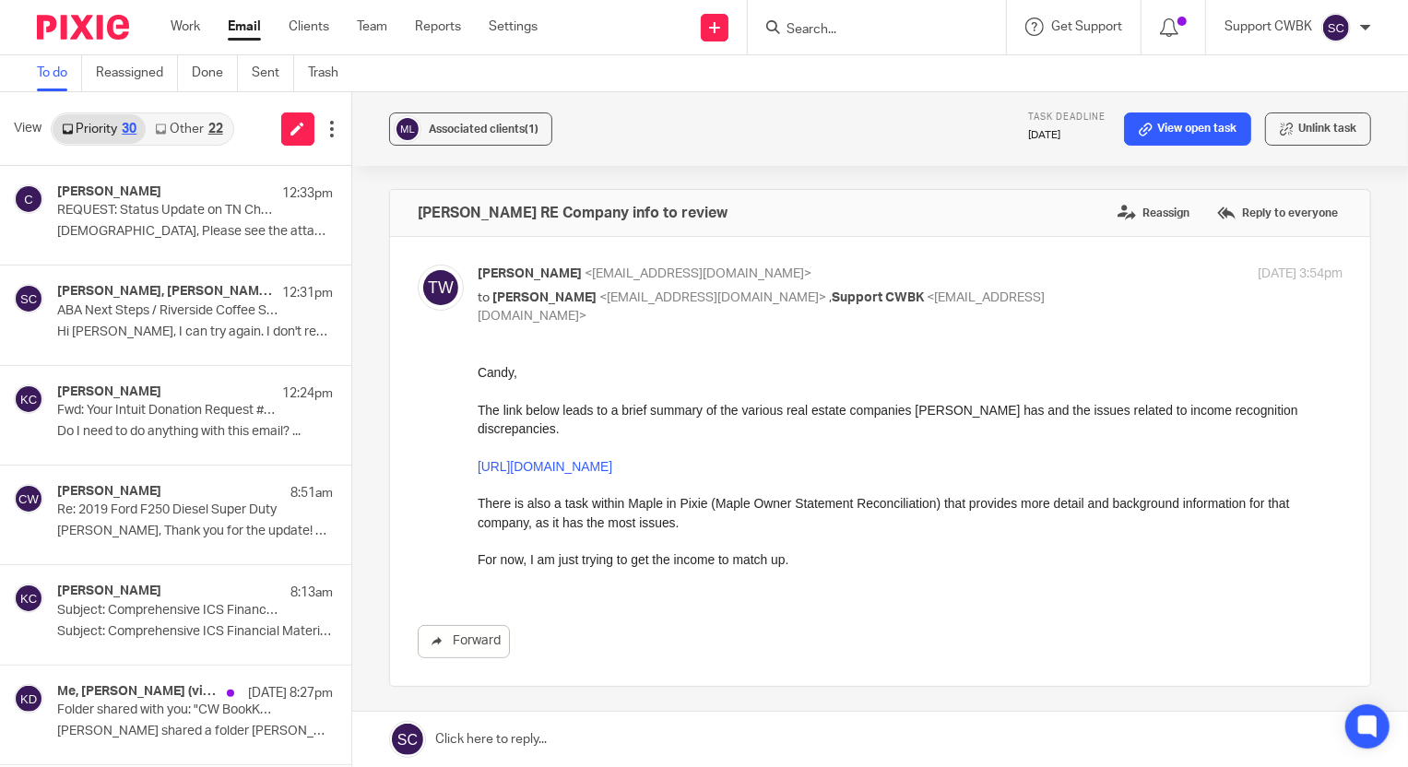
click at [173, 119] on link "Other 22" at bounding box center [189, 128] width 86 height 29
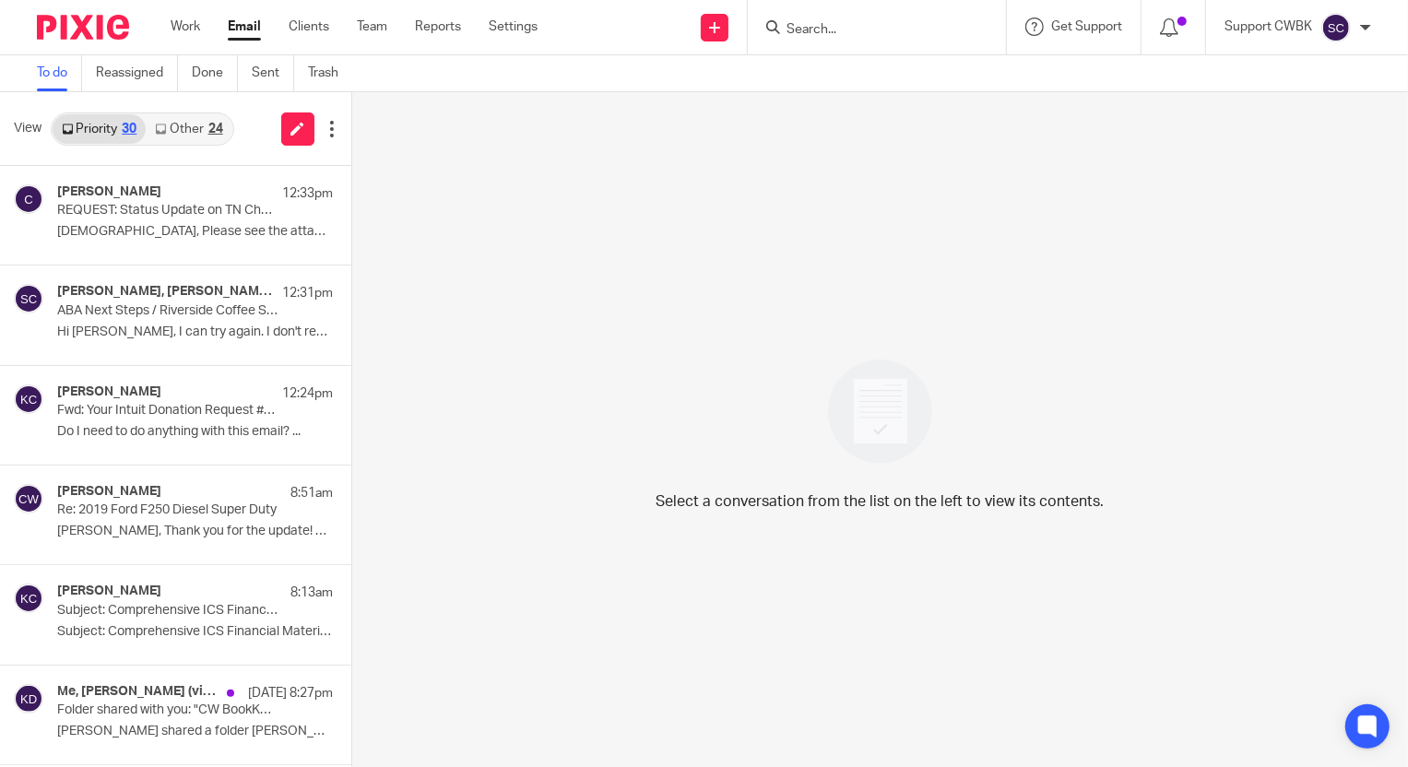
click at [175, 129] on link "Other 24" at bounding box center [189, 128] width 86 height 29
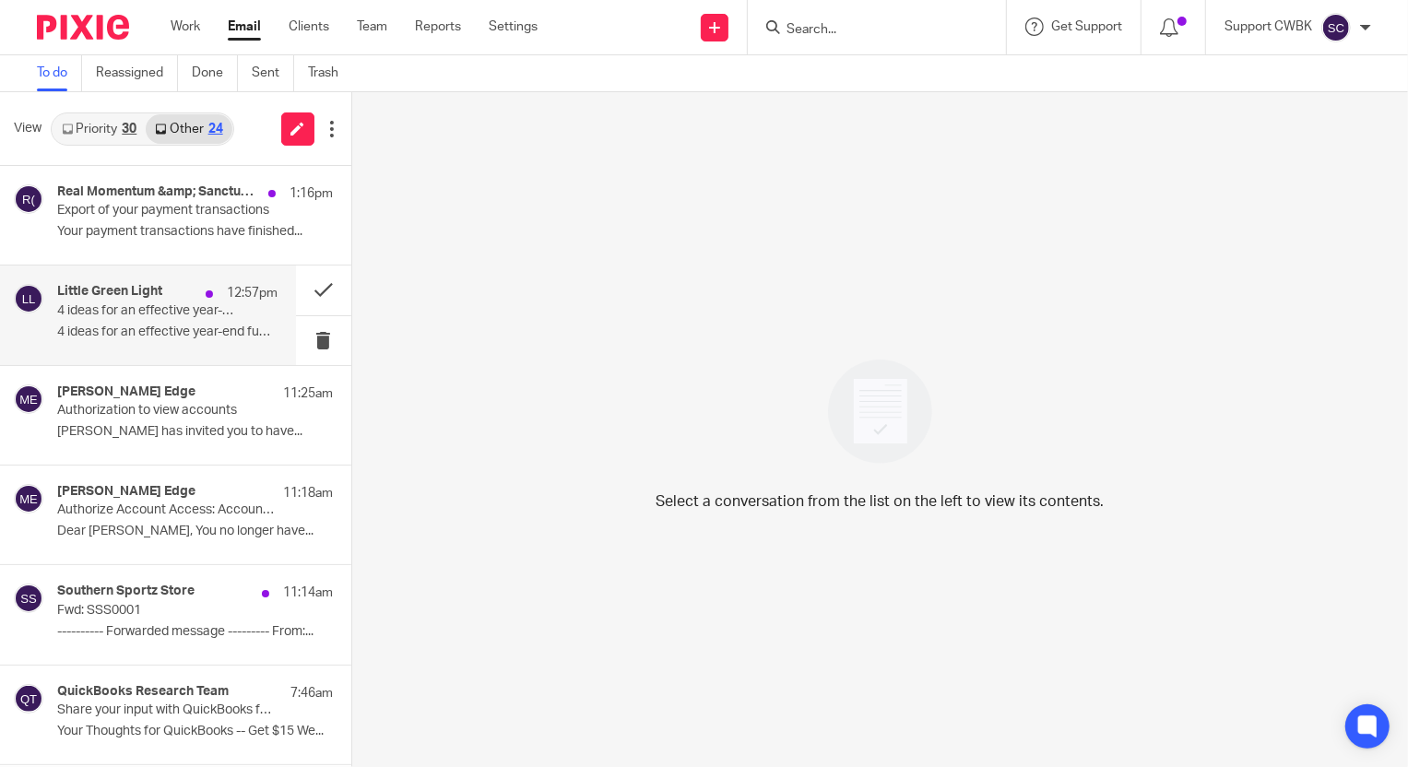
click at [116, 324] on p "4 ideas for an effective year-end fundraising..." at bounding box center [167, 332] width 220 height 16
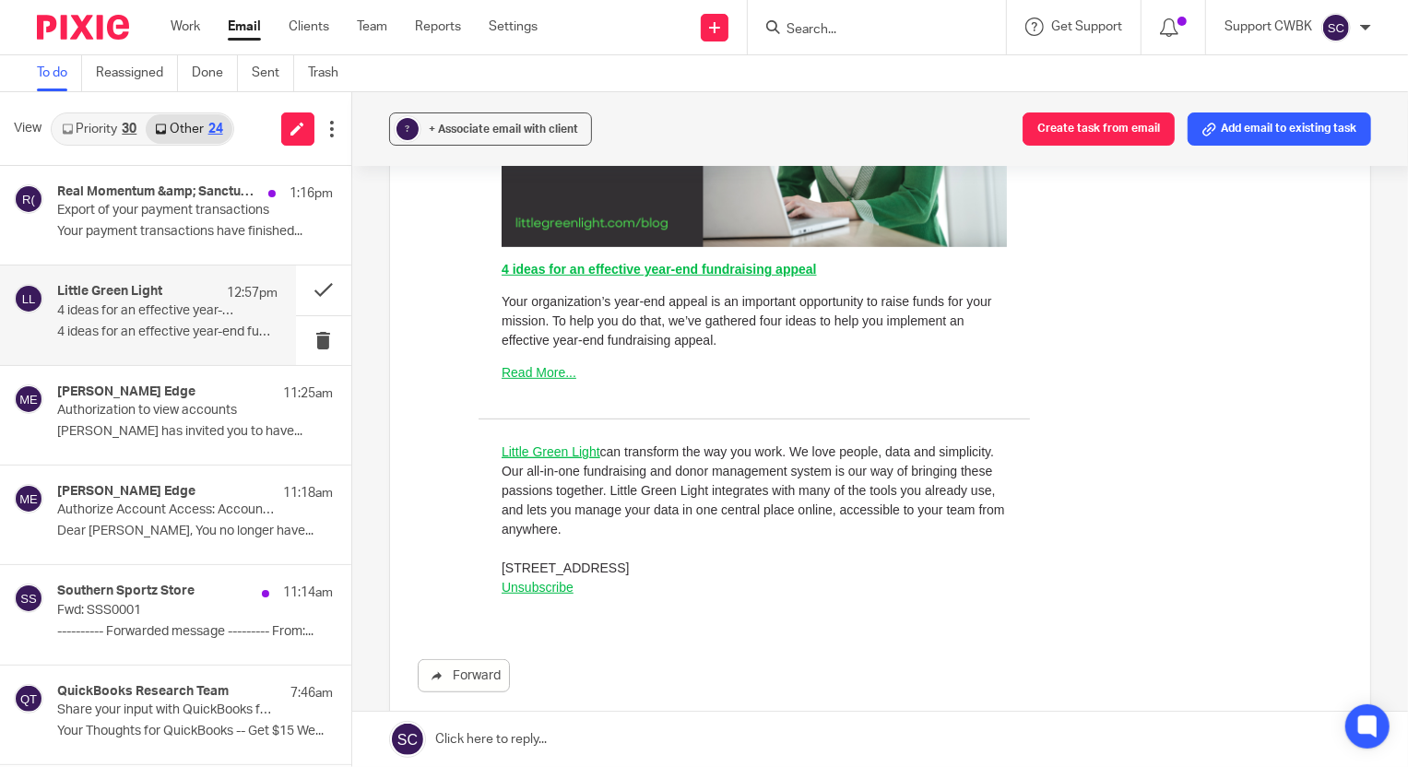
scroll to position [586, 0]
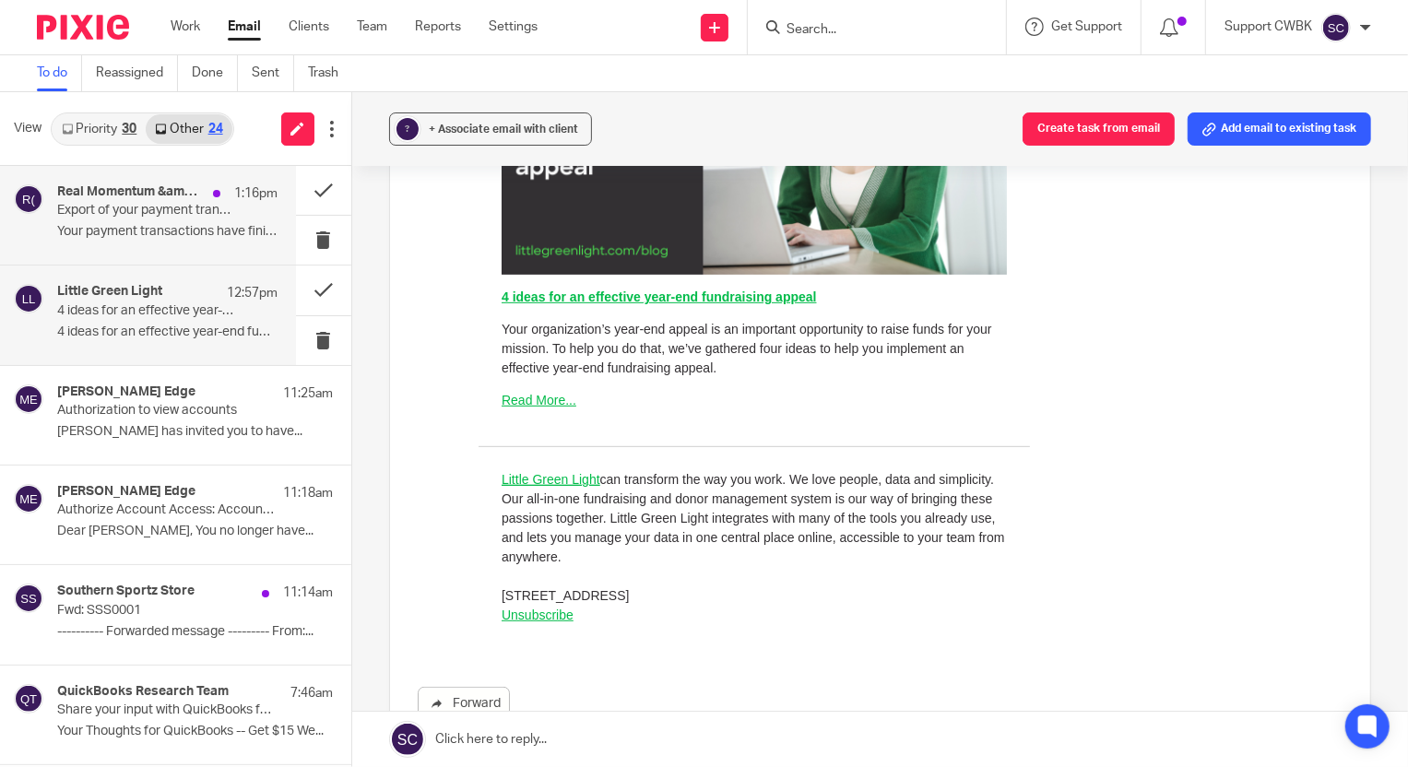
click at [82, 220] on div "Real Momentum &amp; Sanctuary Hills (Shopify) 1:16pm Export of your payment tra…" at bounding box center [167, 215] width 220 height 62
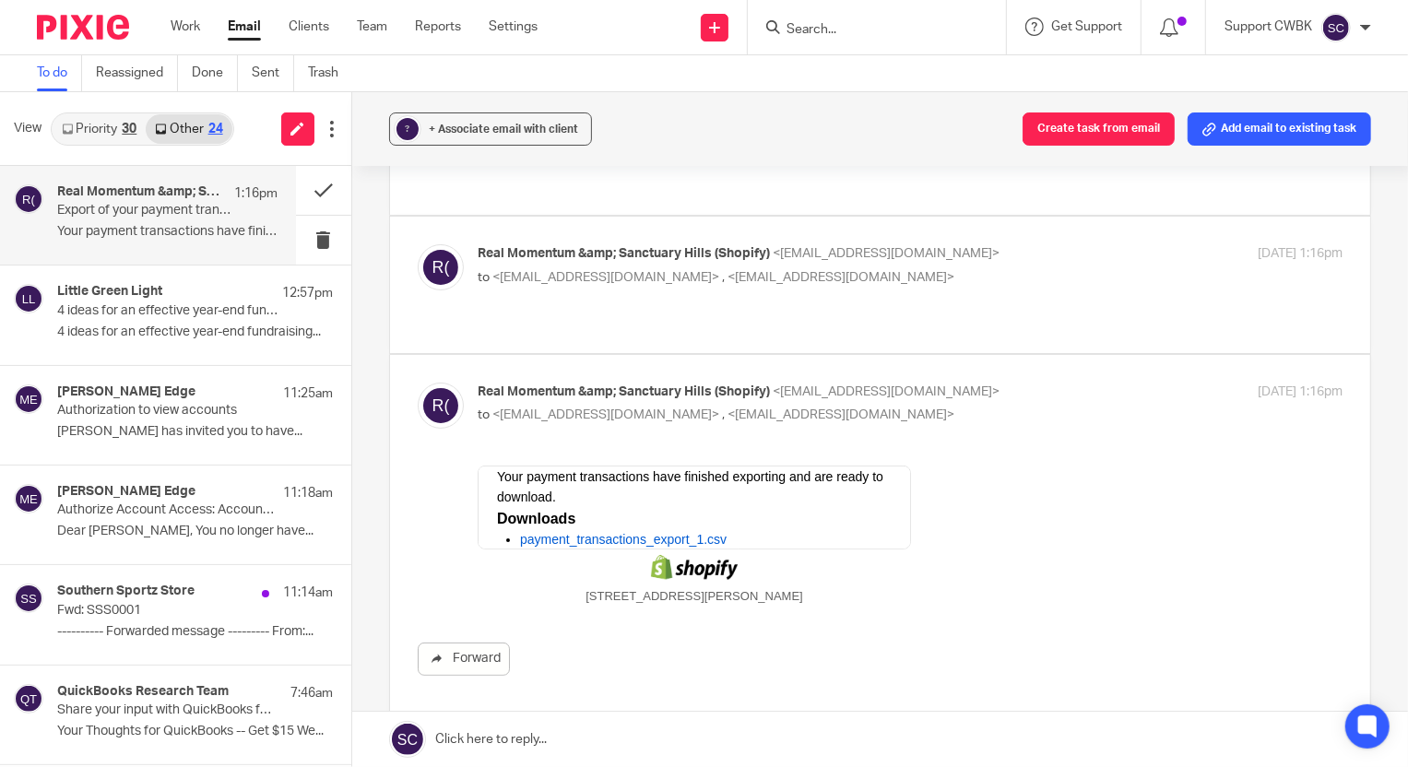
scroll to position [0, 0]
